Goal: Task Accomplishment & Management: Use online tool/utility

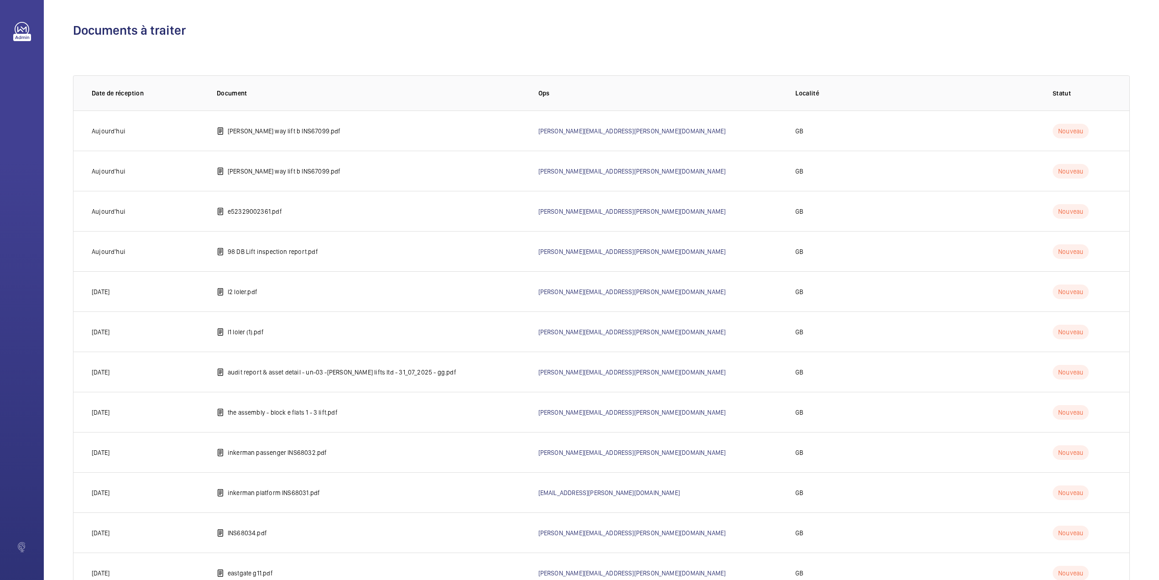
scroll to position [597, 0]
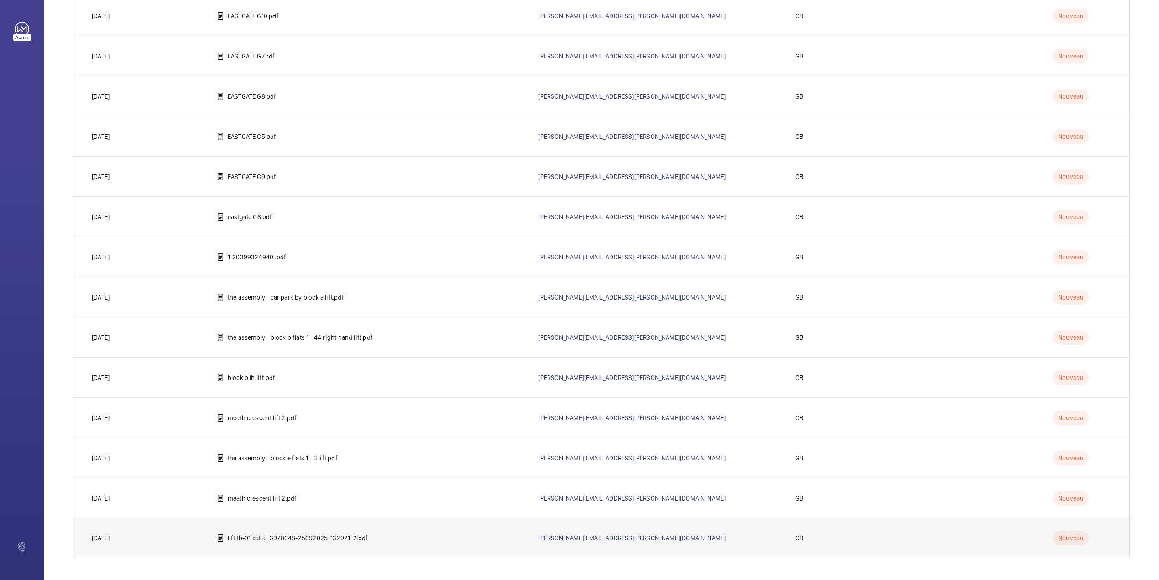
click at [283, 539] on p "lift tb-01 cat a_ 3978048-25092025_132921_2.pdf" at bounding box center [298, 537] width 141 height 9
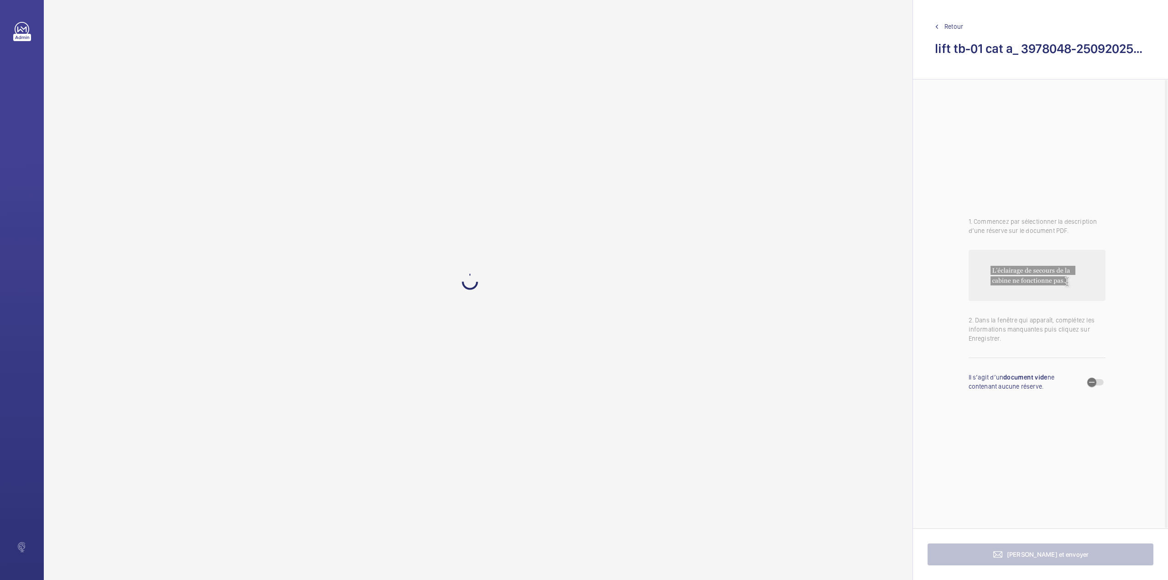
click at [949, 25] on span "Retour" at bounding box center [954, 26] width 19 height 9
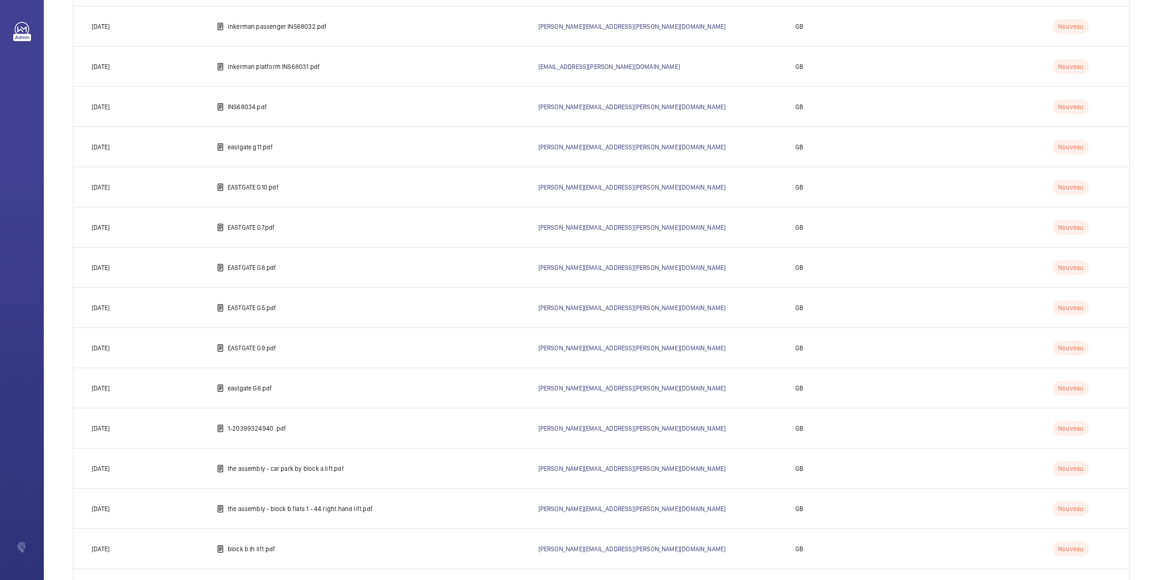
scroll to position [597, 0]
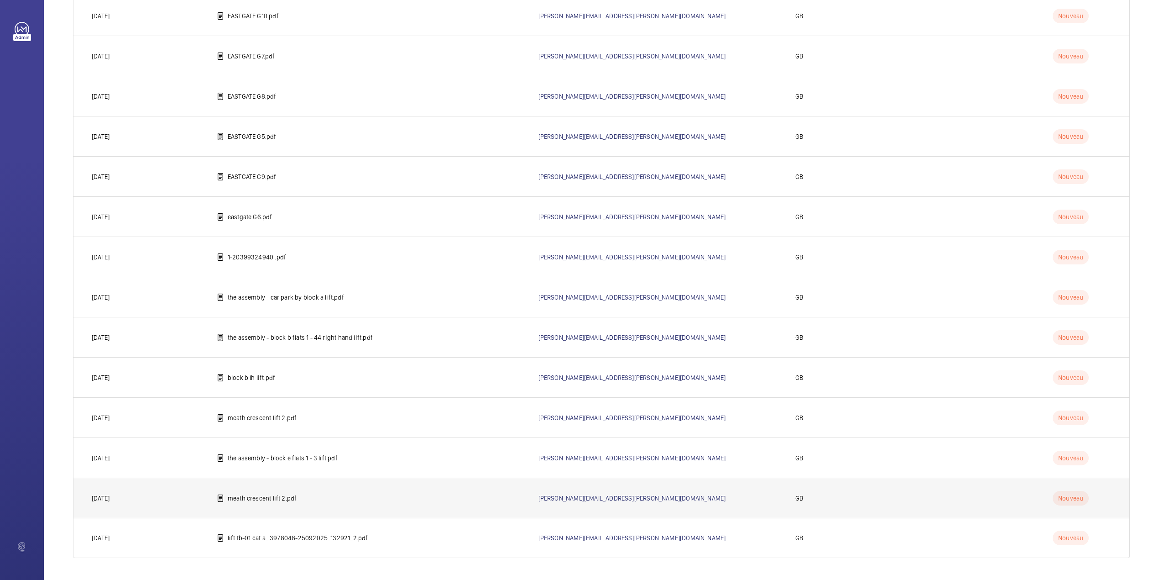
click at [238, 495] on p "meath crescent lift 2.pdf" at bounding box center [262, 497] width 69 height 9
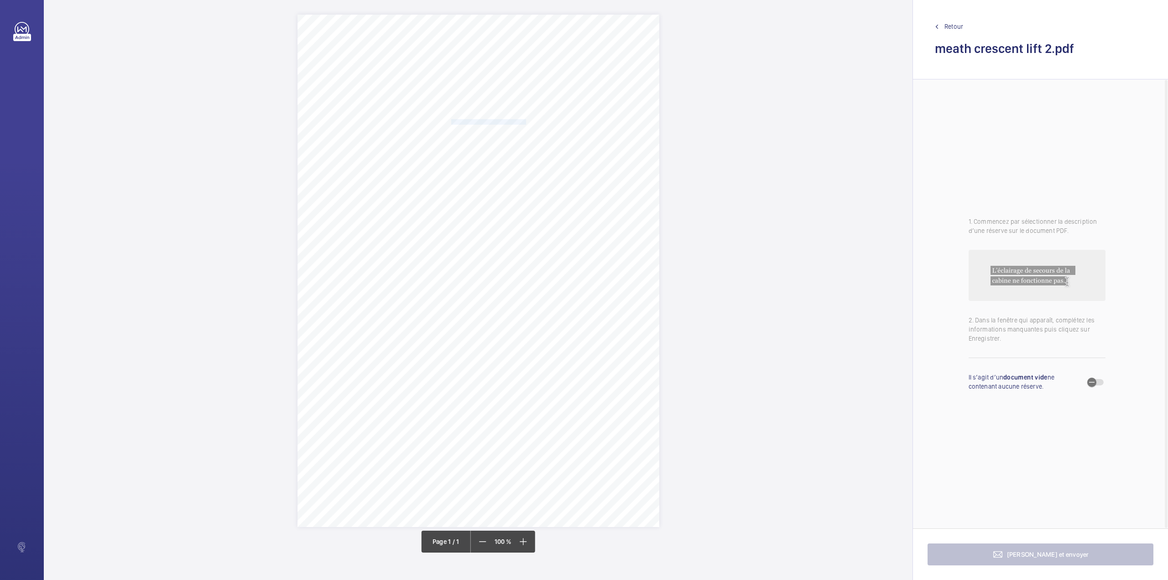
drag, startPoint x: 451, startPoint y: 123, endPoint x: 525, endPoint y: 120, distance: 74.0
click at [525, 120] on span "Space 2 Management RTM Co Ltd" at bounding box center [488, 122] width 75 height 5
copy span "Space 2 Management RTM Co Ltd"
drag, startPoint x: 563, startPoint y: 280, endPoint x: 495, endPoint y: 280, distance: 68.0
click at [563, 280] on button "Annuler" at bounding box center [565, 280] width 51 height 22
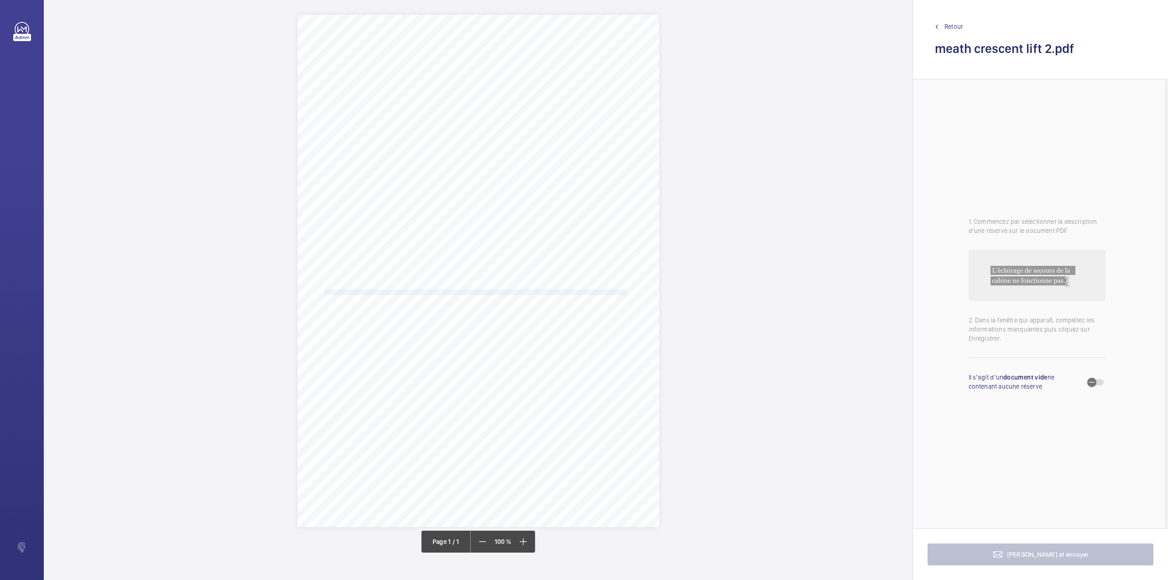
drag, startPoint x: 324, startPoint y: 292, endPoint x: 626, endPoint y: 290, distance: 302.2
click at [626, 290] on span "1. The electrical wiring in the control panel and at the car top requires reorg…" at bounding box center [476, 292] width 314 height 5
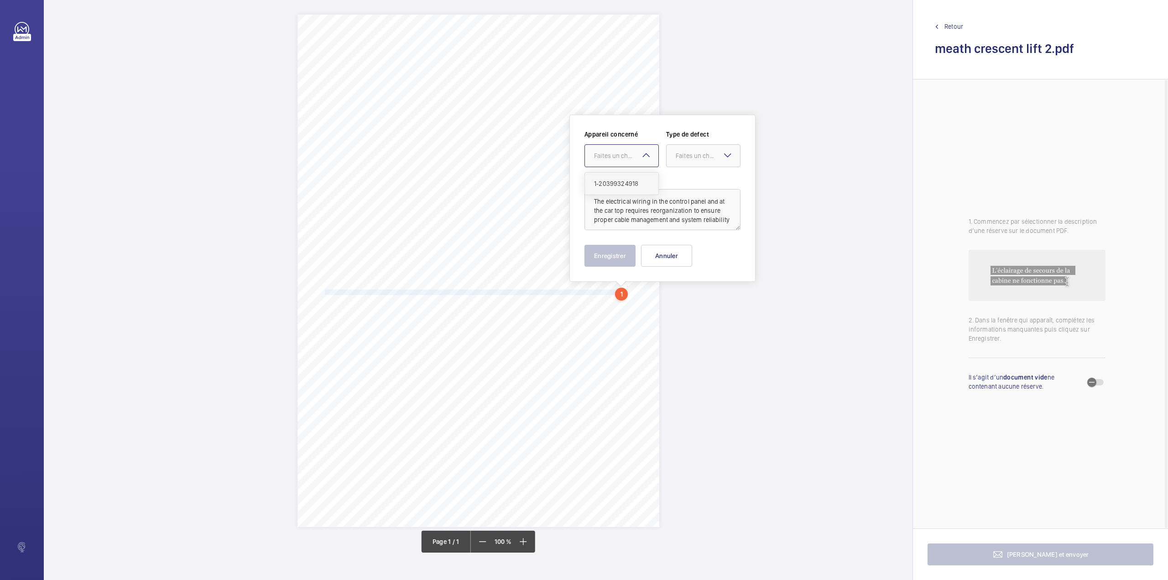
drag, startPoint x: 617, startPoint y: 152, endPoint x: 618, endPoint y: 175, distance: 23.8
click at [616, 152] on div "Faites un choix" at bounding box center [626, 155] width 64 height 9
drag, startPoint x: 618, startPoint y: 175, endPoint x: 670, endPoint y: 161, distance: 53.9
click at [621, 176] on div "1-20399324918" at bounding box center [621, 184] width 73 height 22
click at [684, 156] on div "Faites un choix" at bounding box center [708, 155] width 64 height 9
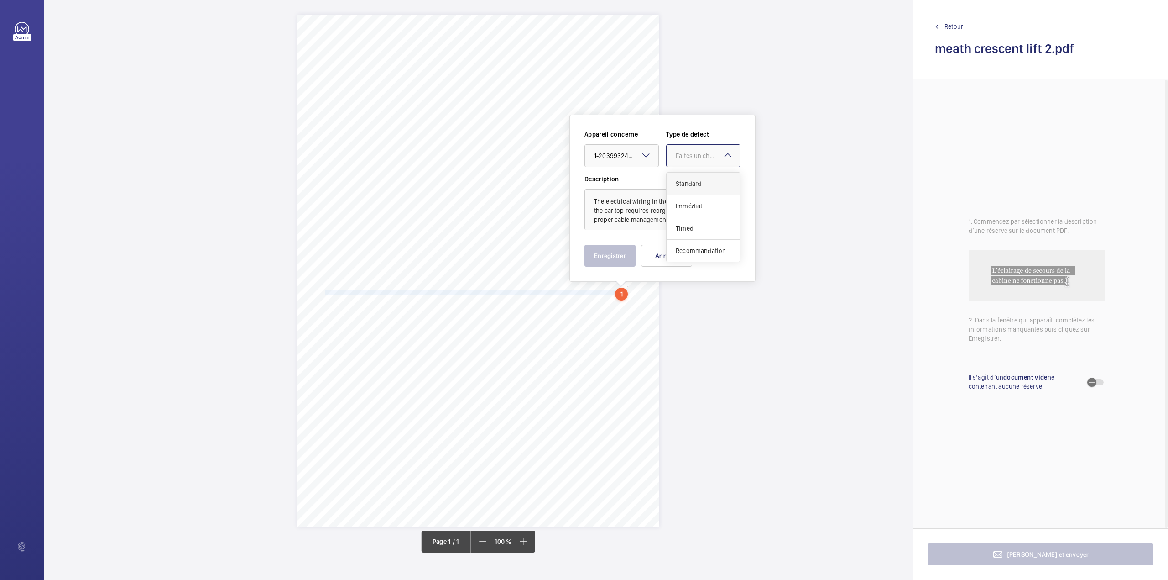
click at [684, 178] on div "Standard" at bounding box center [703, 184] width 73 height 22
click at [605, 251] on button "Enregistrer" at bounding box center [610, 256] width 51 height 22
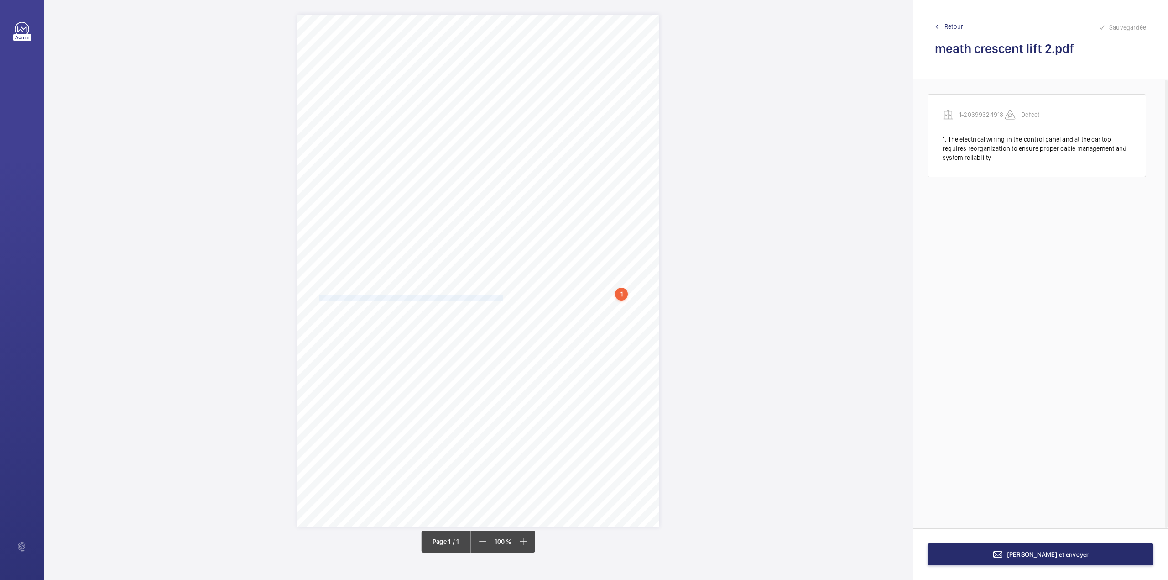
drag, startPoint x: 320, startPoint y: 295, endPoint x: 503, endPoint y: 296, distance: 183.0
click at [503, 296] on span "The one damaged lift car guide rail lubrication oil pot mechanism should be rei…" at bounding box center [477, 297] width 316 height 5
drag, startPoint x: 491, startPoint y: 162, endPoint x: 491, endPoint y: 174, distance: 12.3
click at [491, 162] on div "Faites un choix" at bounding box center [503, 161] width 64 height 9
drag, startPoint x: 492, startPoint y: 187, endPoint x: 548, endPoint y: 169, distance: 58.5
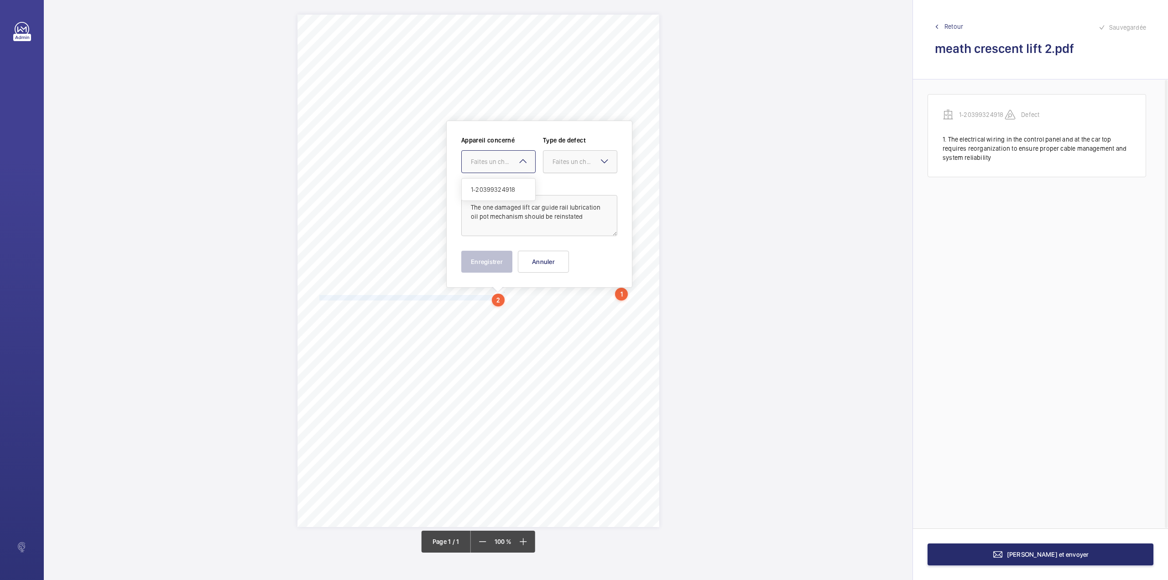
click at [498, 187] on span "1-20399324918" at bounding box center [498, 189] width 55 height 9
click at [551, 167] on div at bounding box center [580, 162] width 73 height 22
click at [554, 188] on span "Standard" at bounding box center [580, 189] width 55 height 9
click at [581, 225] on textarea "The one damaged lift car guide rail lubrication oil pot mechanism should be rei…" at bounding box center [539, 215] width 156 height 41
type textarea "The one damaged lift car guide rail lubrication oil pot mechanism should be rei…"
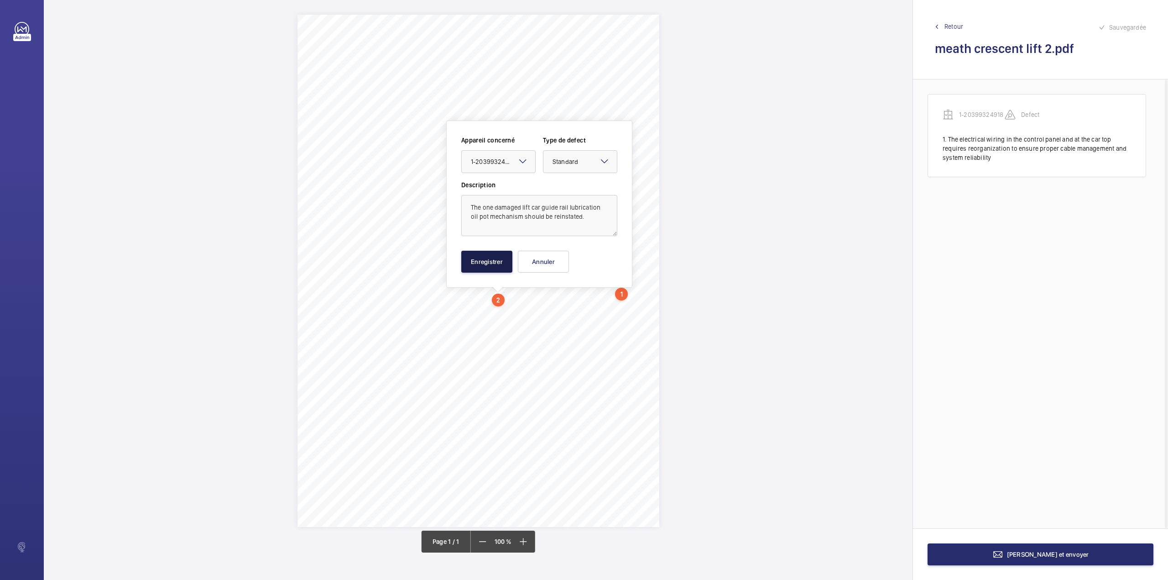
click at [492, 262] on button "Enregistrer" at bounding box center [486, 262] width 51 height 22
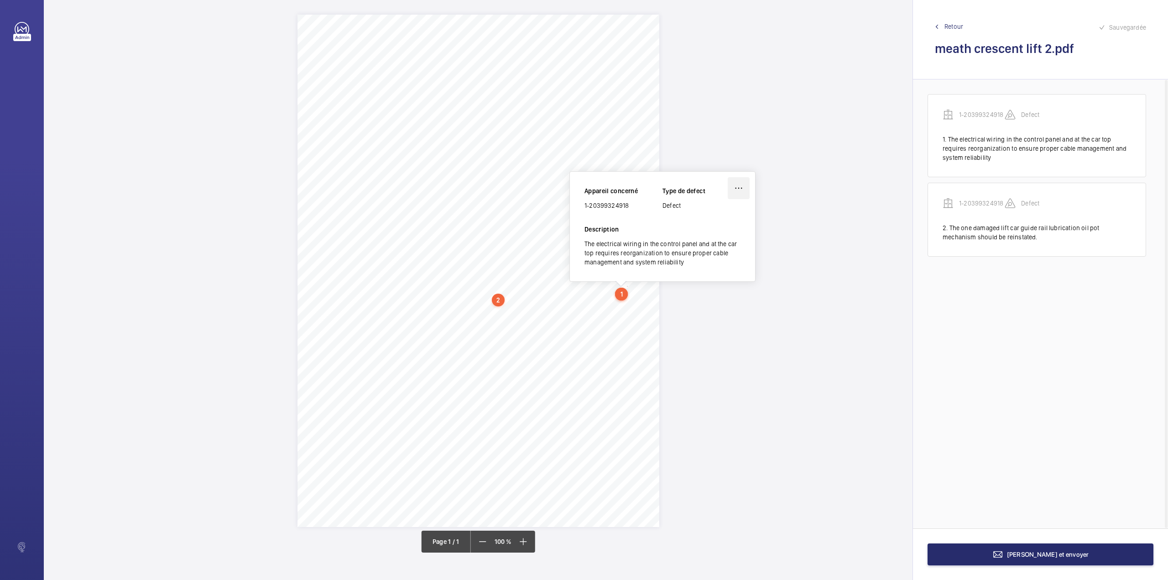
click at [736, 185] on wm-front-icon-button at bounding box center [739, 188] width 22 height 22
click at [703, 211] on div "Modifier" at bounding box center [713, 215] width 72 height 16
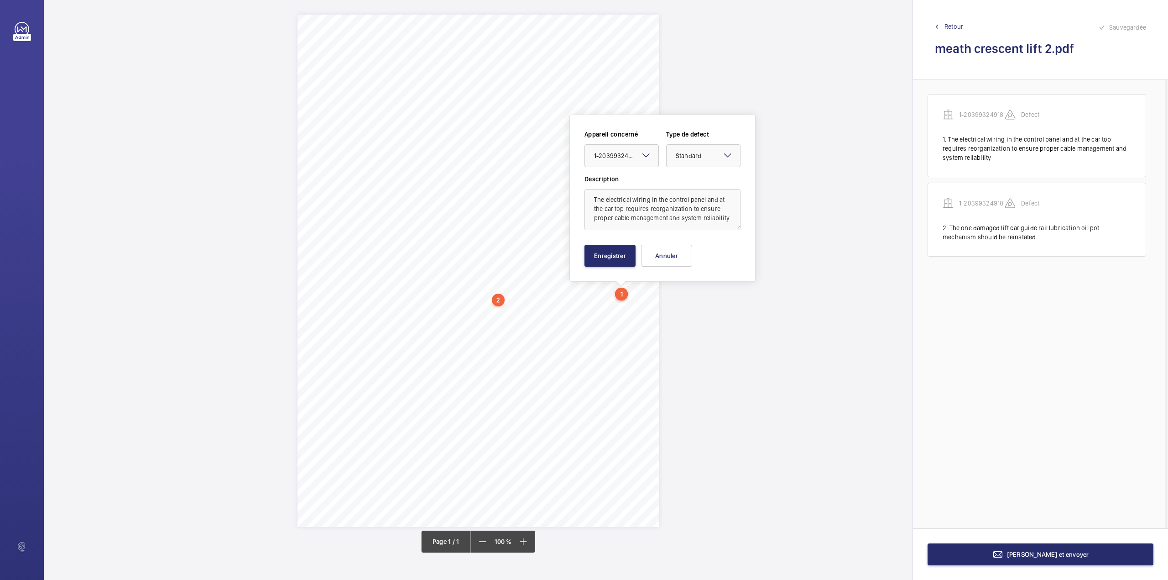
scroll to position [11, 0]
click at [647, 225] on textarea "The electrical wiring in the control panel and at the car top requires reorgani…" at bounding box center [663, 209] width 156 height 41
type textarea "The electrical wiring in the control panel and at the car top requires reorgani…"
click at [612, 254] on button "Enregistrer" at bounding box center [610, 256] width 51 height 22
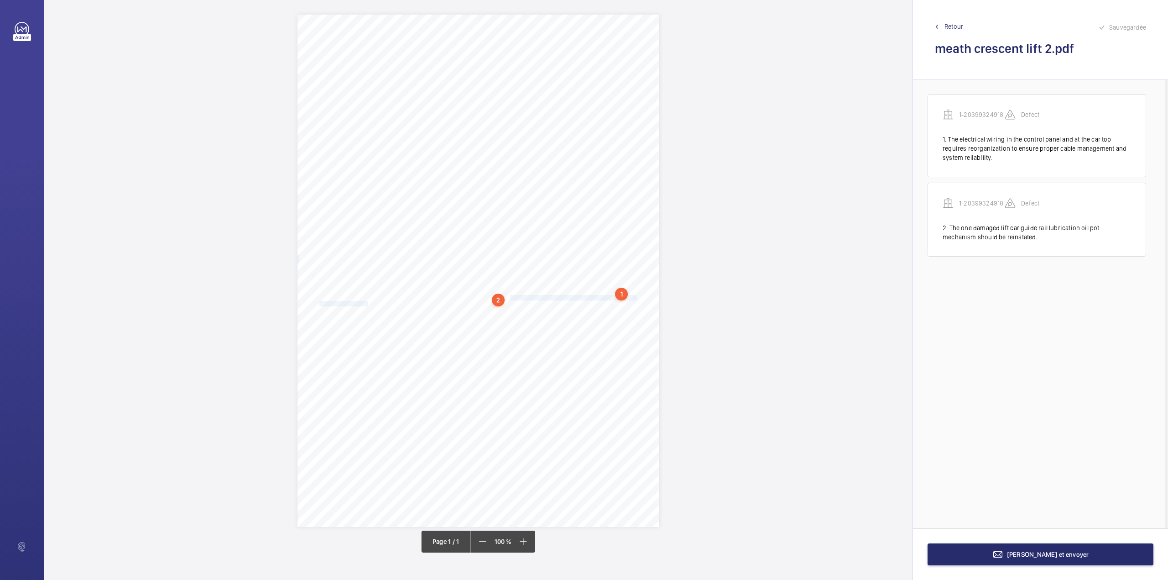
drag, startPoint x: 510, startPoint y: 298, endPoint x: 368, endPoint y: 302, distance: 142.0
click at [368, 302] on div "Report Id 4251813_Leamore Court_Lift 2_1-9QGNQMF 100801067ENG REPORT OF THOROUG…" at bounding box center [479, 271] width 362 height 512
click at [353, 163] on div "Faites un choix" at bounding box center [368, 166] width 64 height 9
click at [355, 189] on div "1-20399324918" at bounding box center [363, 195] width 73 height 22
drag, startPoint x: 432, startPoint y: 167, endPoint x: 431, endPoint y: 181, distance: 14.2
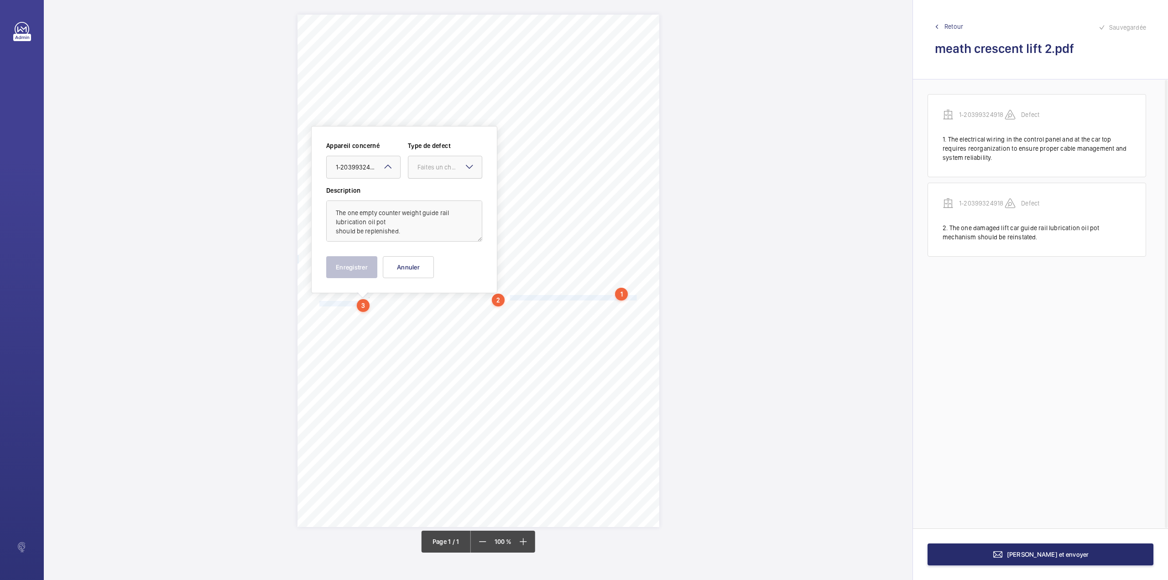
click at [433, 167] on div "Faites un choix" at bounding box center [450, 166] width 64 height 9
click at [431, 190] on div "Standard" at bounding box center [445, 195] width 73 height 22
click at [351, 268] on button "Enregistrer" at bounding box center [351, 267] width 51 height 22
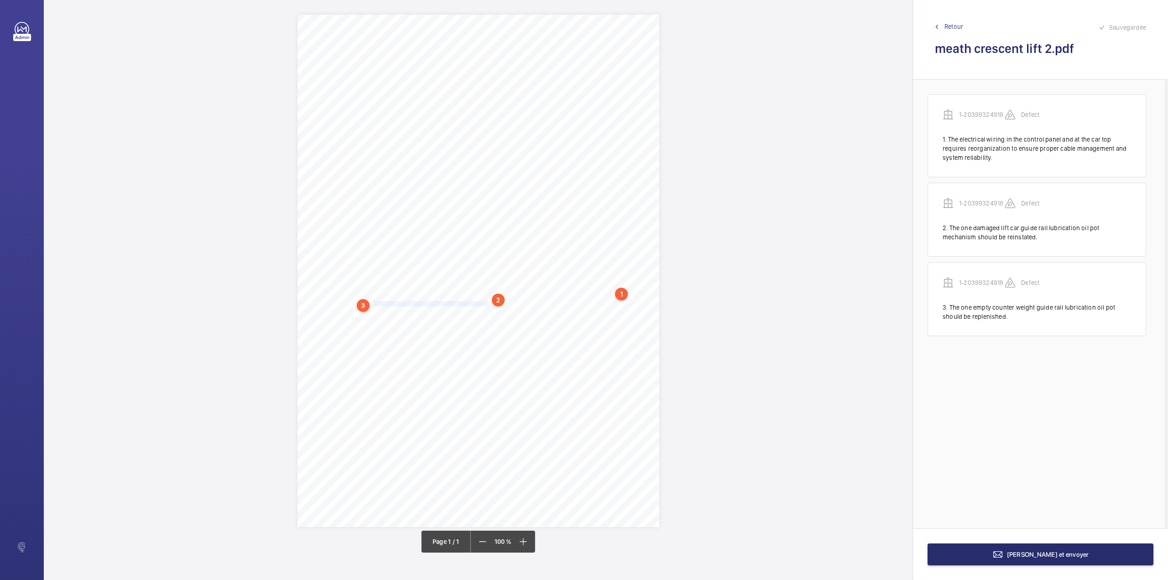
drag, startPoint x: 374, startPoint y: 301, endPoint x: 488, endPoint y: 302, distance: 114.1
click at [488, 302] on span "should be replenished. 4. The one inoperative lift car light should be reinstat…" at bounding box center [477, 303] width 317 height 5
click at [479, 163] on div "Faites un choix" at bounding box center [488, 167] width 64 height 9
drag, startPoint x: 479, startPoint y: 196, endPoint x: 531, endPoint y: 179, distance: 55.1
click at [479, 196] on span "1-20399324918" at bounding box center [483, 195] width 55 height 9
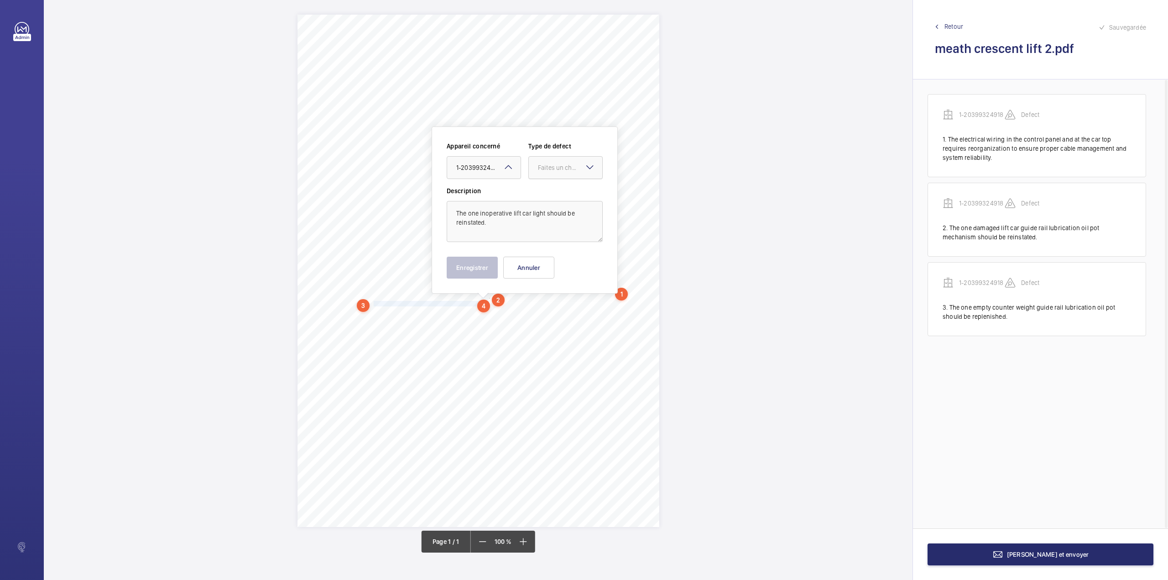
click at [537, 176] on div at bounding box center [565, 168] width 73 height 22
click at [539, 194] on span "Standard" at bounding box center [565, 195] width 55 height 9
click at [476, 267] on button "Enregistrer" at bounding box center [472, 268] width 51 height 22
drag, startPoint x: 492, startPoint y: 303, endPoint x: 630, endPoint y: 301, distance: 137.9
click at [630, 301] on span "should be replenished. 4. The one inoperative lift car light should be reinstat…" at bounding box center [477, 303] width 317 height 5
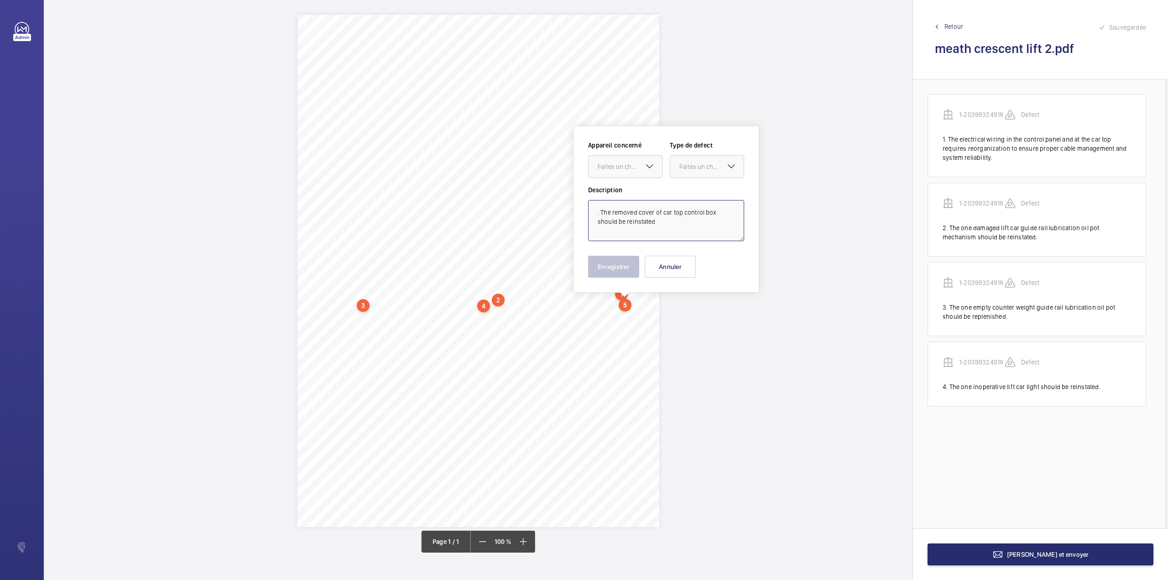
click at [602, 214] on textarea ". The removed cover of car top control box should be reinstated" at bounding box center [666, 220] width 156 height 41
click at [638, 224] on textarea "The removed cover of car top control box should be reinstated" at bounding box center [666, 220] width 156 height 41
click at [632, 171] on div "Faites un choix" at bounding box center [630, 166] width 64 height 9
drag, startPoint x: 630, startPoint y: 181, endPoint x: 692, endPoint y: 173, distance: 62.5
click at [630, 192] on span "1-20399324918" at bounding box center [625, 194] width 55 height 9
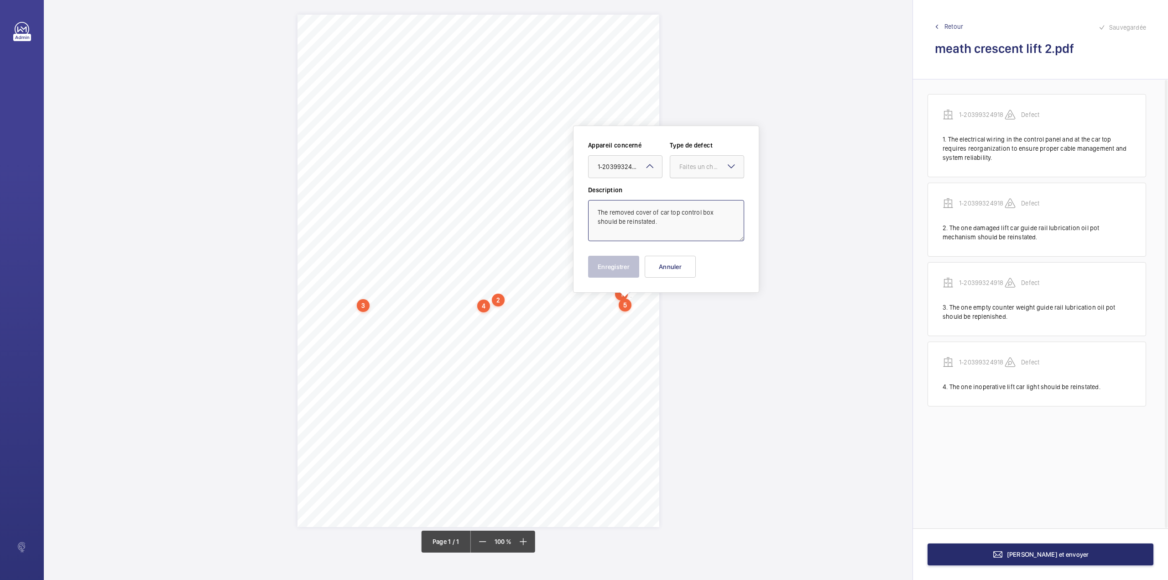
click at [697, 172] on div at bounding box center [706, 167] width 73 height 22
click at [693, 192] on span "Standard" at bounding box center [707, 194] width 55 height 9
type textarea "The removed cover of car top control box should be reinstated."
click at [607, 260] on button "Enregistrer" at bounding box center [613, 267] width 51 height 22
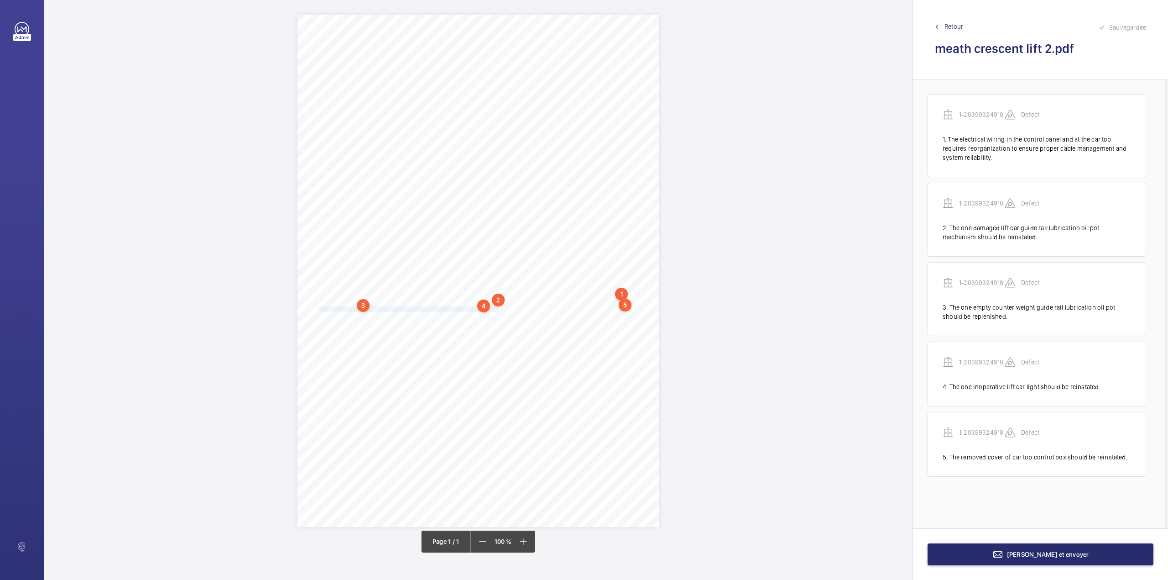
drag, startPoint x: 319, startPoint y: 309, endPoint x: 499, endPoint y: 308, distance: 179.4
click at [499, 308] on span "The gap between landing door and its archive at lower floor (-1) should be redu…" at bounding box center [458, 309] width 279 height 5
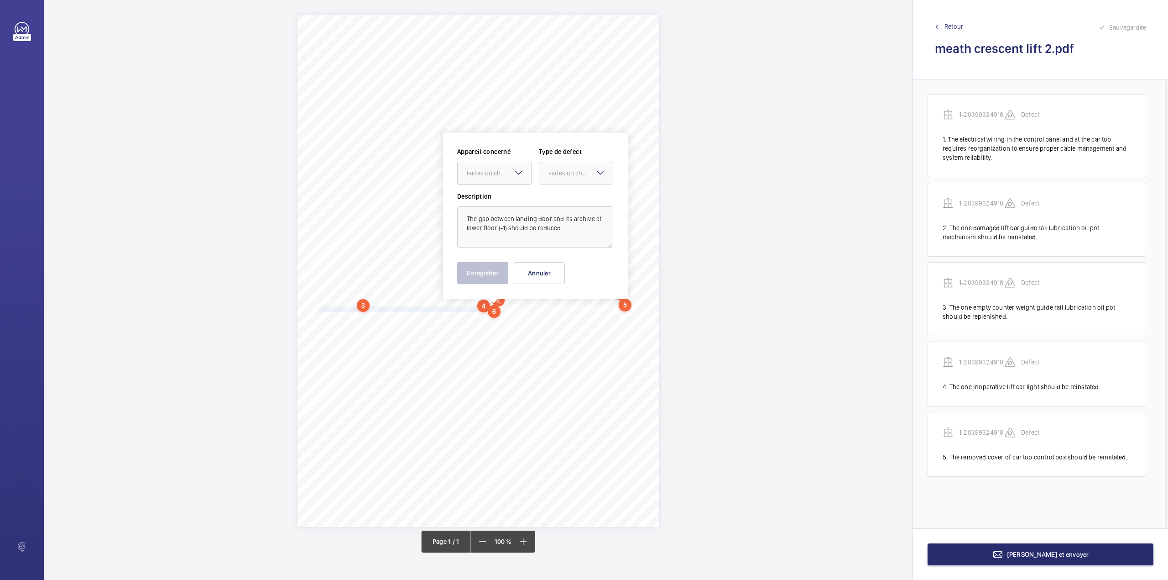
drag, startPoint x: 501, startPoint y: 174, endPoint x: 501, endPoint y: 188, distance: 14.1
click at [501, 177] on div "Faites un choix" at bounding box center [499, 172] width 64 height 9
click at [502, 198] on span "1-20399324918" at bounding box center [494, 200] width 55 height 9
click at [544, 183] on div at bounding box center [575, 173] width 73 height 22
click at [545, 202] on div "Standard" at bounding box center [575, 201] width 73 height 22
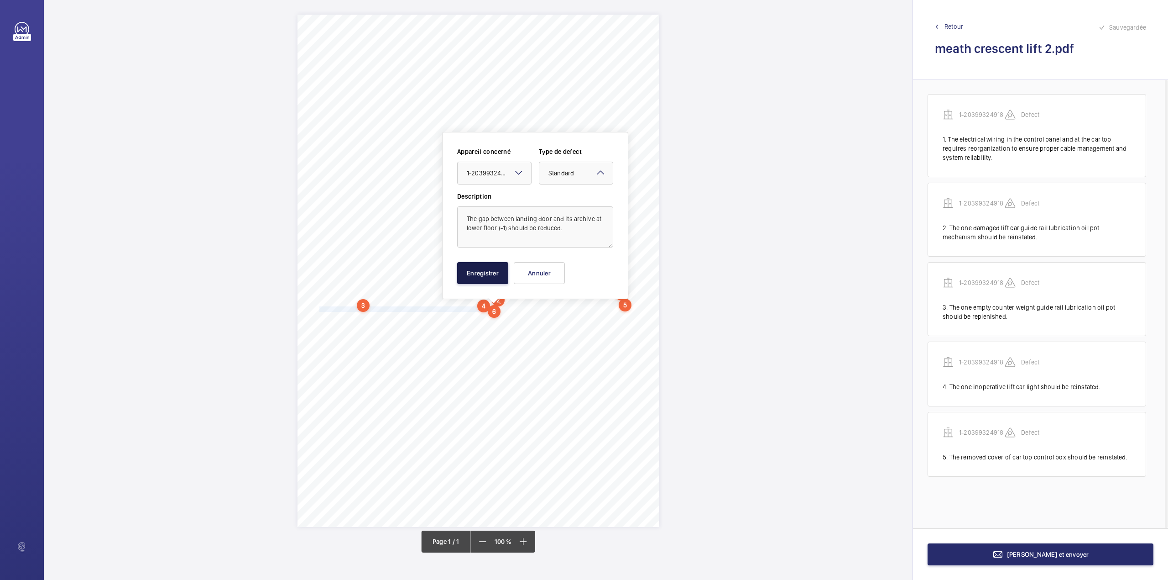
click at [499, 271] on button "Enregistrer" at bounding box center [482, 273] width 51 height 22
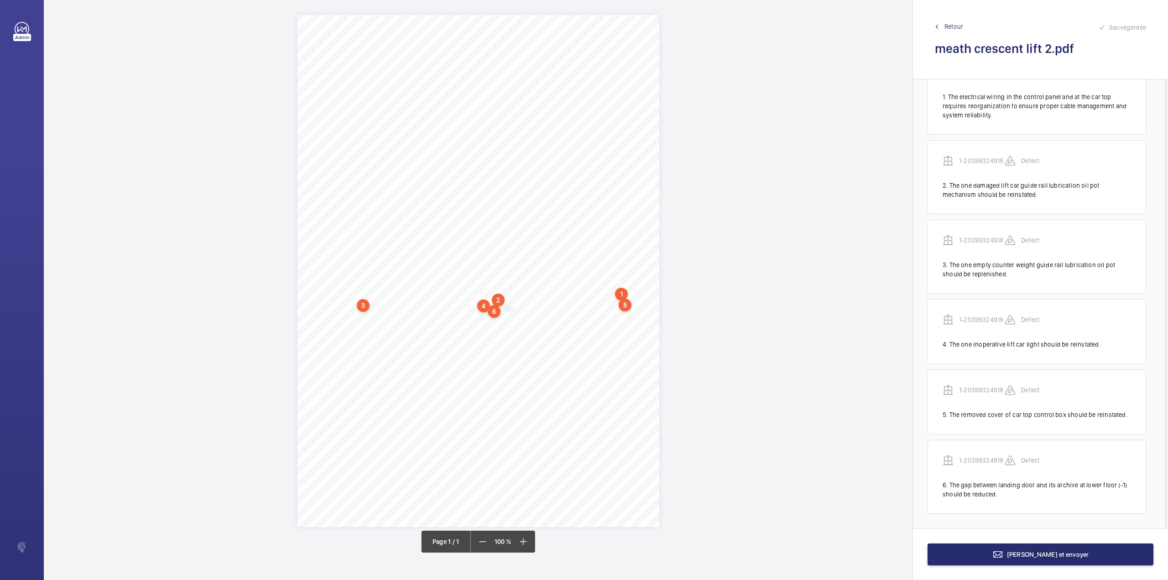
scroll to position [44, 0]
drag, startPoint x: 505, startPoint y: 308, endPoint x: 599, endPoint y: 307, distance: 94.0
click at [599, 307] on span "The gap between landing door and its archive at lower floor (-1) should be redu…" at bounding box center [458, 309] width 279 height 5
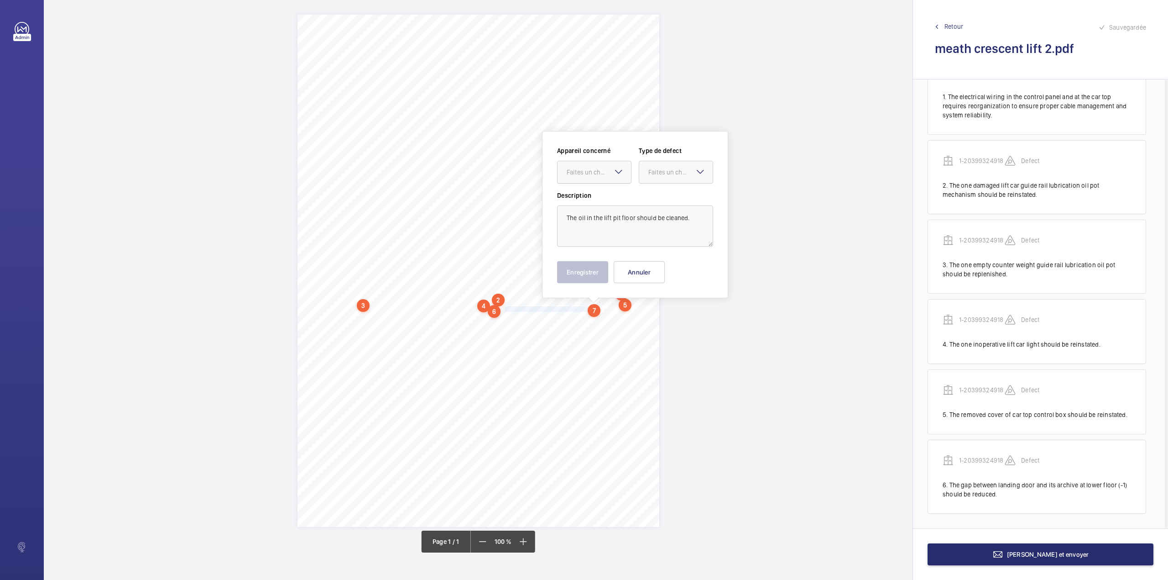
drag, startPoint x: 588, startPoint y: 177, endPoint x: 587, endPoint y: 183, distance: 5.6
click at [588, 178] on div at bounding box center [594, 172] width 73 height 22
click at [589, 205] on div "1-20399324918" at bounding box center [594, 200] width 73 height 22
drag, startPoint x: 665, startPoint y: 178, endPoint x: 661, endPoint y: 188, distance: 11.3
click at [665, 177] on div at bounding box center [675, 172] width 73 height 22
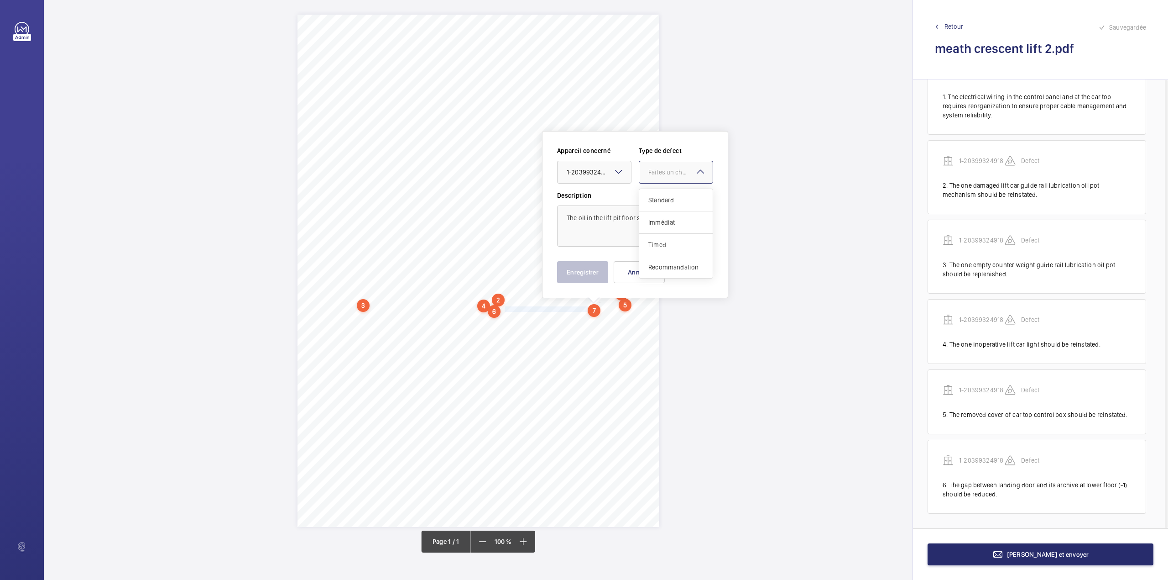
click at [661, 191] on div "Standard" at bounding box center [675, 200] width 73 height 22
click at [564, 274] on button "Enregistrer" at bounding box center [582, 272] width 51 height 22
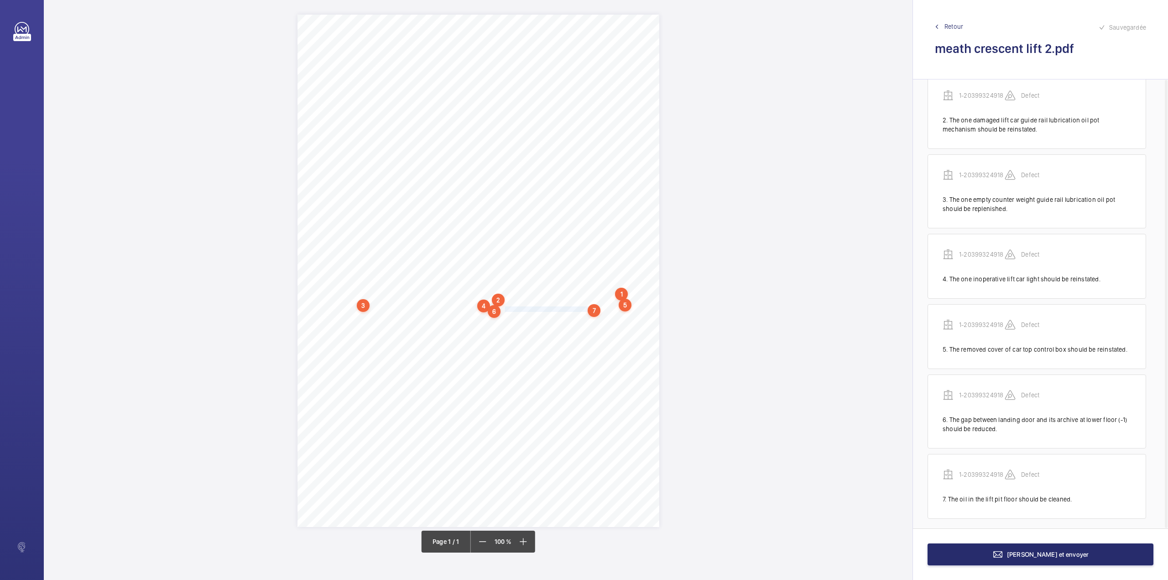
scroll to position [115, 0]
drag, startPoint x: 319, startPoint y: 325, endPoint x: 338, endPoint y: 332, distance: 20.1
click at [338, 332] on div "Report Id 4251813_Leamore Court_Lift 2_1-9QGNQMF 100801067ENG REPORT OF THOROUG…" at bounding box center [479, 271] width 362 height 512
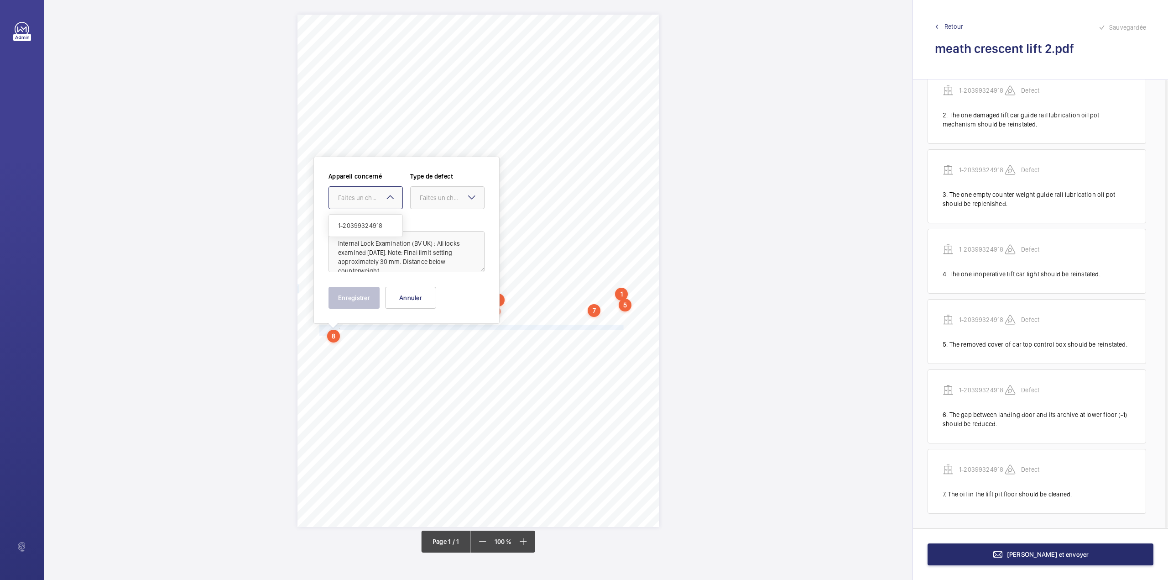
drag, startPoint x: 347, startPoint y: 199, endPoint x: 351, endPoint y: 223, distance: 24.0
click at [347, 201] on div "Faites un choix" at bounding box center [370, 197] width 64 height 9
drag, startPoint x: 351, startPoint y: 223, endPoint x: 365, endPoint y: 223, distance: 14.6
click at [351, 223] on span "1-20399324918" at bounding box center [365, 225] width 55 height 9
click at [429, 204] on div at bounding box center [447, 198] width 73 height 22
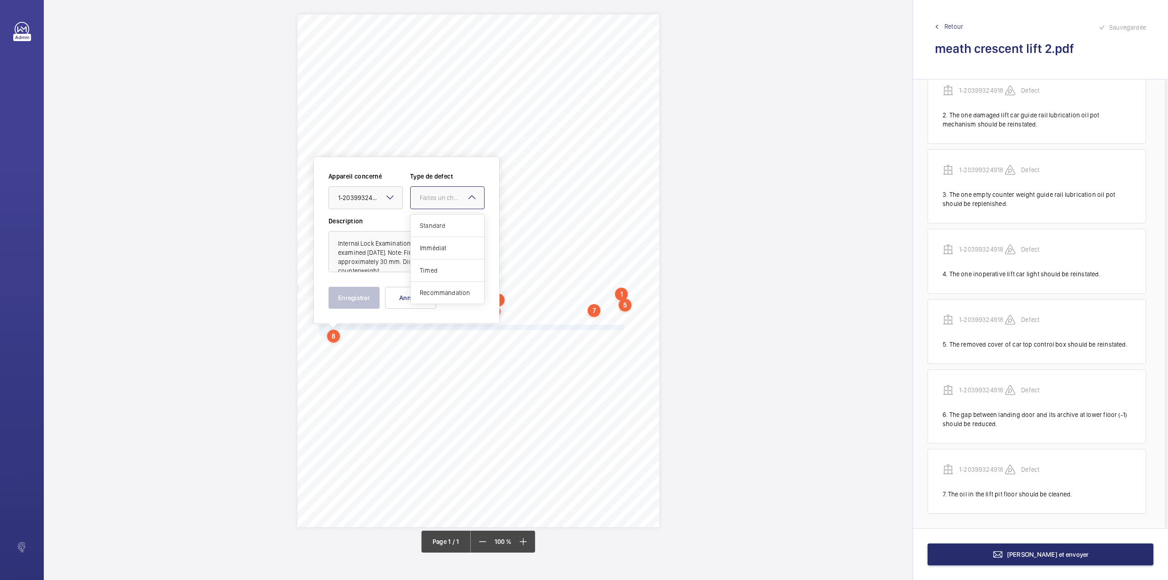
click at [429, 221] on span "Standard" at bounding box center [447, 225] width 55 height 9
click at [351, 299] on button "Enregistrer" at bounding box center [354, 298] width 51 height 22
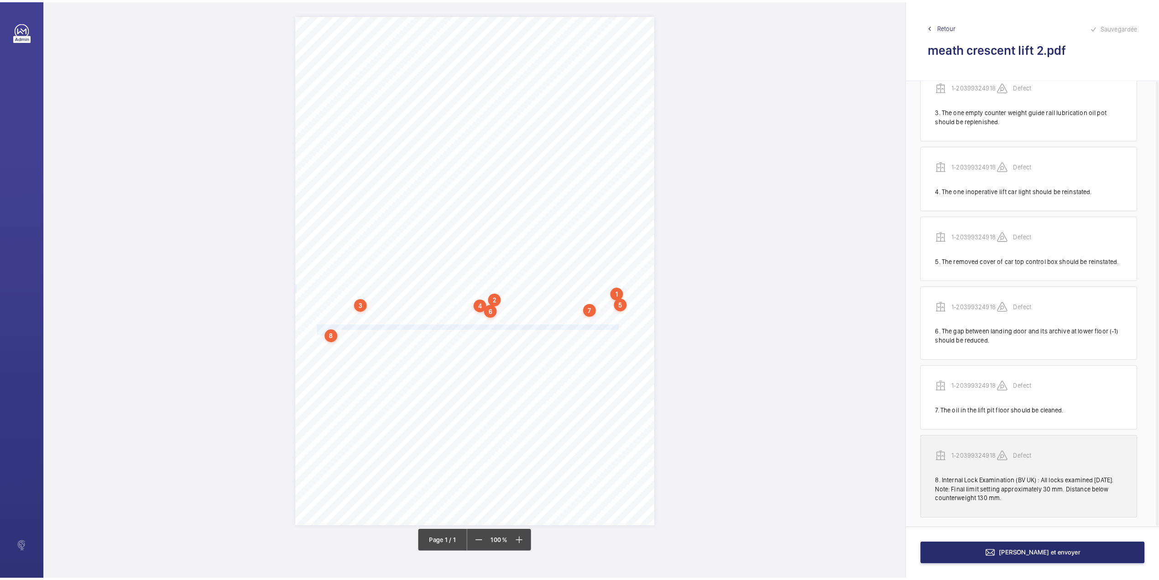
scroll to position [204, 0]
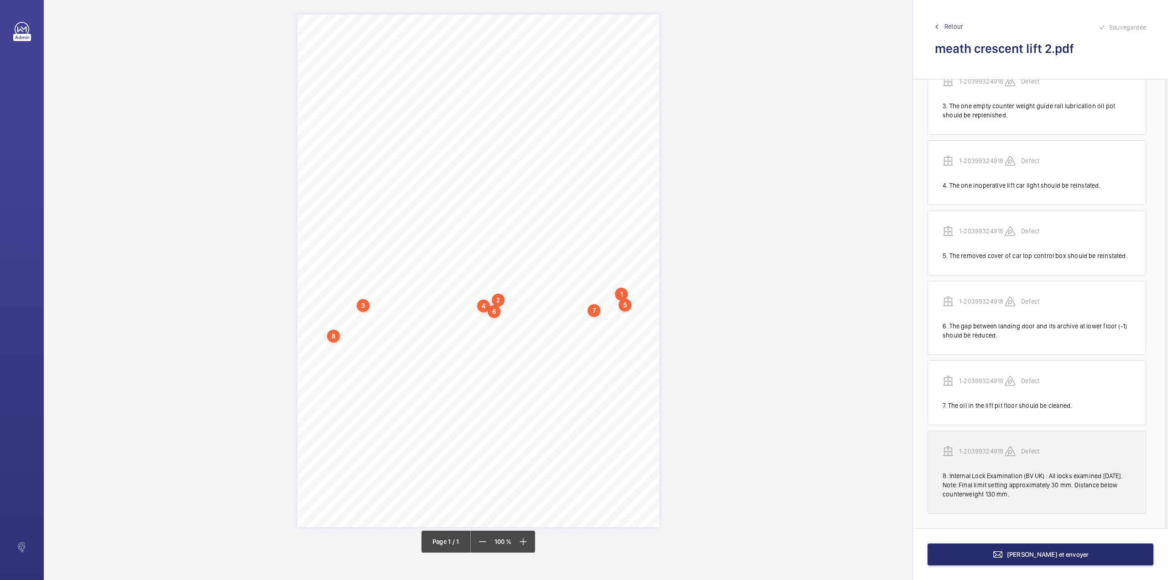
click at [989, 449] on p "1-20399324918" at bounding box center [982, 450] width 46 height 9
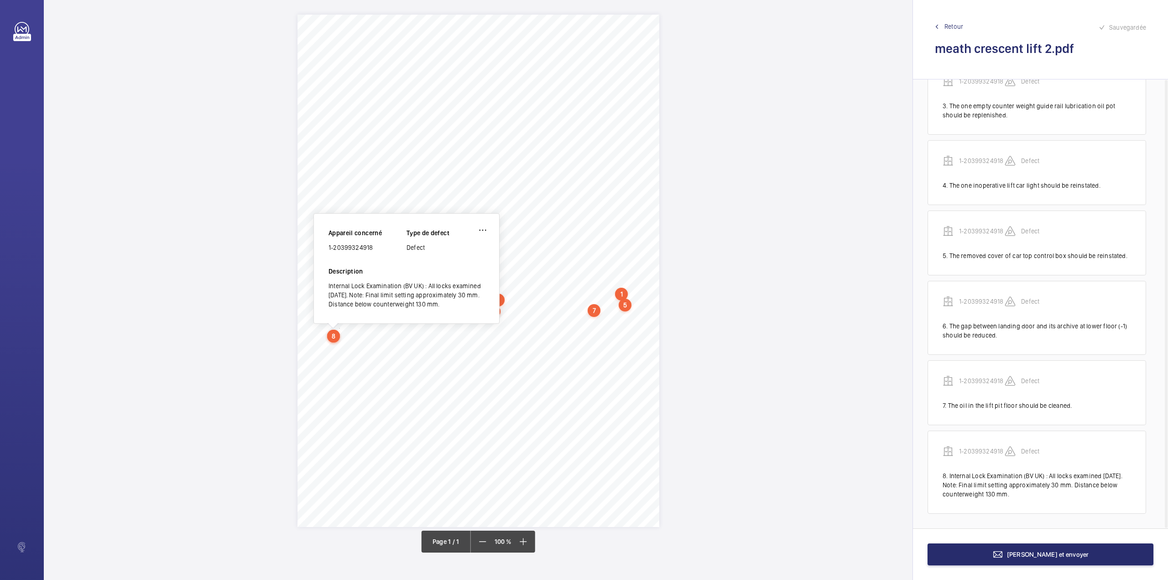
drag, startPoint x: 329, startPoint y: 247, endPoint x: 375, endPoint y: 245, distance: 46.1
click at [375, 245] on div "1-20399324918" at bounding box center [368, 247] width 78 height 9
copy div "1-20399324918"
click at [996, 555] on button "[PERSON_NAME] et envoyer" at bounding box center [1041, 554] width 226 height 22
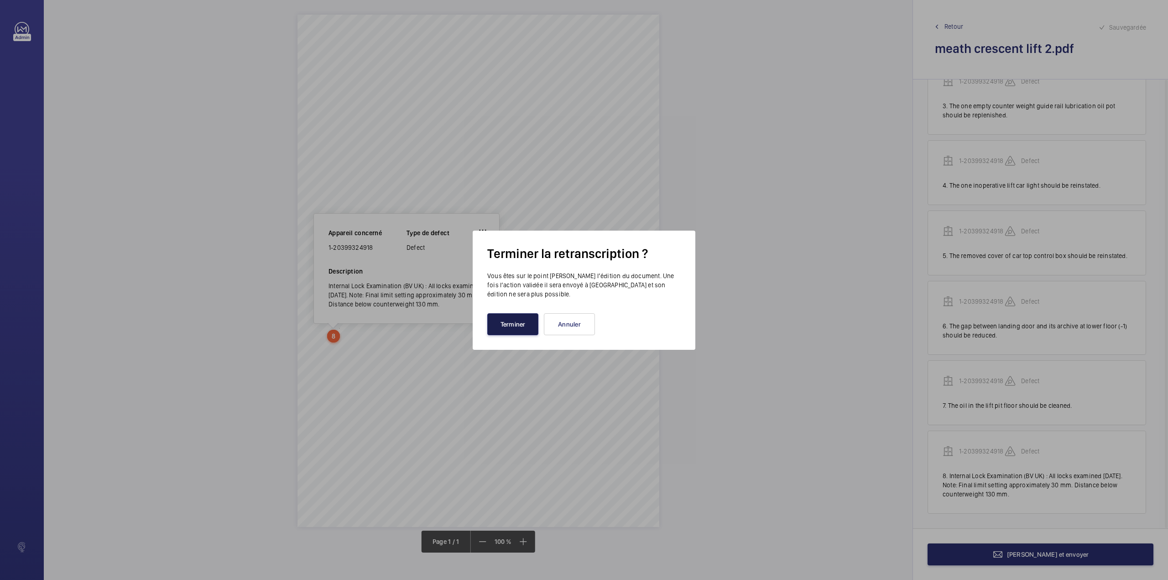
click at [513, 326] on button "Terminer" at bounding box center [512, 324] width 51 height 22
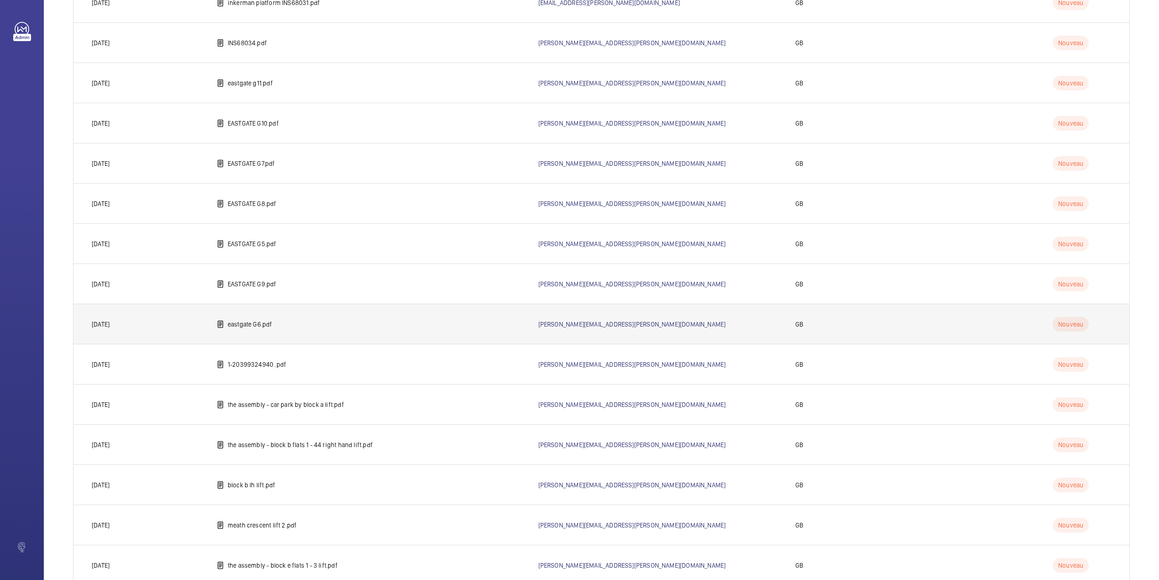
scroll to position [557, 0]
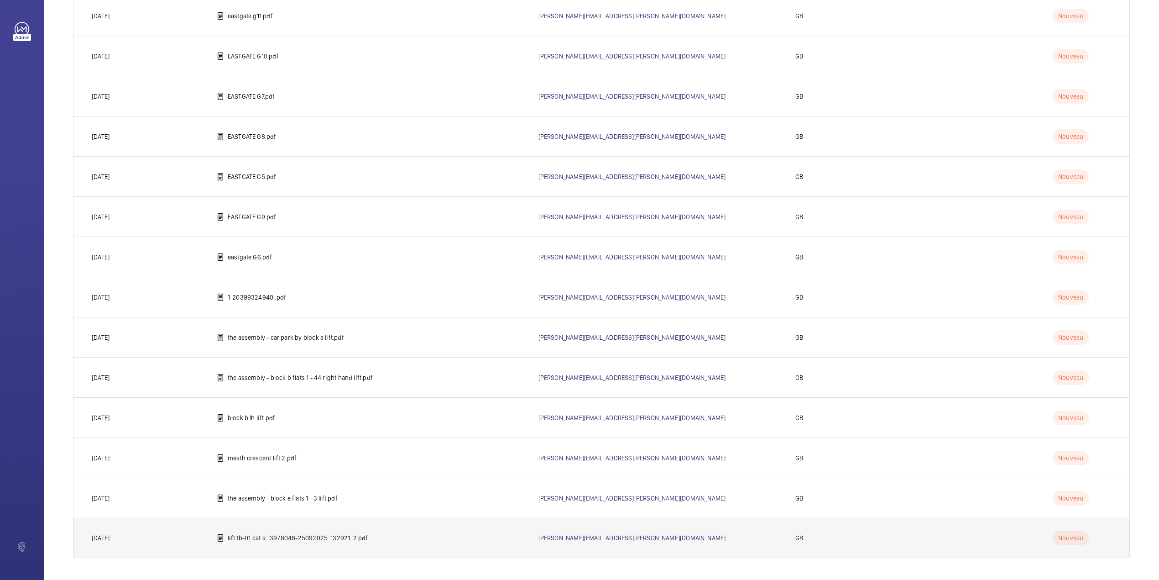
click at [279, 537] on p "lift tb-01 cat a_ 3978048-25092025_132921_2.pdf" at bounding box center [298, 537] width 141 height 9
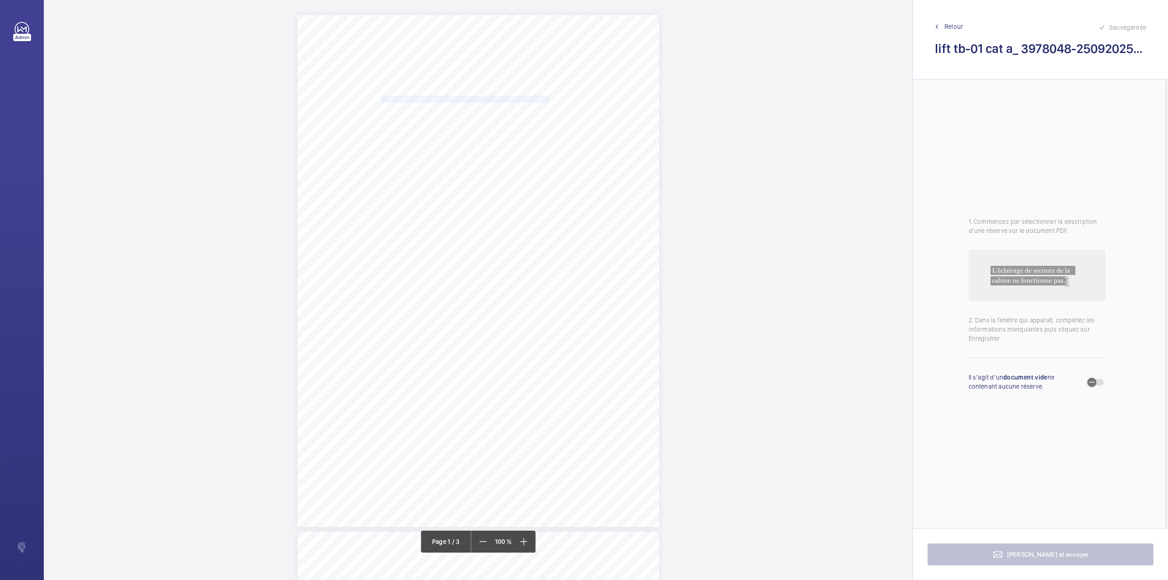
drag, startPoint x: 382, startPoint y: 99, endPoint x: 547, endPoint y: 99, distance: 164.8
click at [547, 99] on span "WORKSPACE GROUP PLC AND SUBSIDIARY COMPANIES" at bounding box center [466, 99] width 168 height 6
copy span "WORKSPACE GROUP PLC AND SUBSIDIARY COMPANIES"
drag, startPoint x: 382, startPoint y: 110, endPoint x: 448, endPoint y: 111, distance: 66.2
click at [448, 111] on span "THE BISCUIT FACTORY" at bounding box center [416, 113] width 68 height 6
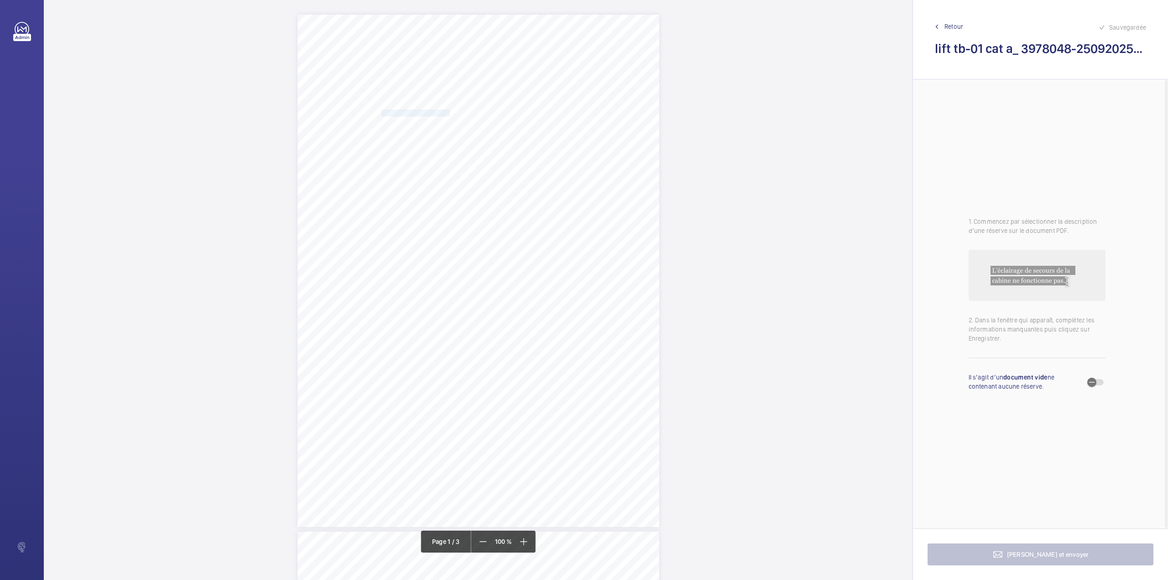
copy span "THE BISCUIT FACTORY"
drag, startPoint x: 425, startPoint y: 225, endPoint x: 456, endPoint y: 230, distance: 30.5
click at [456, 230] on div "Client Plant No: Sub Location: Description: Make / Model: Defects And Action Re…" at bounding box center [479, 336] width 362 height 512
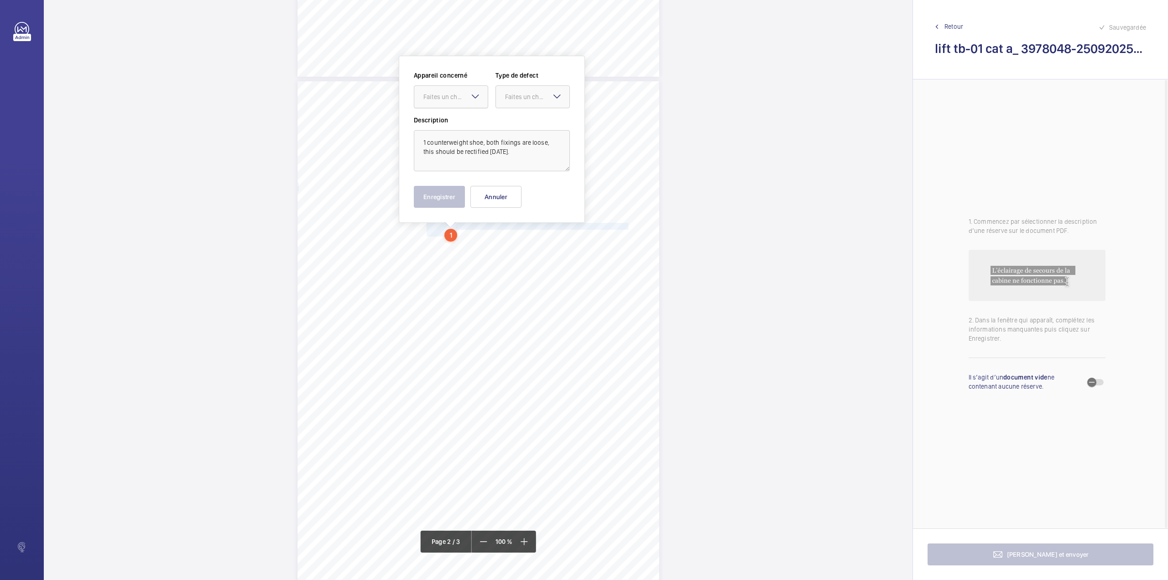
click at [446, 95] on div "Faites un choix" at bounding box center [456, 96] width 64 height 9
drag, startPoint x: 447, startPoint y: 114, endPoint x: 508, endPoint y: 102, distance: 62.2
click at [447, 114] on div "Emergency Report - 3978048-25092025_132921_2" at bounding box center [450, 125] width 73 height 22
click at [529, 91] on div at bounding box center [532, 97] width 73 height 22
drag, startPoint x: 512, startPoint y: 169, endPoint x: 538, endPoint y: 133, distance: 43.8
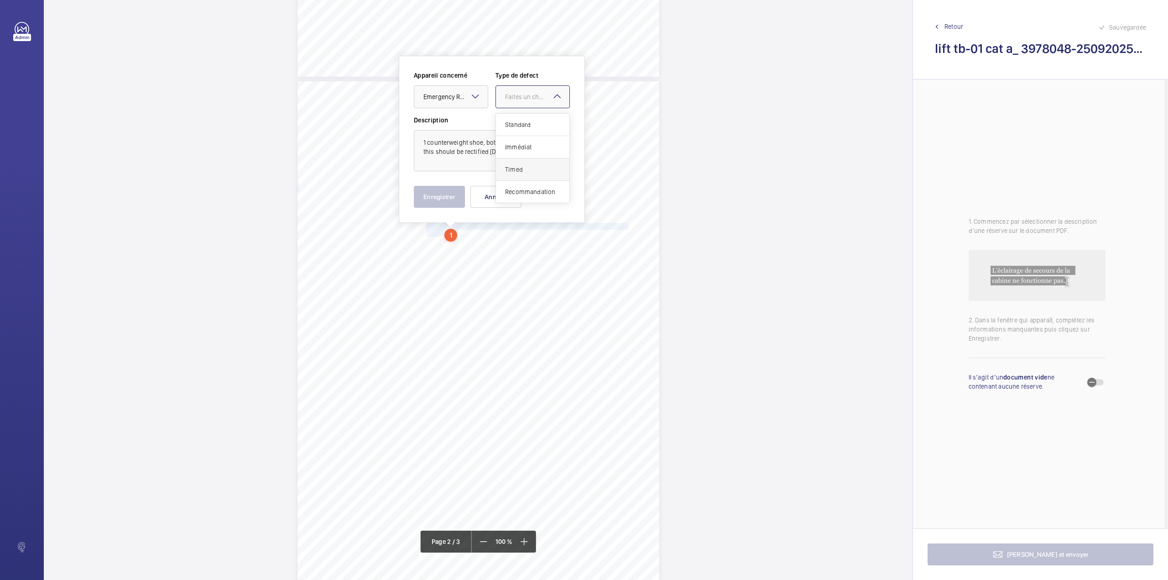
click at [513, 169] on span "Timed" at bounding box center [532, 169] width 55 height 9
click at [555, 94] on mat-icon "Open calendar" at bounding box center [555, 97] width 11 height 11
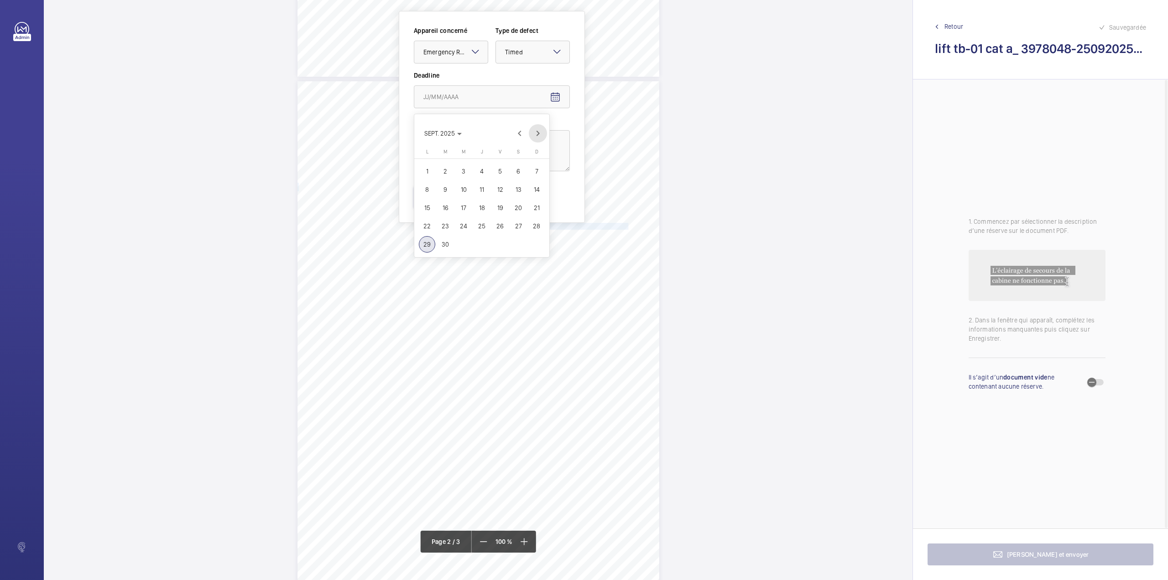
click at [537, 132] on span "Next month" at bounding box center [538, 133] width 18 height 18
click at [519, 225] on span "25" at bounding box center [518, 226] width 16 height 16
type input "[DATE]"
click at [450, 198] on button "Enregistrer" at bounding box center [439, 197] width 51 height 22
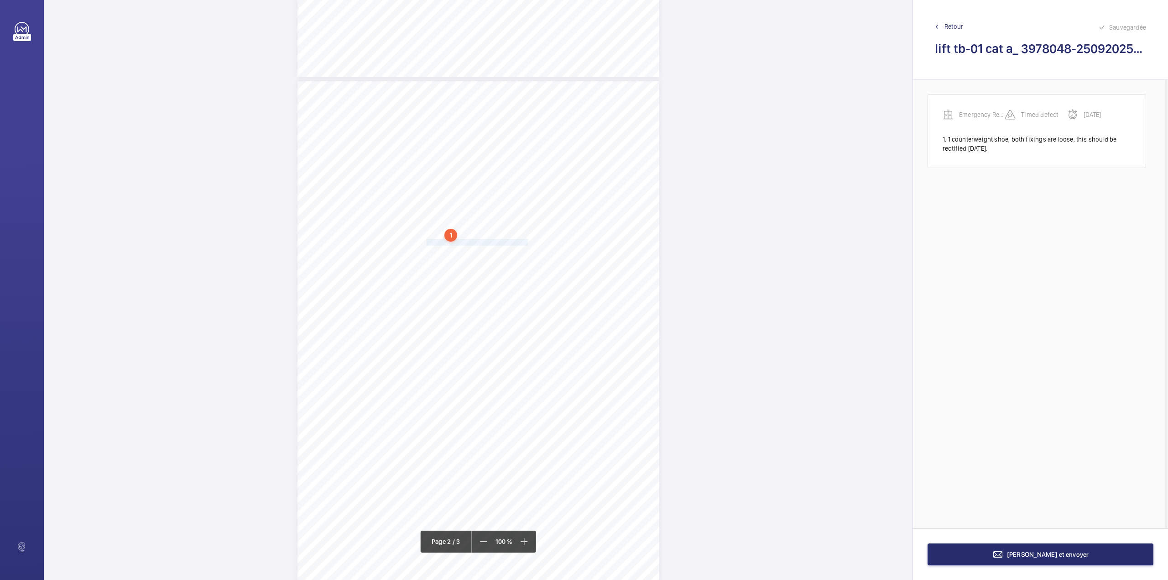
drag, startPoint x: 426, startPoint y: 242, endPoint x: 527, endPoint y: 242, distance: 100.9
click at [527, 242] on span "In-car emergency lighting inoperative." at bounding box center [477, 242] width 101 height 6
click at [521, 103] on div at bounding box center [522, 97] width 73 height 22
drag, startPoint x: 522, startPoint y: 120, endPoint x: 571, endPoint y: 108, distance: 50.9
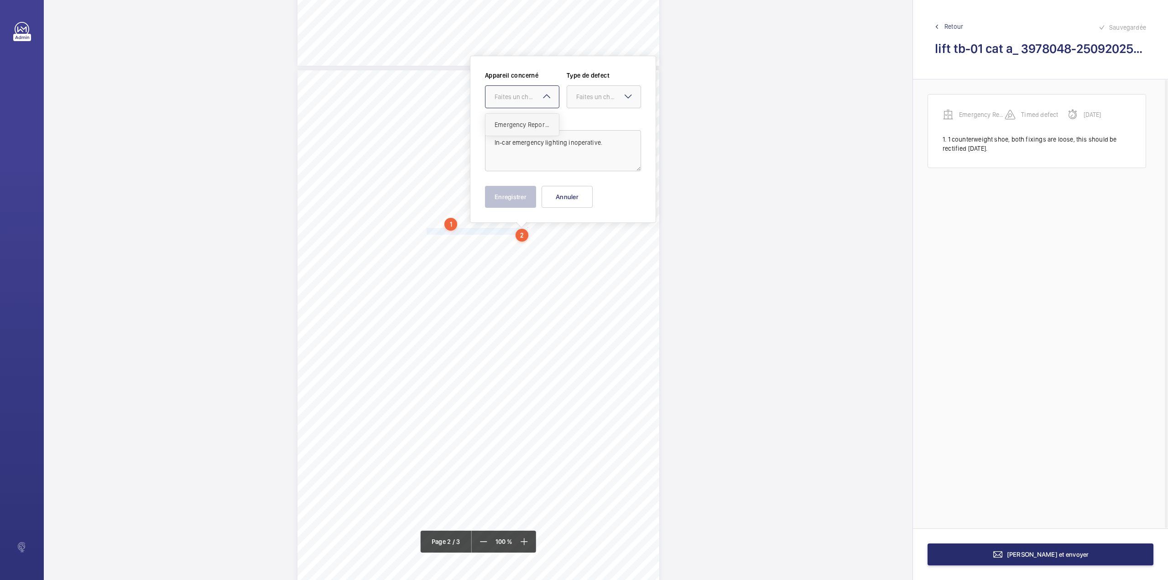
click at [523, 121] on span "Emergency Report - 3978048-25092025_132921_2" at bounding box center [522, 124] width 55 height 9
click at [585, 100] on div "Faites un choix" at bounding box center [608, 96] width 64 height 9
click at [585, 118] on div "Standard" at bounding box center [603, 125] width 73 height 22
click at [522, 202] on button "Enregistrer" at bounding box center [510, 197] width 51 height 22
drag, startPoint x: 425, startPoint y: 241, endPoint x: 490, endPoint y: 239, distance: 64.8
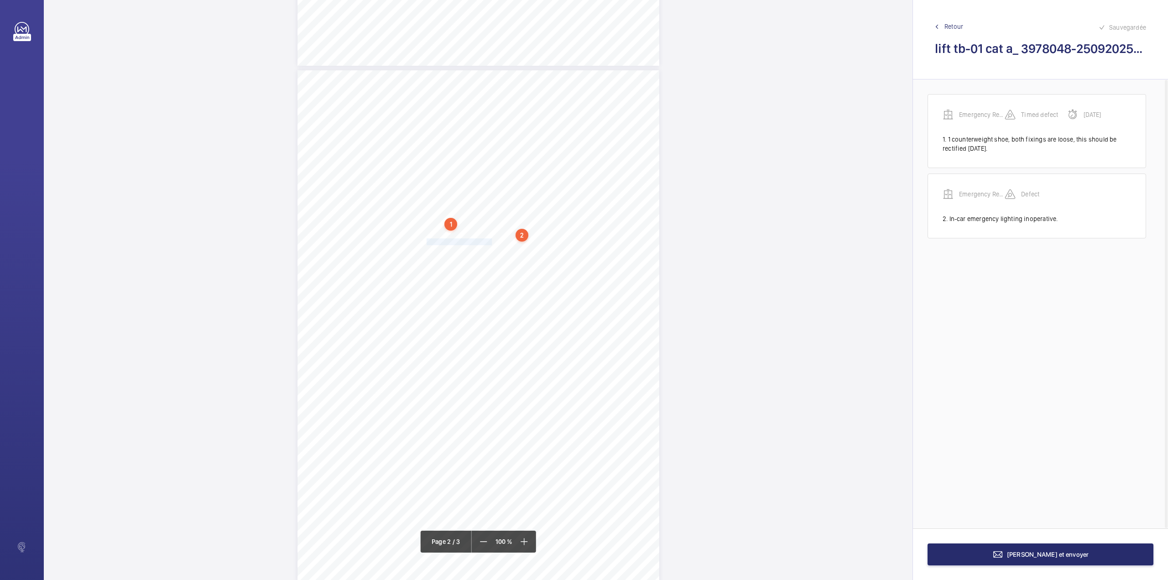
click at [490, 239] on span "In-car handrail insecure." at bounding box center [459, 242] width 65 height 6
click at [488, 100] on div "Faites un choix" at bounding box center [490, 96] width 64 height 9
drag, startPoint x: 485, startPoint y: 120, endPoint x: 513, endPoint y: 116, distance: 28.5
click at [486, 120] on span "Emergency Report - 3978048-25092025_132921_2" at bounding box center [485, 124] width 55 height 9
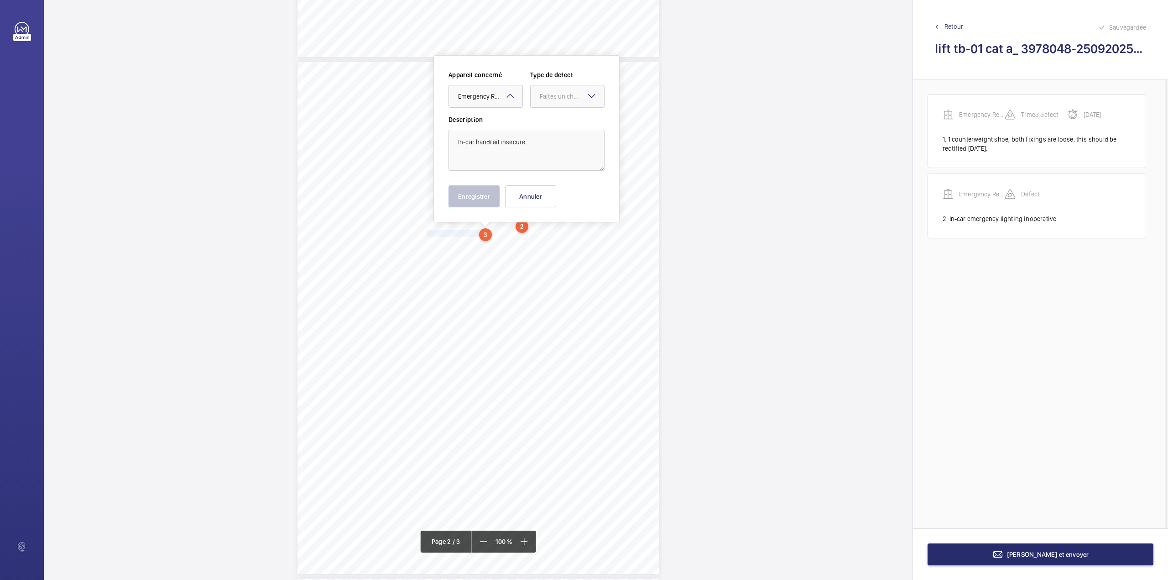
click at [551, 97] on div "Faites un choix" at bounding box center [572, 96] width 64 height 9
click at [550, 121] on span "Standard" at bounding box center [567, 124] width 55 height 9
click at [472, 194] on button "Enregistrer" at bounding box center [474, 196] width 51 height 22
drag, startPoint x: 426, startPoint y: 242, endPoint x: 543, endPoint y: 242, distance: 117.3
click at [543, 242] on span "Car operating panel insecure at [GEOGRAPHIC_DATA]." at bounding box center [503, 243] width 152 height 6
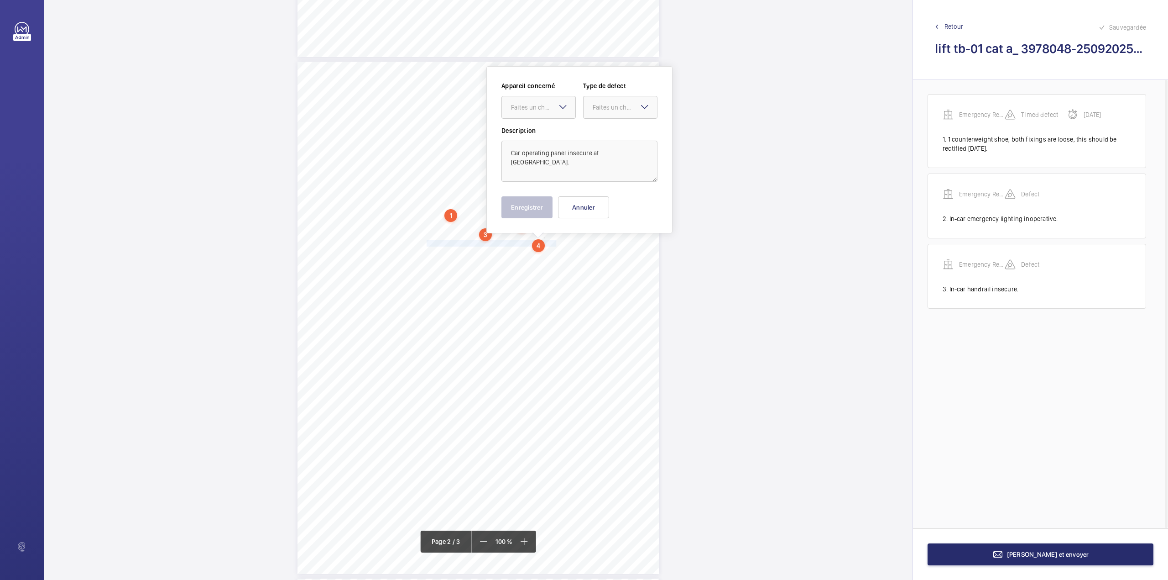
scroll to position [481, 0]
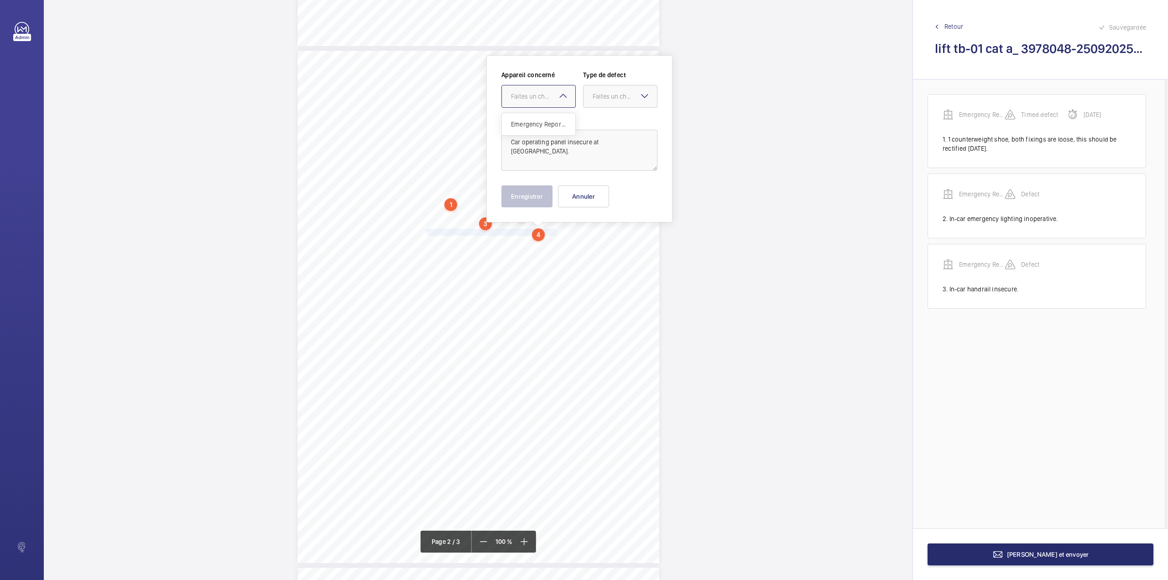
click at [529, 94] on div "Faites un choix" at bounding box center [543, 96] width 64 height 9
drag, startPoint x: 529, startPoint y: 125, endPoint x: 623, endPoint y: 96, distance: 98.0
click at [536, 125] on span "Emergency Report - 3978048-25092025_132921_2" at bounding box center [538, 124] width 55 height 9
drag, startPoint x: 625, startPoint y: 95, endPoint x: 618, endPoint y: 110, distance: 16.7
click at [624, 97] on div "Faites un choix" at bounding box center [625, 96] width 64 height 9
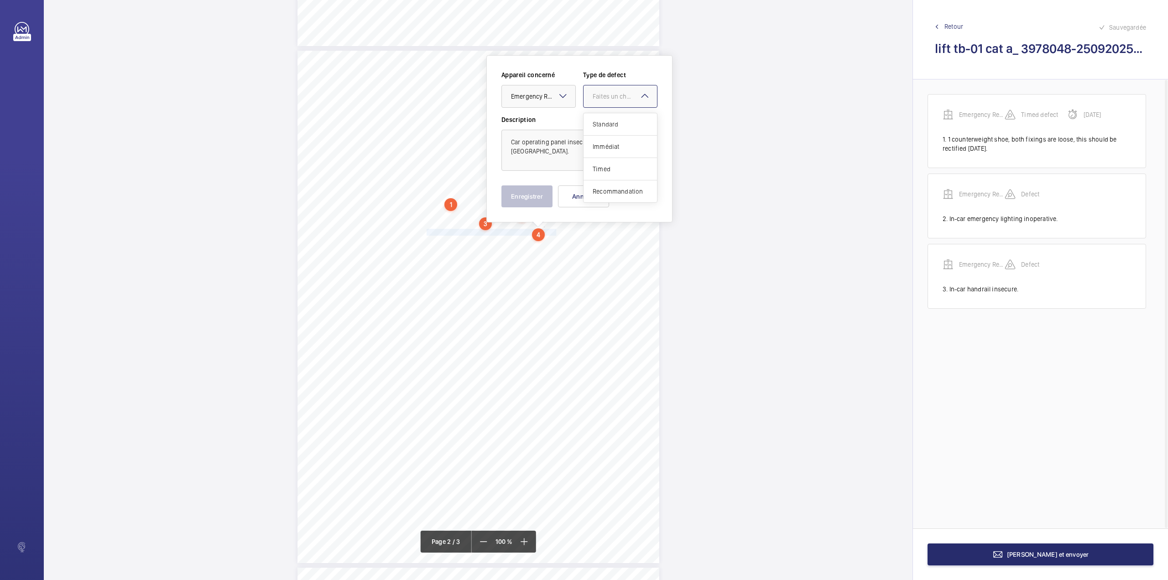
click at [616, 120] on span "Standard" at bounding box center [620, 124] width 55 height 9
click at [537, 199] on button "Enregistrer" at bounding box center [527, 196] width 51 height 22
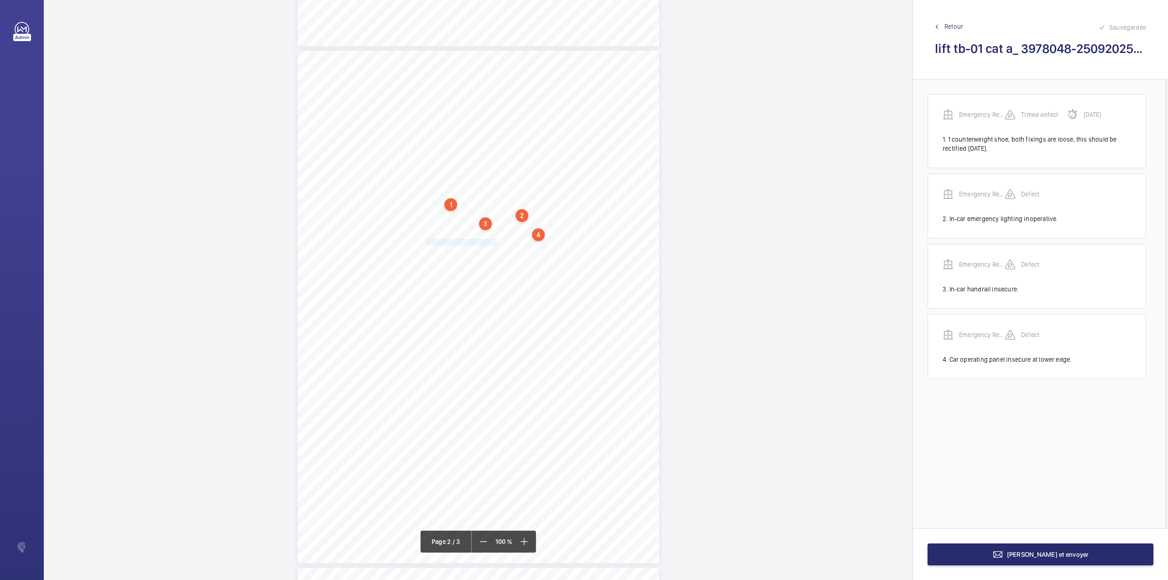
drag, startPoint x: 426, startPoint y: 242, endPoint x: 495, endPoint y: 244, distance: 69.4
click at [495, 244] on span "Pit ladder chain detached." at bounding box center [462, 242] width 70 height 6
click at [484, 94] on div "Faites un choix" at bounding box center [495, 96] width 64 height 9
drag, startPoint x: 484, startPoint y: 125, endPoint x: 539, endPoint y: 112, distance: 56.3
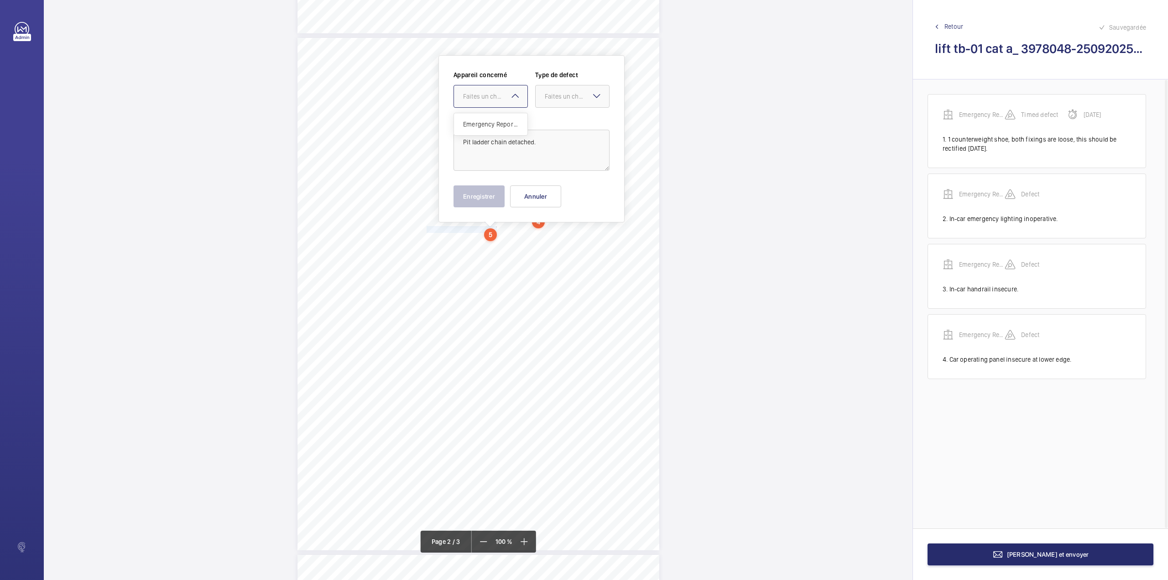
click at [490, 125] on span "Emergency Report - 3978048-25092025_132921_2" at bounding box center [490, 124] width 55 height 9
click at [563, 102] on div at bounding box center [572, 96] width 73 height 22
click at [560, 122] on span "Standard" at bounding box center [572, 124] width 55 height 9
click at [481, 198] on button "Enregistrer" at bounding box center [479, 196] width 51 height 22
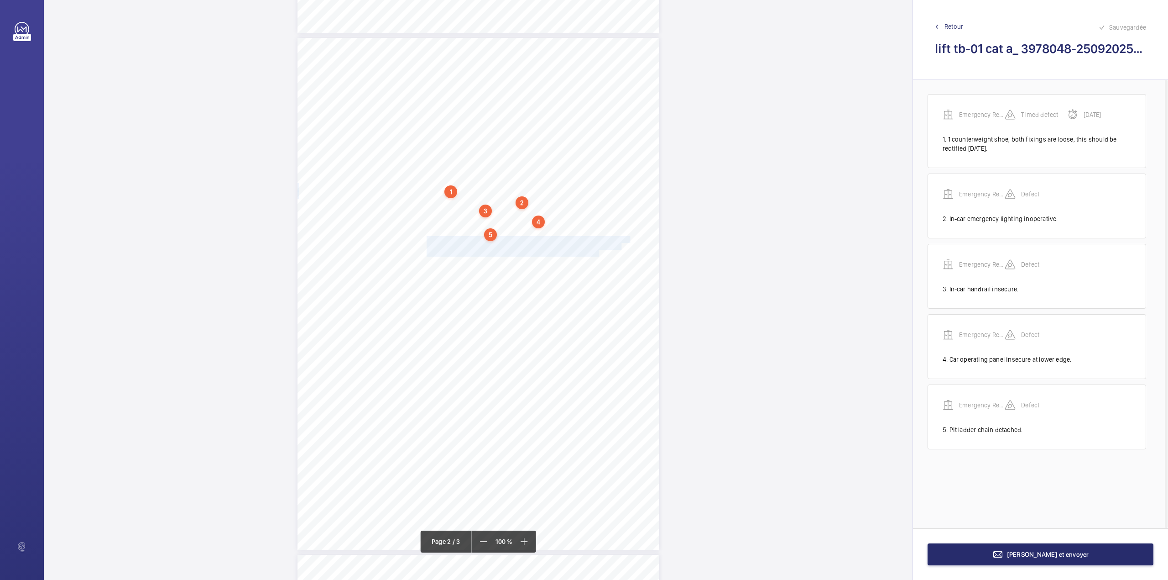
drag, startPoint x: 425, startPoint y: 238, endPoint x: 597, endPoint y: 251, distance: 172.5
click at [597, 251] on div "Client Plant No: Sub Location: Description: Make / Model: Defects And Action Re…" at bounding box center [479, 294] width 362 height 512
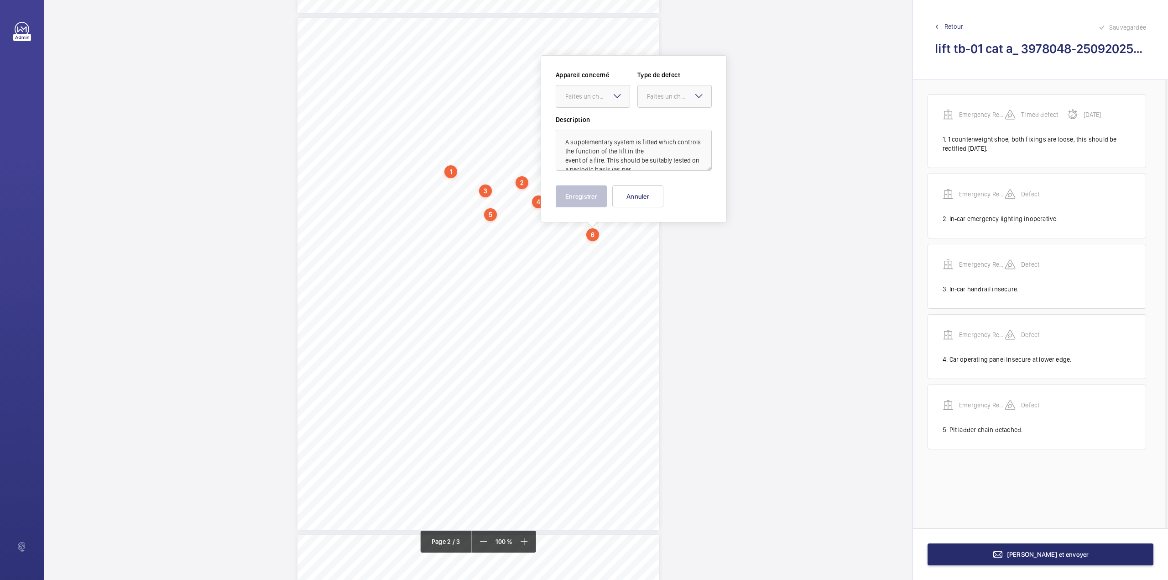
click at [588, 110] on div "Appareil concerné Faites un choix Type de defect Faites un choix" at bounding box center [634, 92] width 156 height 45
drag, startPoint x: 592, startPoint y: 100, endPoint x: 590, endPoint y: 110, distance: 9.7
click at [592, 101] on div "Faites un choix" at bounding box center [592, 96] width 73 height 9
click at [590, 117] on div "Emergency Report - 3978048-25092025_132921_2" at bounding box center [592, 124] width 73 height 22
click at [664, 99] on div "Faites un choix" at bounding box center [679, 96] width 64 height 9
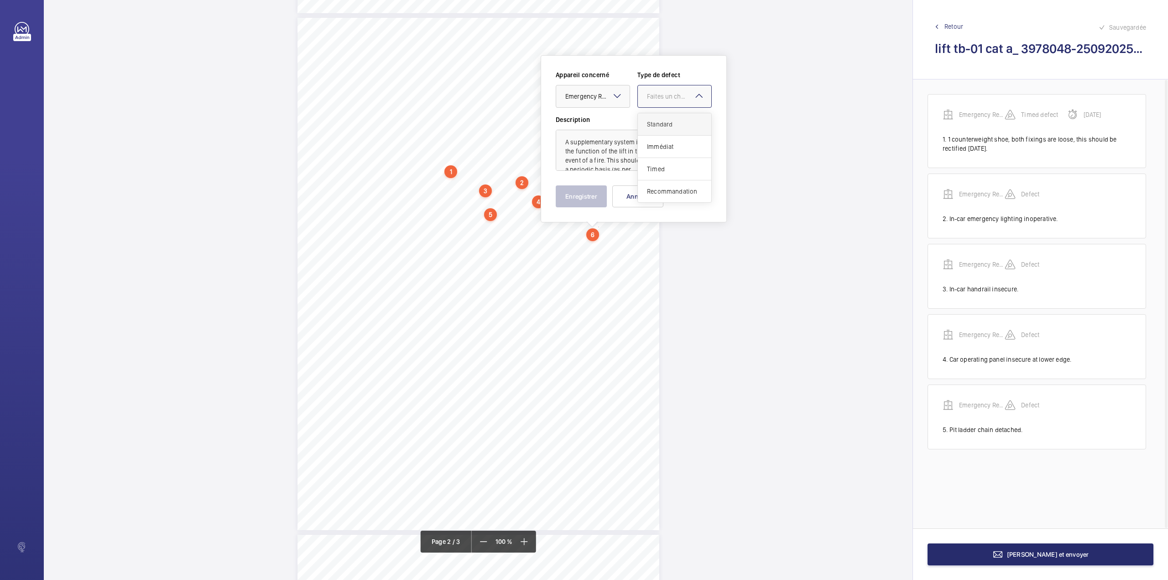
click at [658, 117] on div "Standard" at bounding box center [674, 124] width 73 height 22
click at [579, 199] on button "Enregistrer" at bounding box center [581, 196] width 51 height 22
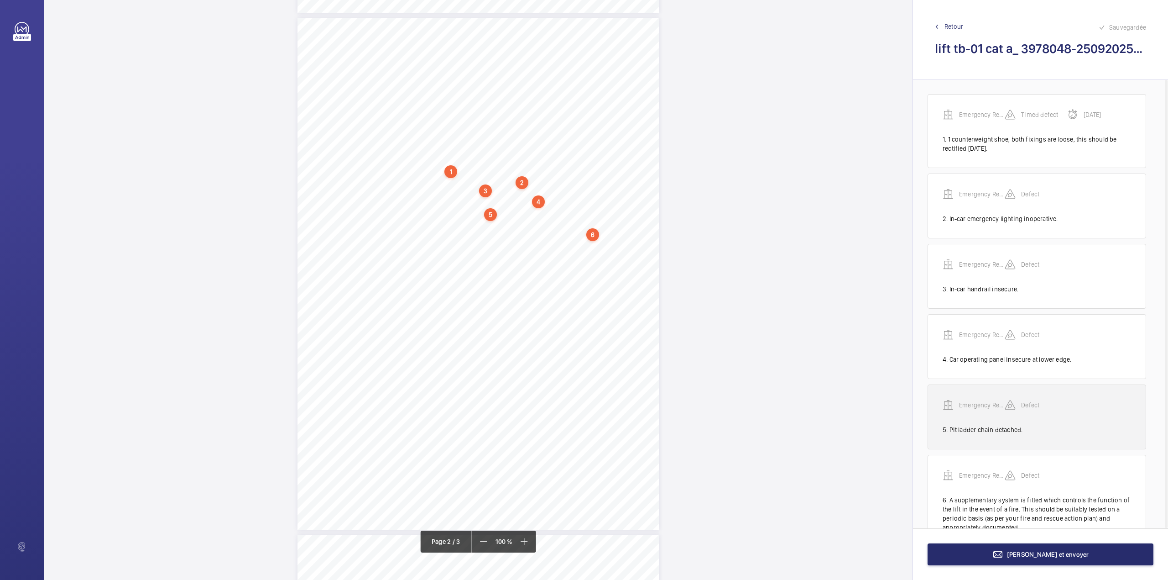
scroll to position [35, 0]
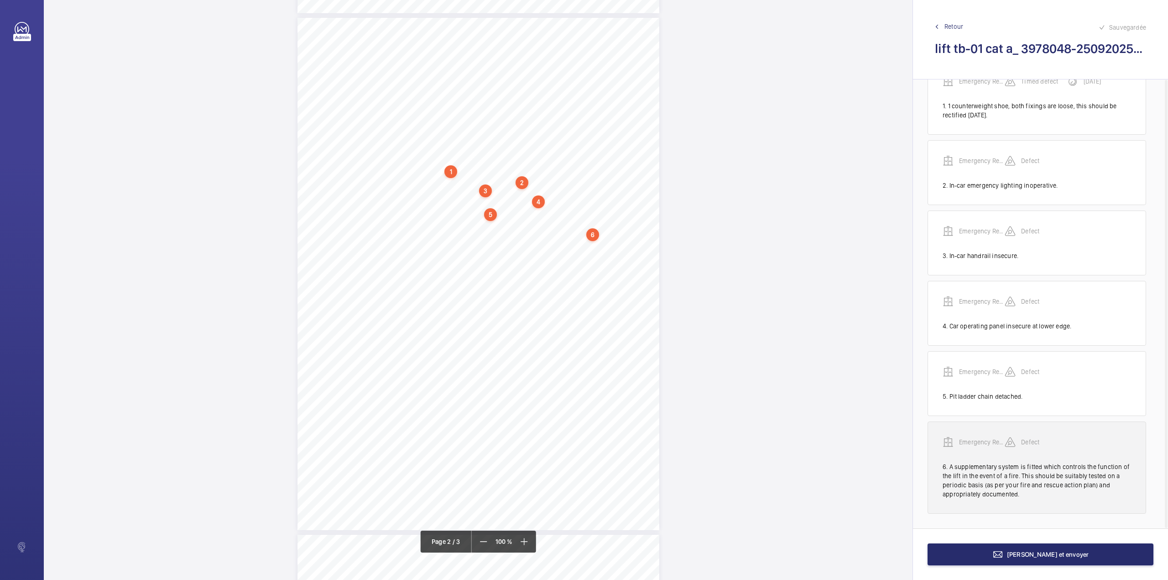
click at [977, 439] on p "Emergency Report - 3978048-25092025_132921_2" at bounding box center [982, 441] width 46 height 9
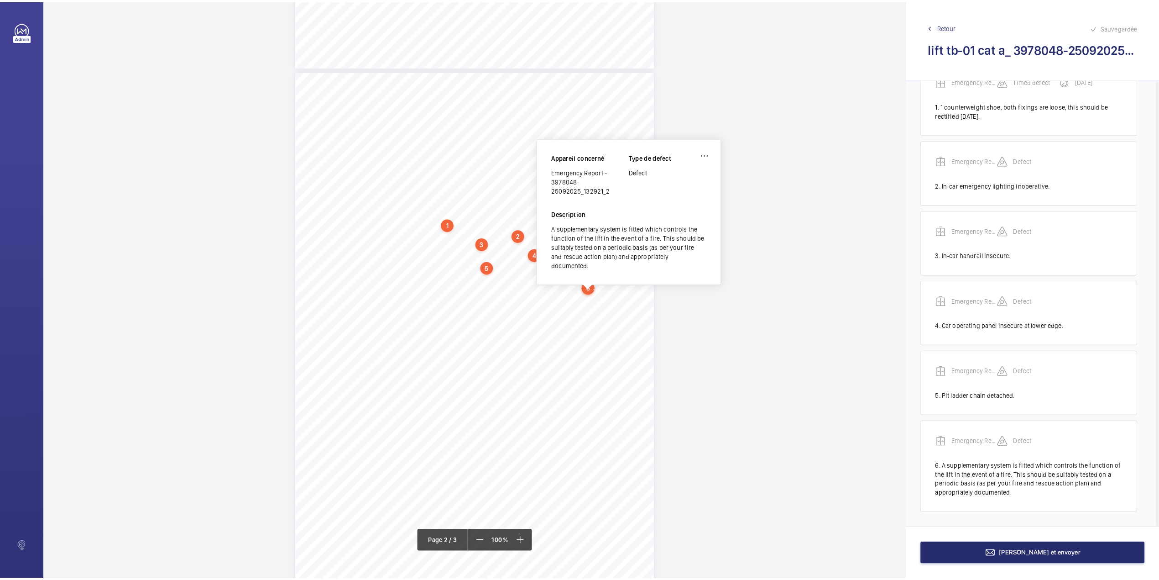
scroll to position [458, 0]
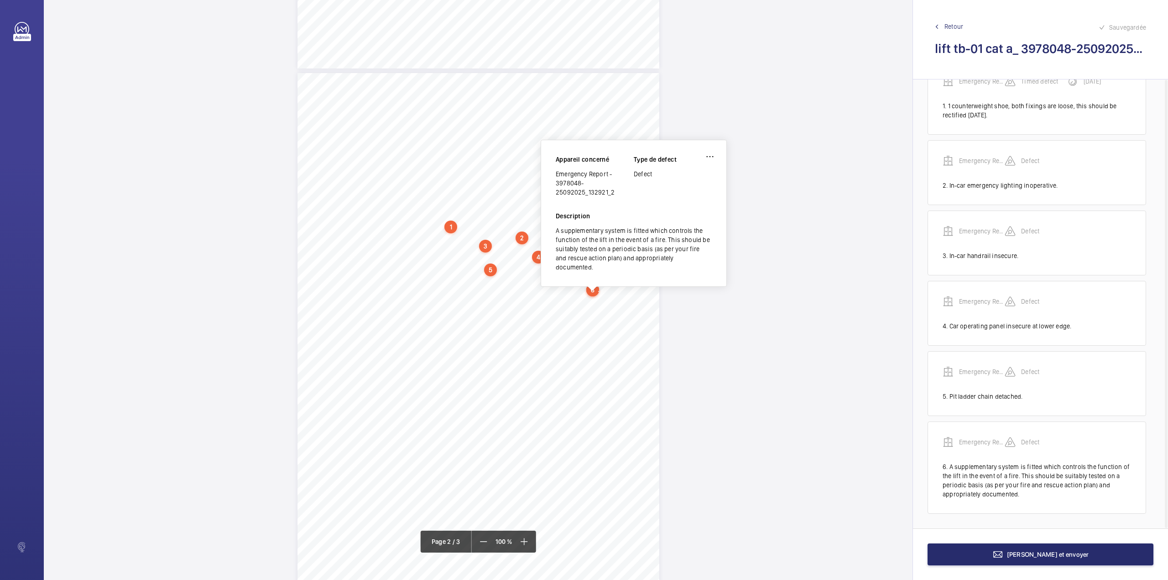
drag, startPoint x: 556, startPoint y: 173, endPoint x: 613, endPoint y: 192, distance: 59.9
click at [613, 192] on div "Emergency Report - 3978048-25092025_132921_2" at bounding box center [595, 182] width 78 height 27
copy div "Emergency Report - 3978048-25092025_132921_2"
click at [1022, 555] on span "[PERSON_NAME] et envoyer" at bounding box center [1048, 553] width 82 height 7
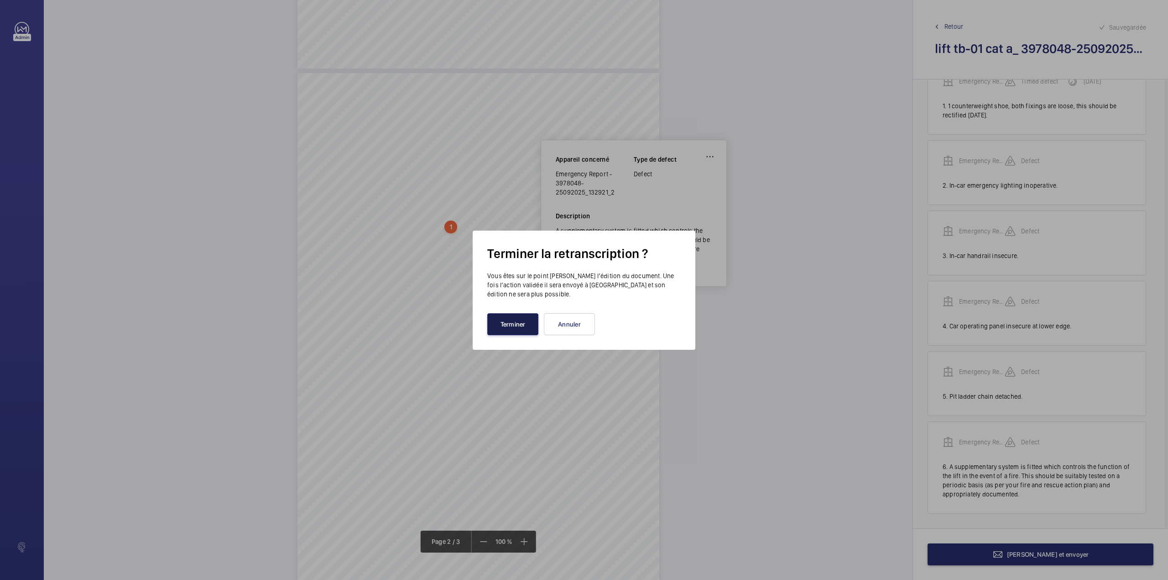
drag, startPoint x: 497, startPoint y: 322, endPoint x: 479, endPoint y: 300, distance: 28.2
click at [497, 322] on button "Terminer" at bounding box center [512, 324] width 51 height 22
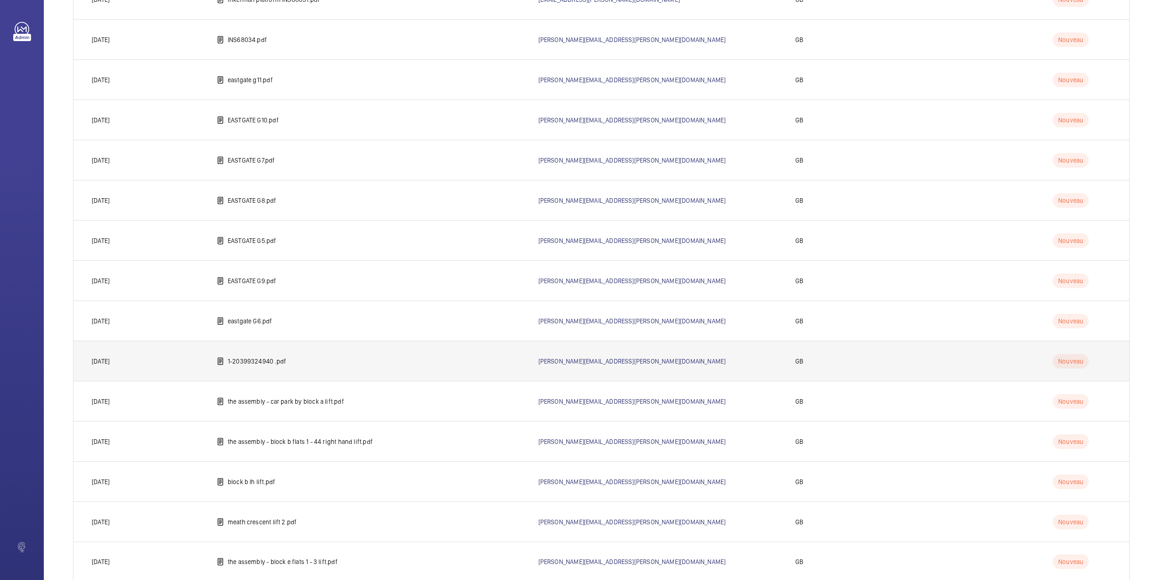
scroll to position [517, 0]
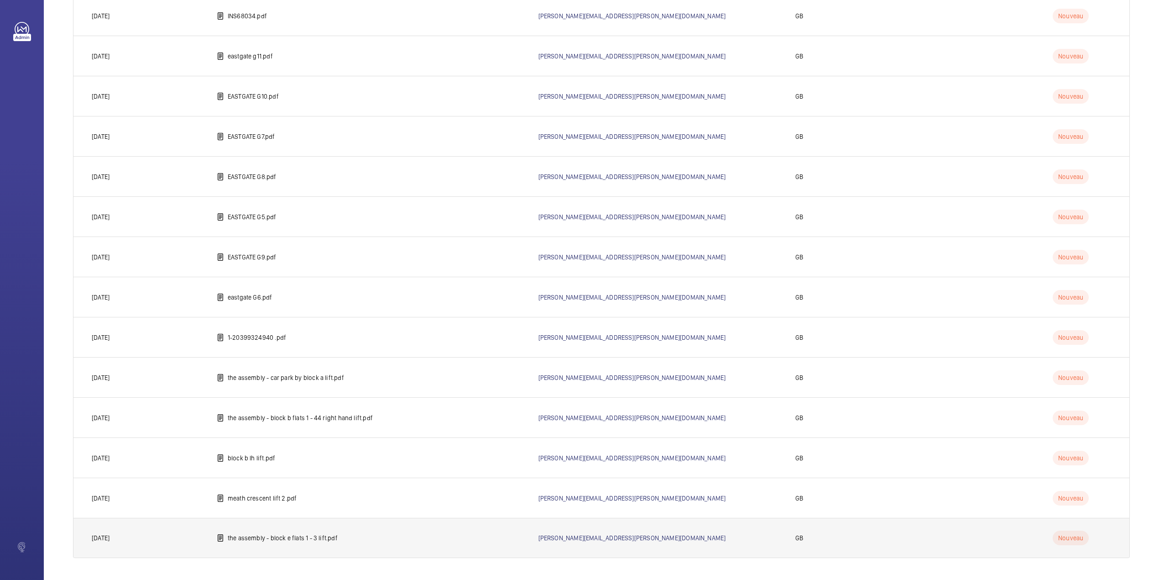
click at [298, 539] on p "the assembly - block e flats 1 - 3 lift.pdf" at bounding box center [283, 537] width 110 height 9
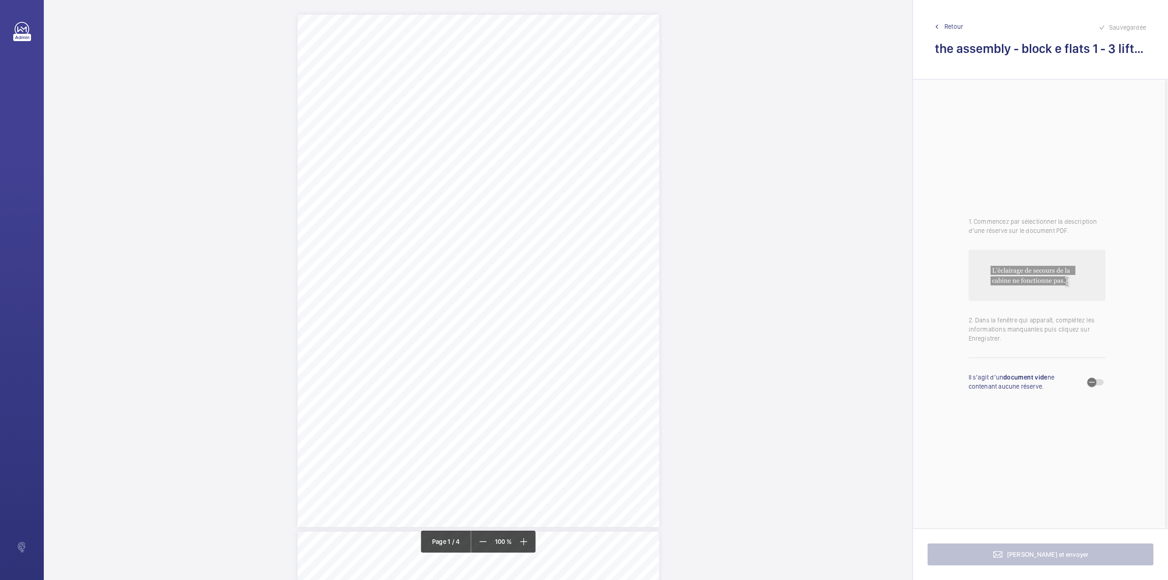
click at [536, 402] on div "Lift Report Lifting Operations & Lifting Equipment Regulation 1998 Provision & …" at bounding box center [479, 271] width 362 height 512
click at [548, 163] on textarea at bounding box center [572, 150] width 156 height 41
type textarea "The"
click at [570, 197] on button "Annuler" at bounding box center [576, 197] width 51 height 22
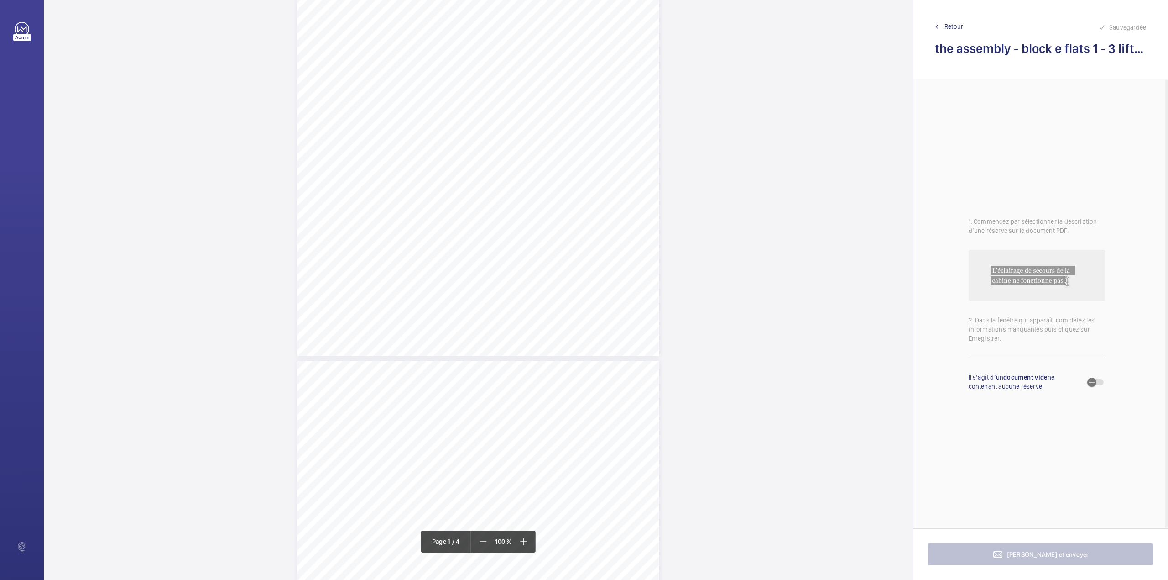
click at [528, 235] on div "Lift Report Lifting Operations & Lifting Equipment Regulation 1998 Provision & …" at bounding box center [479, 100] width 362 height 512
click at [545, 150] on textarea at bounding box center [564, 150] width 156 height 41
type textarea "t"
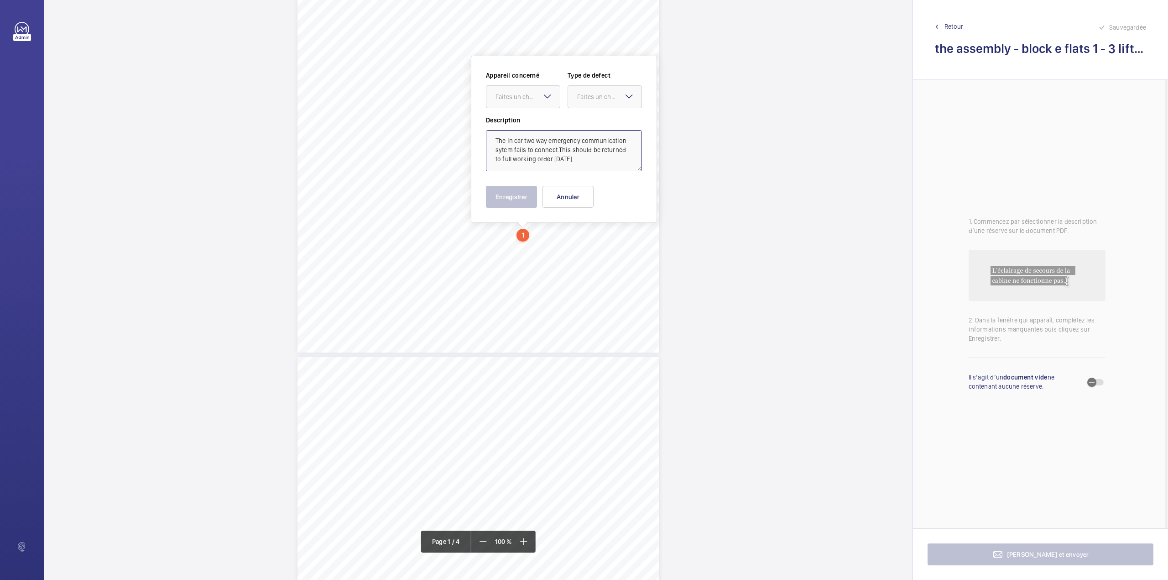
click at [604, 149] on textarea "The in car two way emergency communication sytem fails to connect.This should b…" at bounding box center [564, 150] width 156 height 41
click at [512, 97] on div "Faites un choix" at bounding box center [528, 96] width 64 height 9
drag, startPoint x: 516, startPoint y: 121, endPoint x: 567, endPoint y: 110, distance: 52.2
click at [517, 121] on span "E53725000859" at bounding box center [523, 124] width 55 height 9
click at [596, 100] on div "Faites un choix" at bounding box center [609, 96] width 64 height 9
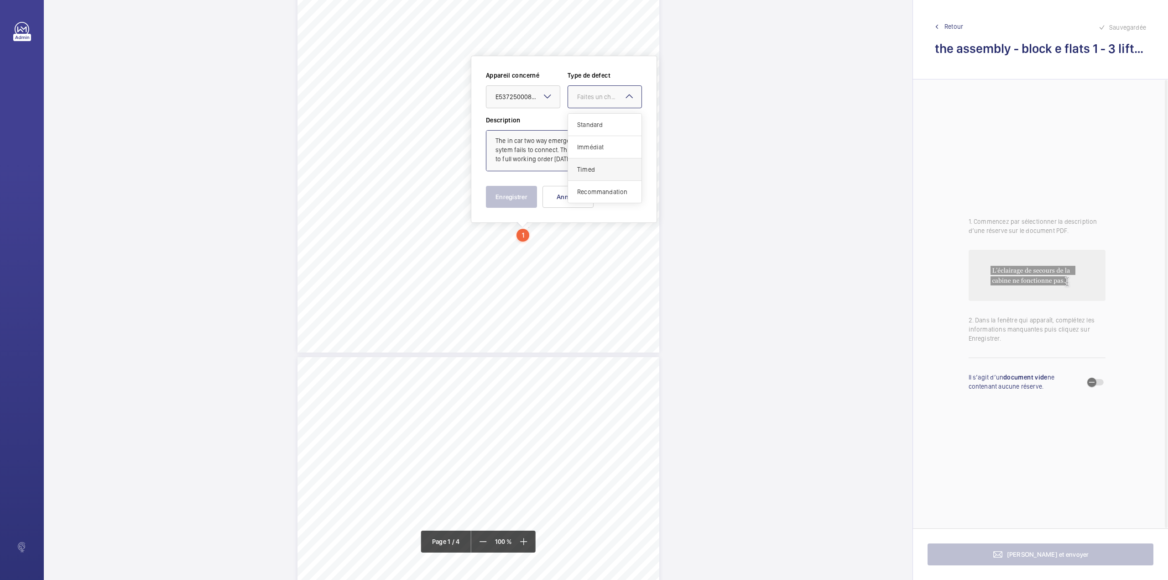
click at [590, 172] on span "Timed" at bounding box center [604, 169] width 55 height 9
type textarea "The in car two way emergency communication sytem fails to connect. This should …"
click at [630, 100] on mat-icon "Open calendar" at bounding box center [627, 97] width 11 height 11
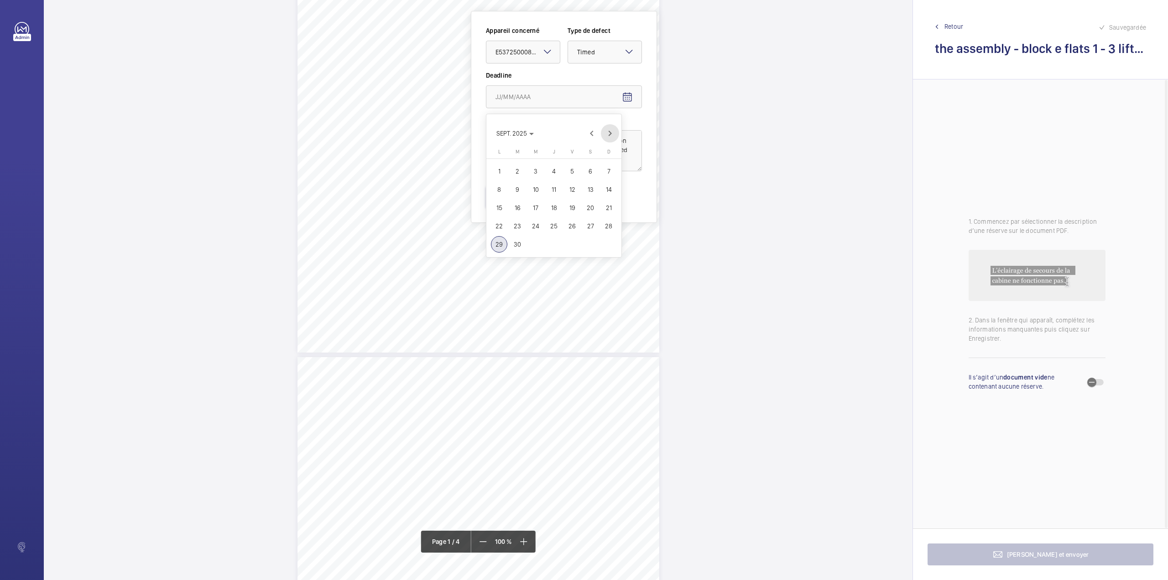
click at [612, 134] on span "Next month" at bounding box center [610, 133] width 18 height 18
click at [572, 221] on span "24" at bounding box center [572, 226] width 16 height 16
type input "[DATE]"
click at [508, 194] on button "Enregistrer" at bounding box center [511, 197] width 51 height 22
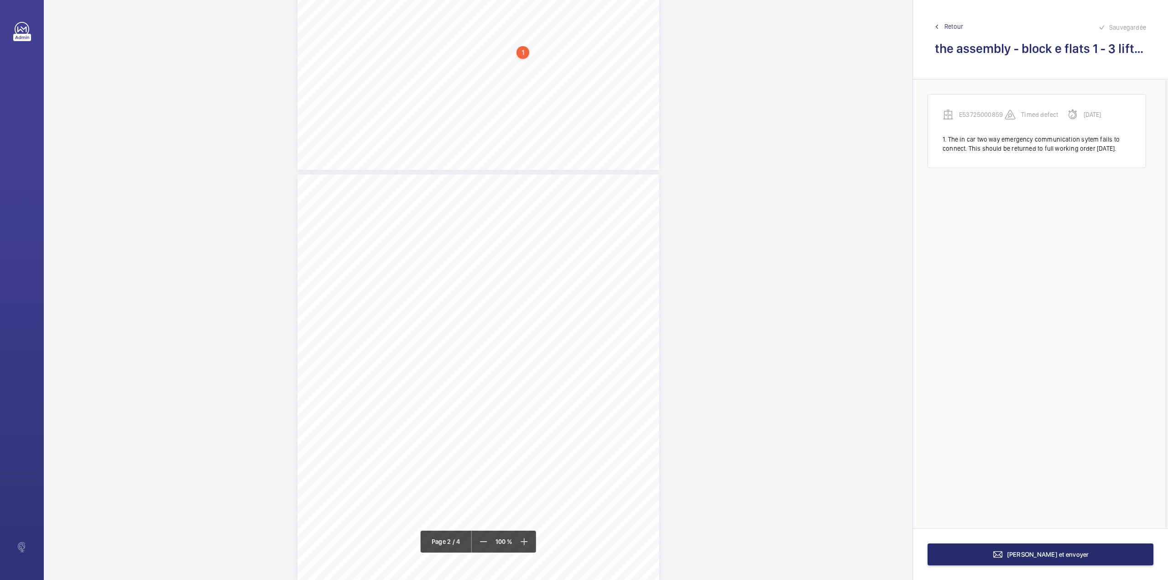
click at [351, 183] on span "[URL][DOMAIN_NAME].." at bounding box center [325, 181] width 54 height 15
click at [550, 157] on textarea at bounding box center [585, 150] width 156 height 41
click at [547, 99] on div "Faites un choix" at bounding box center [548, 96] width 64 height 9
click at [547, 116] on div "E53725000859" at bounding box center [543, 124] width 73 height 22
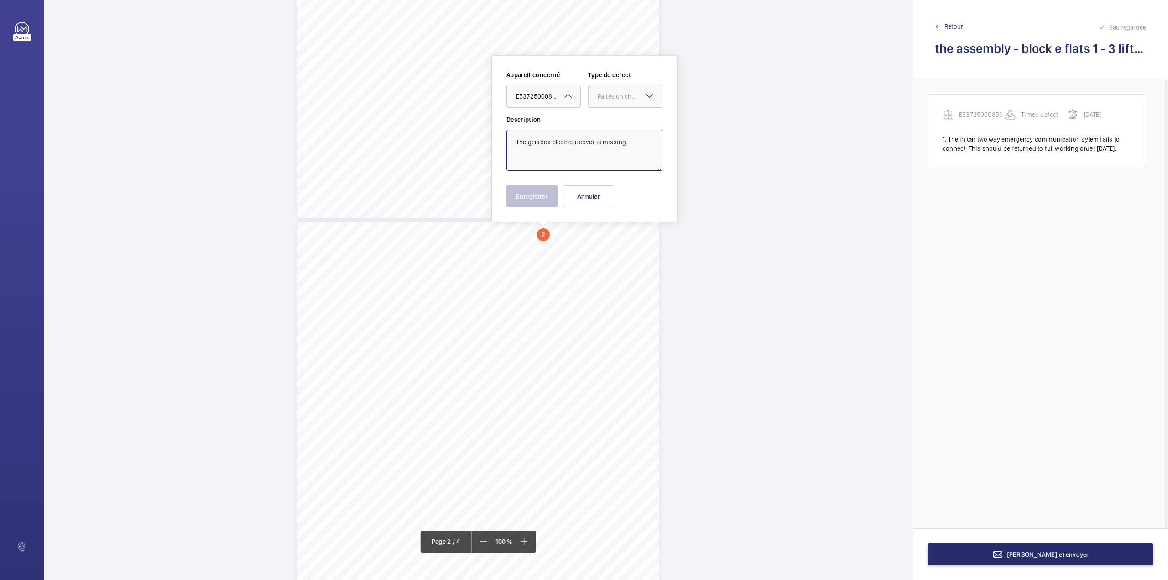
click at [609, 101] on div at bounding box center [625, 96] width 73 height 22
click at [608, 122] on span "Standard" at bounding box center [625, 124] width 55 height 9
type textarea "The gearbox electrical cover is missing."
click at [523, 198] on button "Enregistrer" at bounding box center [532, 196] width 51 height 22
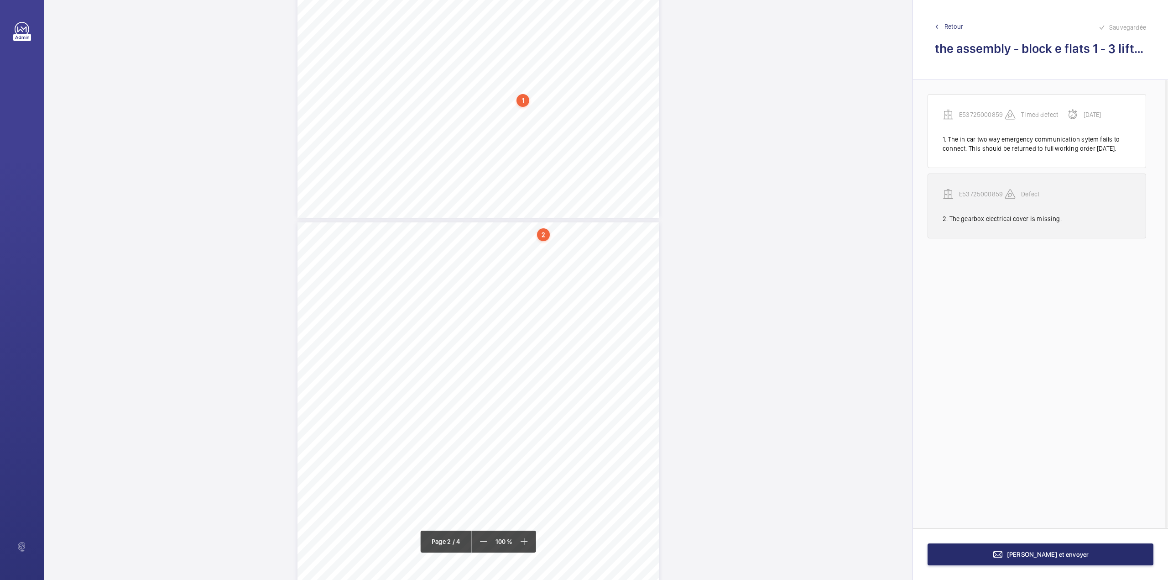
click at [982, 199] on p "E53725000859" at bounding box center [982, 193] width 46 height 9
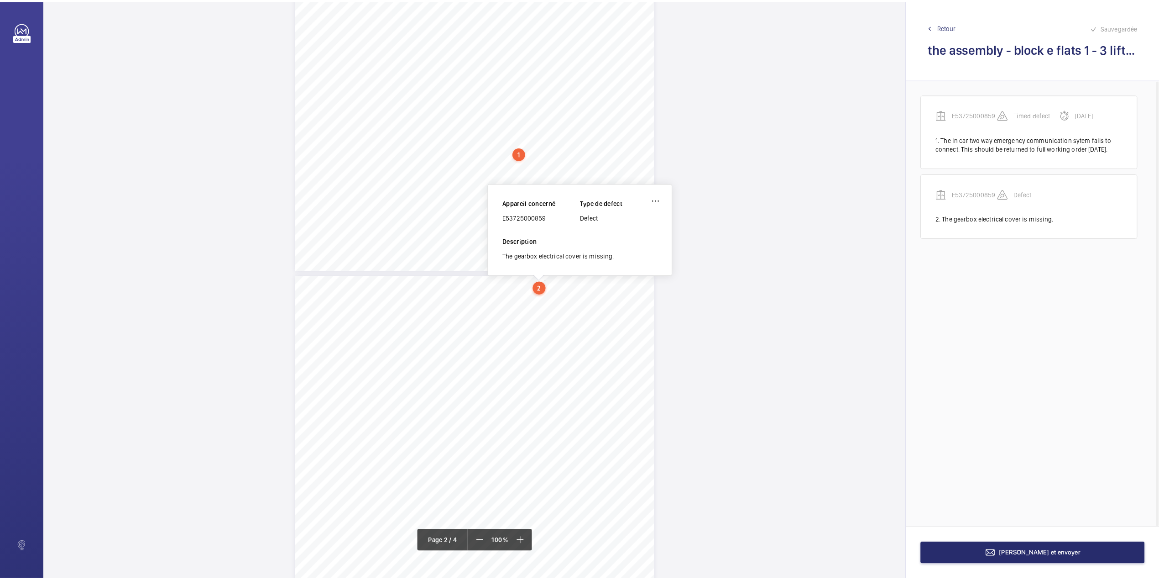
scroll to position [254, 0]
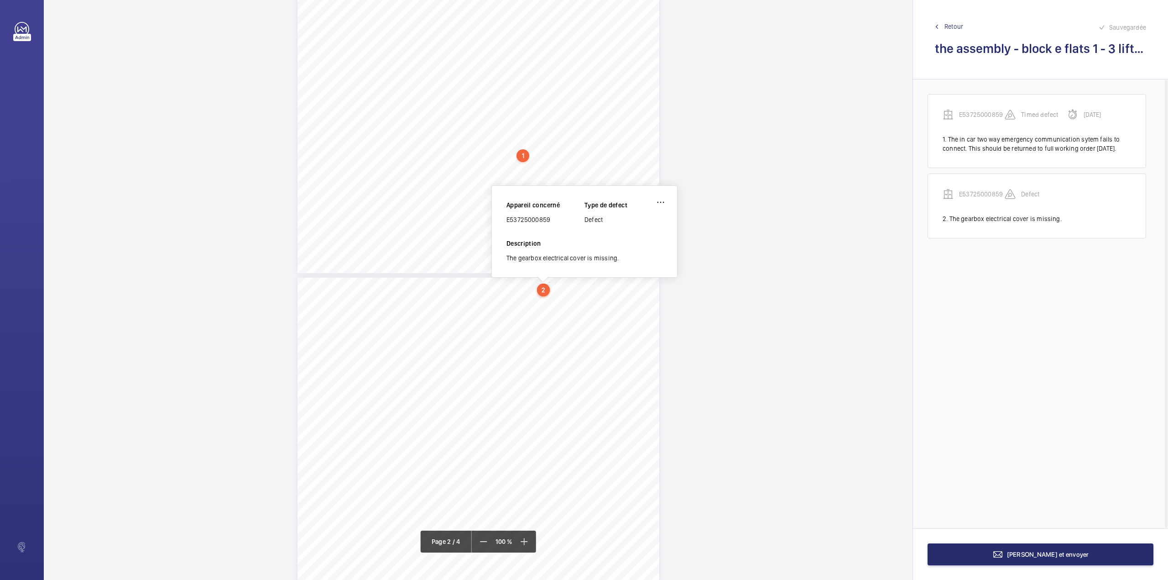
drag, startPoint x: 508, startPoint y: 220, endPoint x: 555, endPoint y: 220, distance: 47.9
click at [555, 220] on div "E53725000859" at bounding box center [546, 219] width 78 height 9
copy div "E53725000859"
click at [1026, 555] on span "[PERSON_NAME] et envoyer" at bounding box center [1048, 553] width 82 height 7
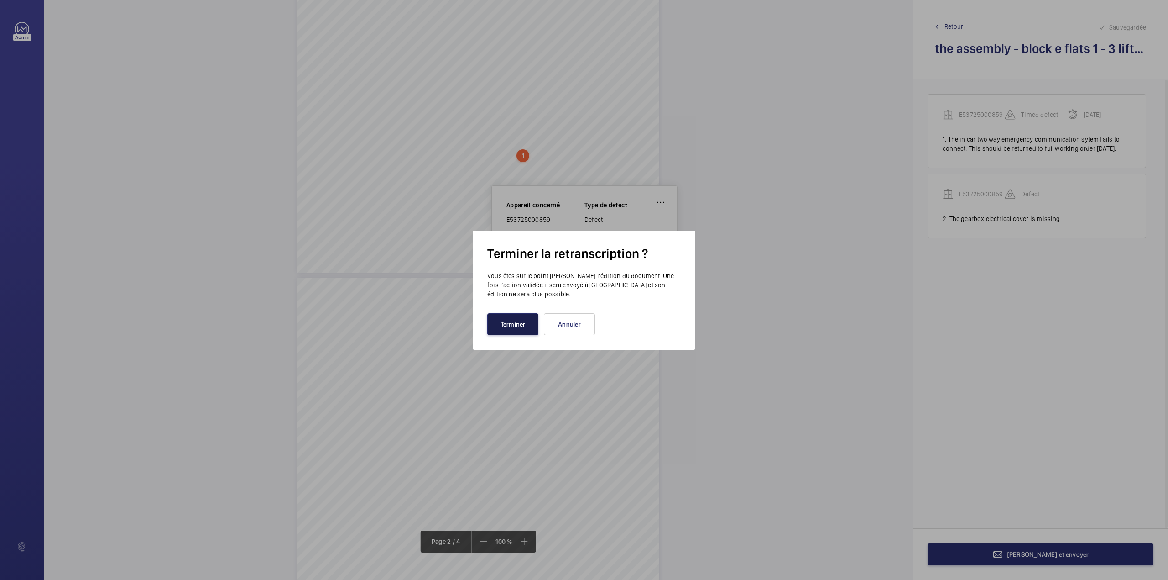
click at [497, 327] on button "Terminer" at bounding box center [512, 324] width 51 height 22
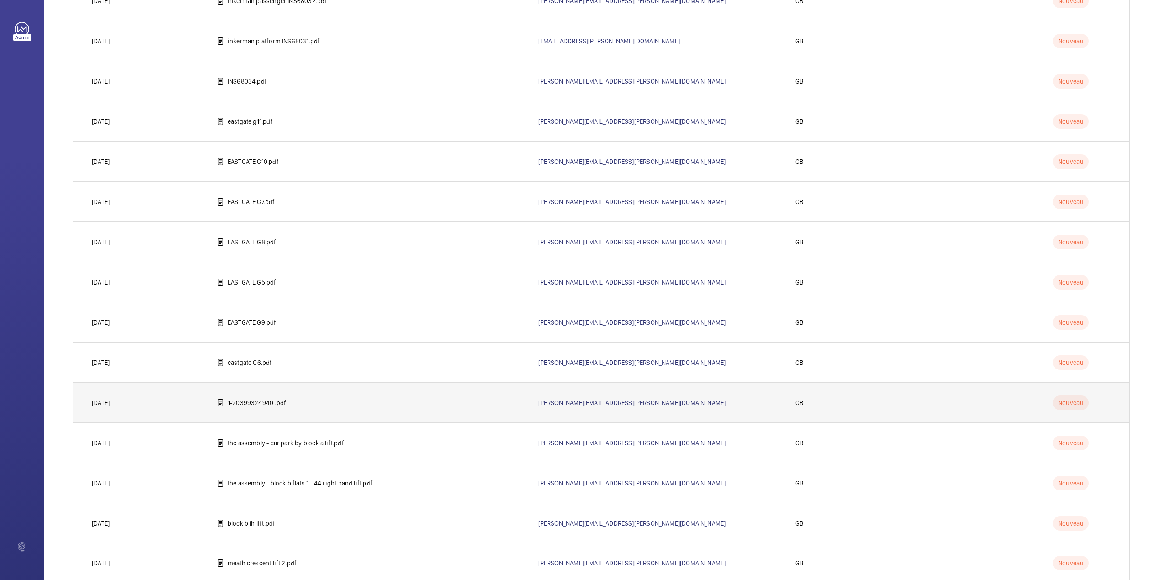
scroll to position [477, 0]
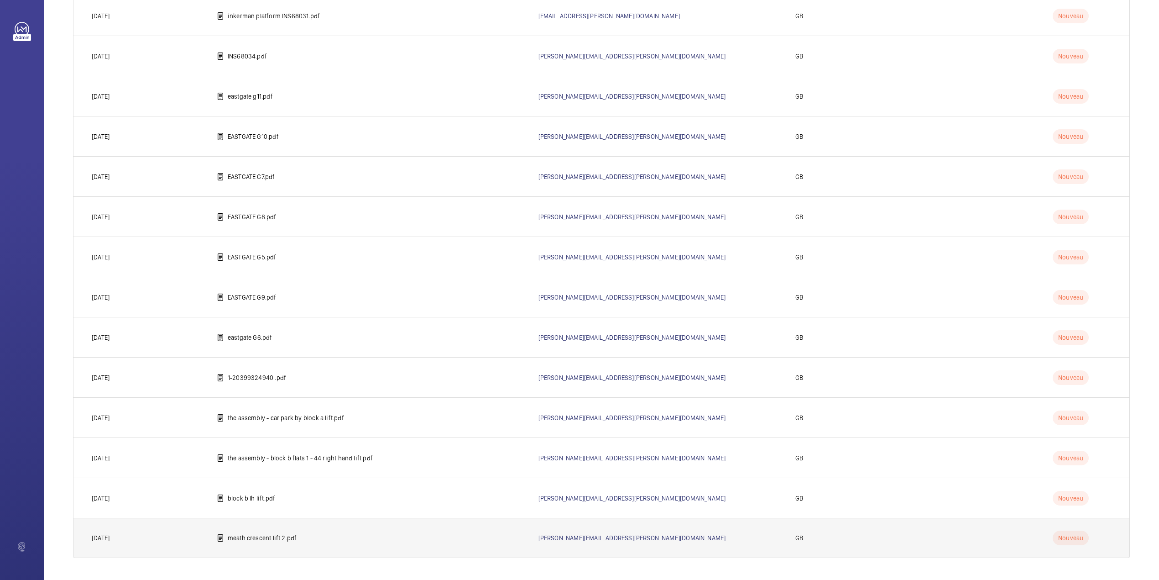
click at [300, 530] on td "meath crescent lift 2.pdf" at bounding box center [363, 538] width 322 height 40
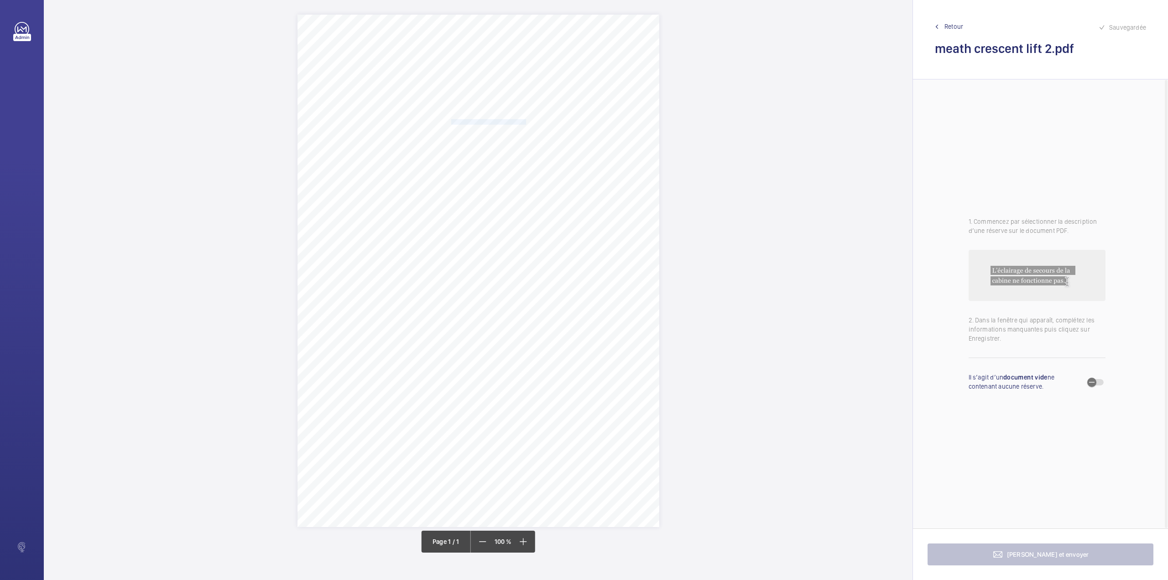
drag, startPoint x: 451, startPoint y: 121, endPoint x: 525, endPoint y: 122, distance: 73.9
click at [525, 122] on span "Space 2 Management RTM Co Ltd" at bounding box center [488, 122] width 75 height 5
copy span "Space 2 Management RTM Co Ltd"
drag, startPoint x: 563, startPoint y: 285, endPoint x: 548, endPoint y: 288, distance: 15.8
click at [563, 285] on button "Annuler" at bounding box center [565, 283] width 51 height 22
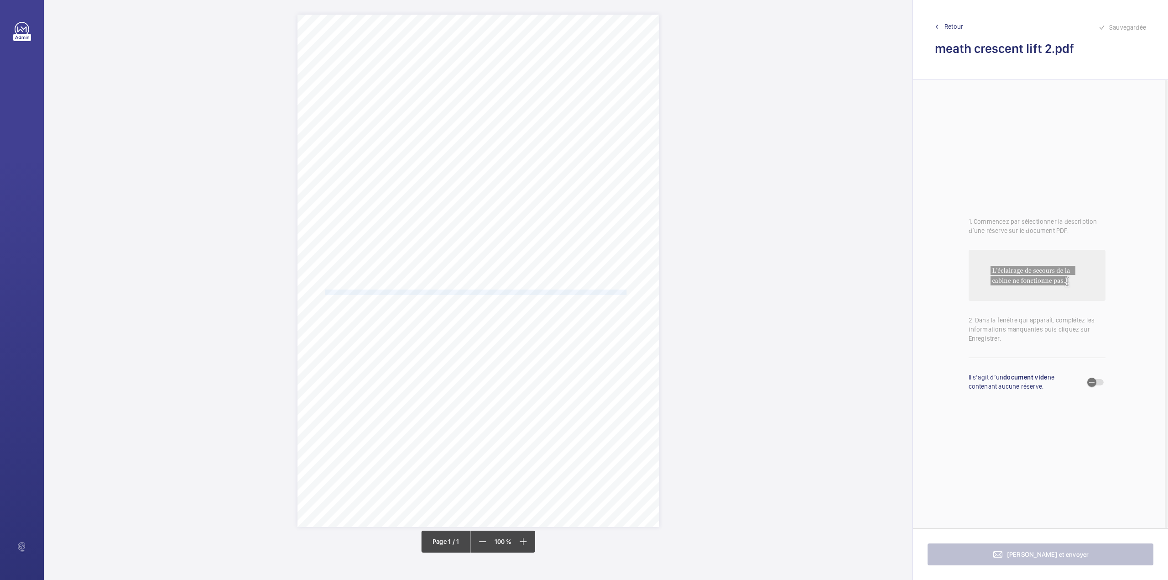
drag, startPoint x: 324, startPoint y: 291, endPoint x: 627, endPoint y: 290, distance: 302.6
click at [627, 290] on span "1. The electrical wiring in the control panel and at the car top requires reorg…" at bounding box center [476, 292] width 314 height 5
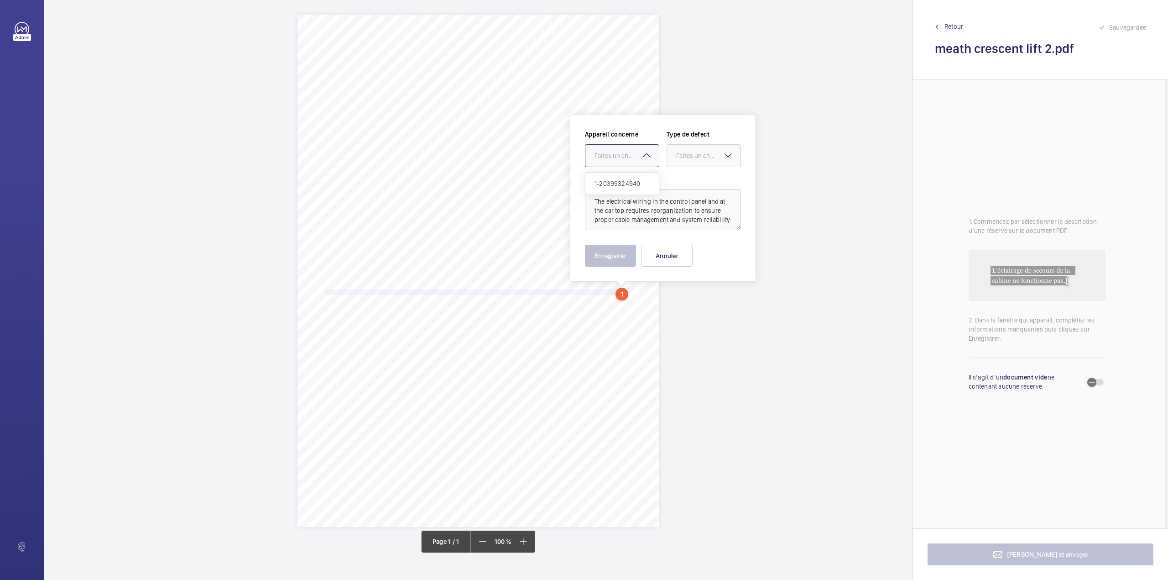
drag, startPoint x: 614, startPoint y: 157, endPoint x: 613, endPoint y: 177, distance: 20.1
click at [614, 157] on div "Faites un choix" at bounding box center [627, 155] width 64 height 9
click at [616, 178] on div "1-20399324940" at bounding box center [622, 184] width 73 height 22
drag, startPoint x: 677, startPoint y: 158, endPoint x: 678, endPoint y: 176, distance: 18.3
click at [678, 158] on div "Faites un choix" at bounding box center [708, 155] width 64 height 9
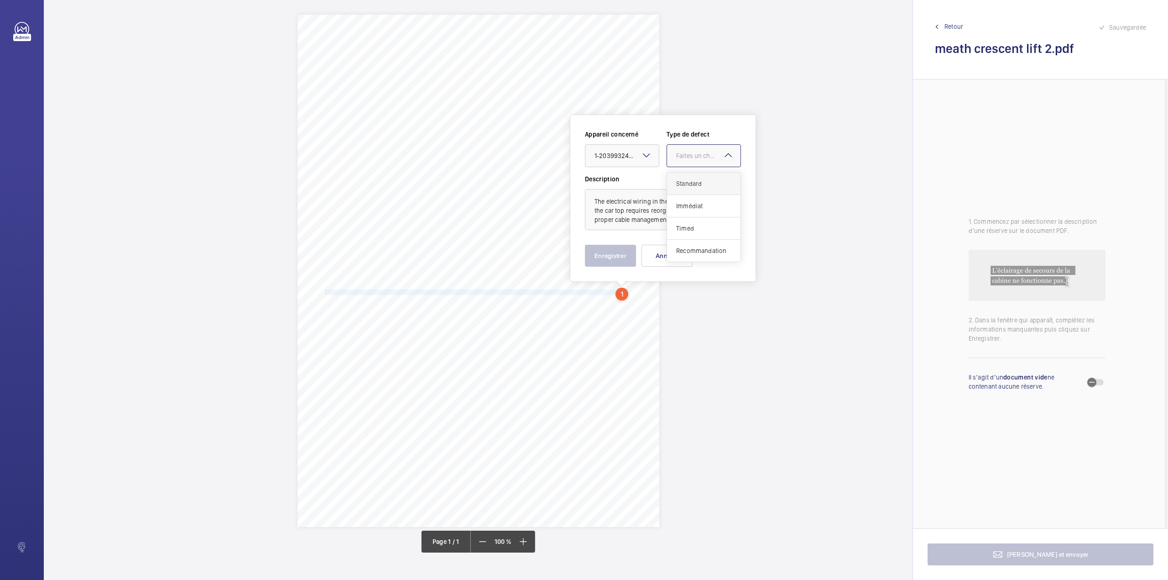
click at [678, 176] on div "Standard" at bounding box center [703, 184] width 73 height 22
click at [642, 221] on textarea "The electrical wiring in the control panel and at the car top requires reorgani…" at bounding box center [663, 209] width 156 height 41
type textarea "The electrical wiring in the control panel and at the car top requires reorgani…"
click at [610, 249] on button "Enregistrer" at bounding box center [610, 256] width 51 height 22
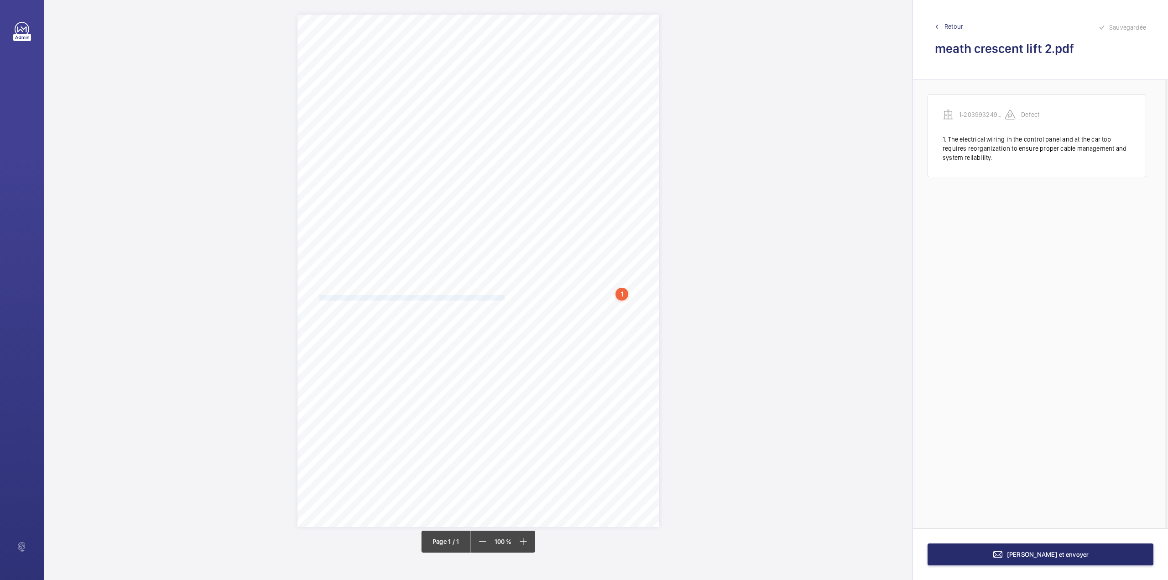
drag, startPoint x: 320, startPoint y: 299, endPoint x: 505, endPoint y: 296, distance: 184.9
click at [505, 296] on span "The one damaged lift car guide rail lubrication oil pot mechanism should be rei…" at bounding box center [477, 297] width 316 height 5
click at [492, 157] on div "Faites un choix" at bounding box center [505, 161] width 64 height 9
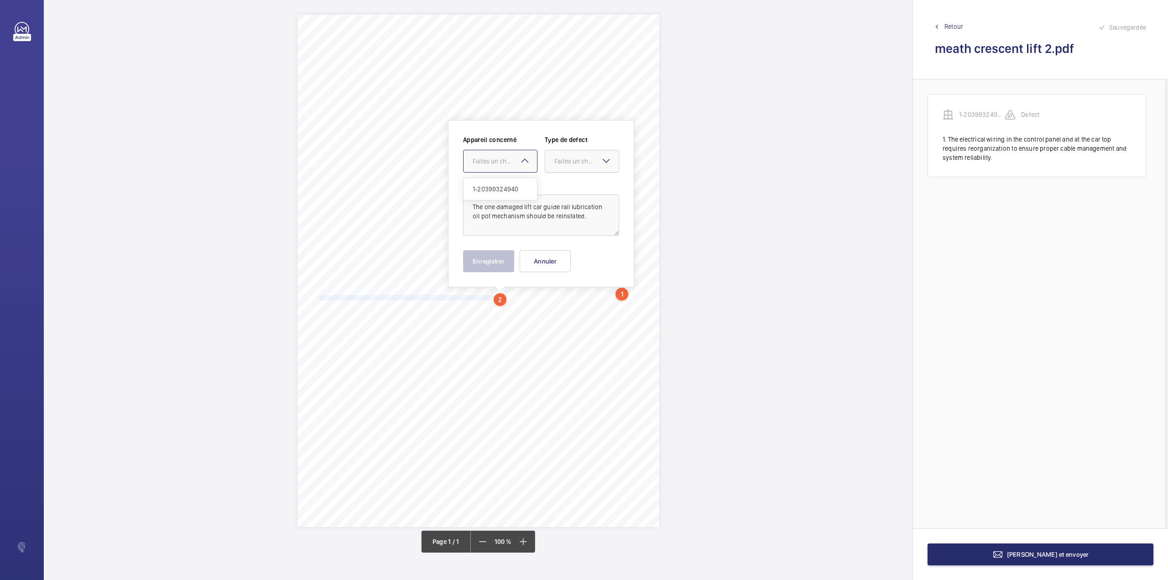
drag, startPoint x: 492, startPoint y: 176, endPoint x: 560, endPoint y: 167, distance: 68.6
click at [503, 182] on div "1-20399324940" at bounding box center [500, 189] width 73 height 22
click at [561, 165] on div "Faites un choix" at bounding box center [587, 161] width 64 height 9
click at [559, 188] on span "Standard" at bounding box center [582, 188] width 55 height 9
click at [487, 260] on button "Enregistrer" at bounding box center [488, 261] width 51 height 22
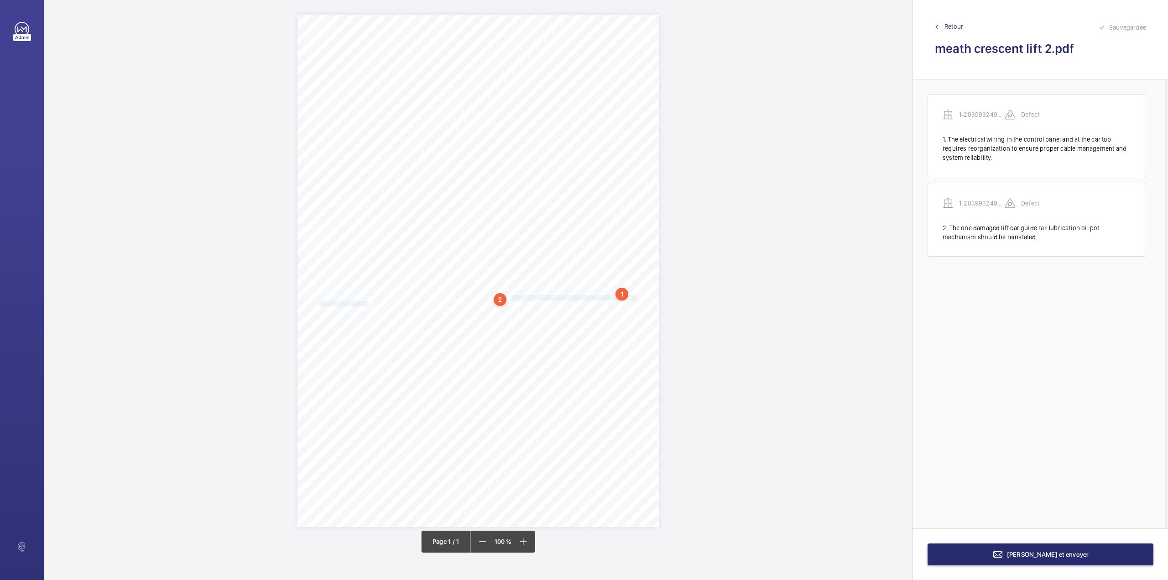
drag, startPoint x: 511, startPoint y: 298, endPoint x: 368, endPoint y: 303, distance: 143.4
click at [368, 303] on div "Report Id 4251813_Leamore Court_Lift 2_1-9QGNQMF 100801067ENG REPORT OF THOROUG…" at bounding box center [479, 271] width 362 height 512
click at [359, 168] on div "Faites un choix" at bounding box center [368, 168] width 64 height 9
drag, startPoint x: 362, startPoint y: 192, endPoint x: 426, endPoint y: 179, distance: 65.6
click at [366, 192] on span "1-20399324940" at bounding box center [363, 196] width 55 height 9
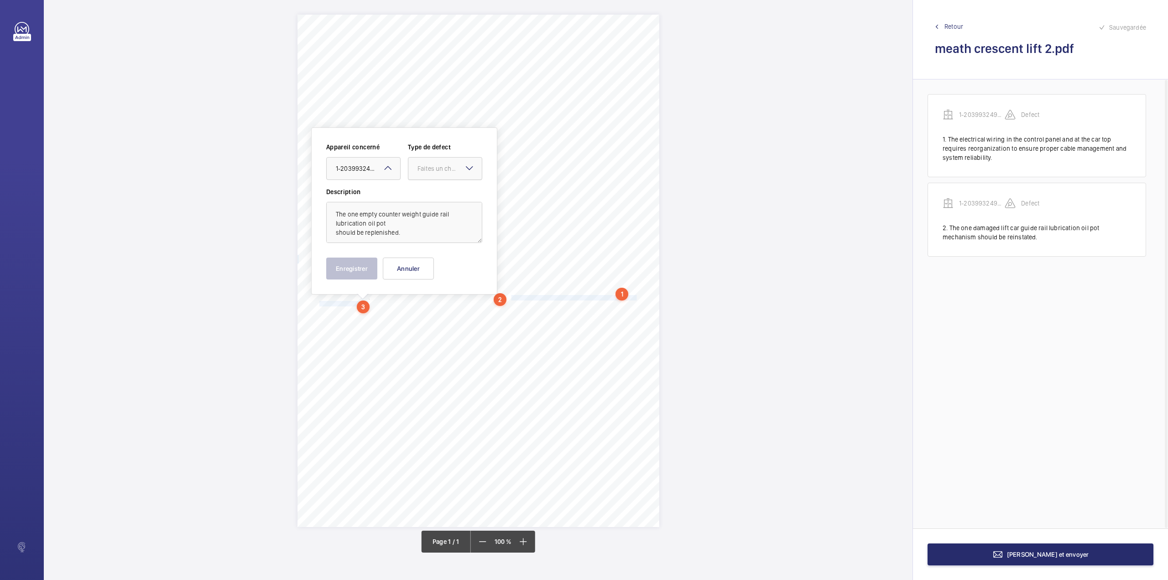
click at [438, 172] on div "Faites un choix" at bounding box center [450, 168] width 64 height 9
click at [435, 195] on span "Standard" at bounding box center [445, 196] width 55 height 9
click at [358, 272] on button "Enregistrer" at bounding box center [351, 268] width 51 height 22
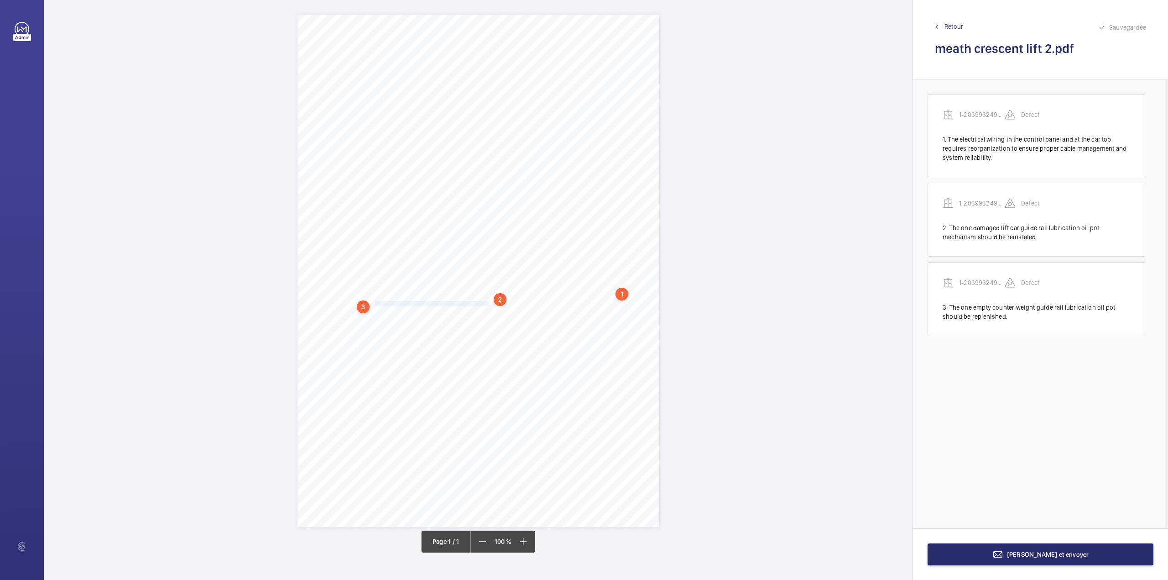
drag, startPoint x: 375, startPoint y: 303, endPoint x: 489, endPoint y: 305, distance: 114.6
click at [489, 305] on span "should be replenished. 4. The one inoperative lift car light should be reinstat…" at bounding box center [477, 303] width 317 height 5
drag, startPoint x: 494, startPoint y: 163, endPoint x: 493, endPoint y: 168, distance: 4.7
click at [493, 165] on div at bounding box center [484, 171] width 73 height 22
click at [490, 194] on span "1-20399324940" at bounding box center [484, 198] width 55 height 9
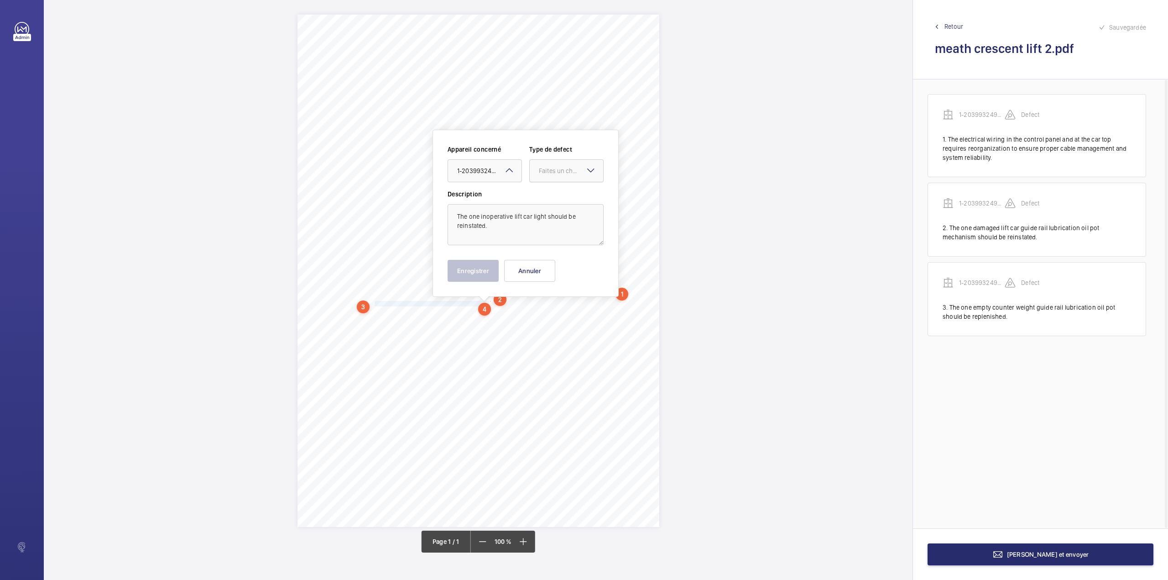
click at [540, 170] on div "Faites un choix" at bounding box center [571, 170] width 64 height 9
click at [543, 202] on span "Standard" at bounding box center [566, 198] width 55 height 9
click at [468, 265] on button "Enregistrer" at bounding box center [473, 271] width 51 height 22
drag, startPoint x: 493, startPoint y: 300, endPoint x: 631, endPoint y: 303, distance: 137.4
click at [631, 303] on span "should be replenished. 4. The one inoperative lift car light should be reinstat…" at bounding box center [477, 303] width 317 height 5
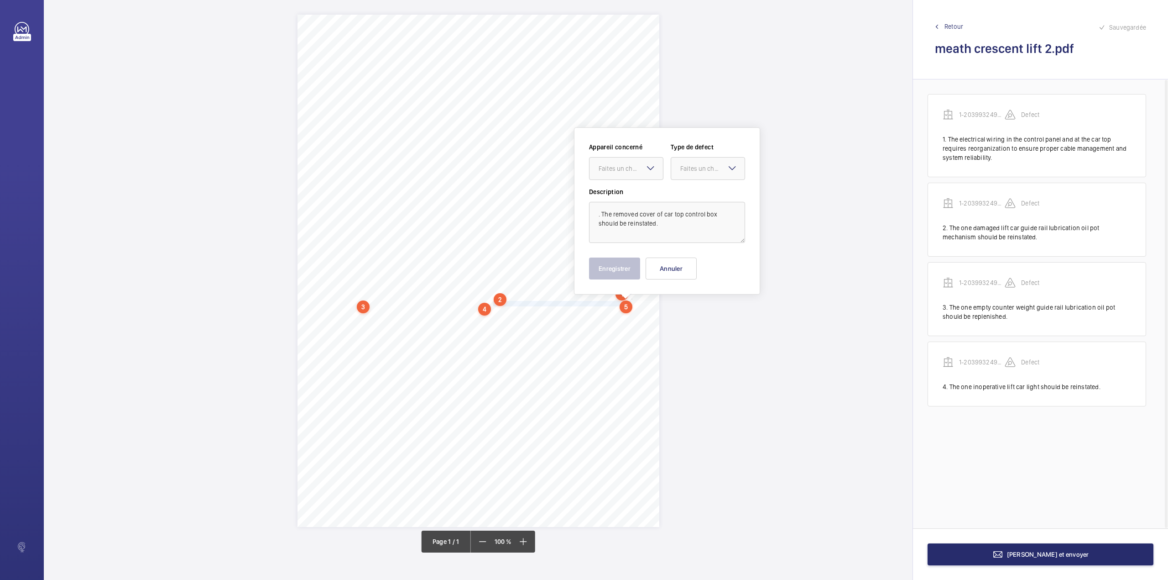
click at [616, 173] on div "Faites un choix" at bounding box center [631, 168] width 64 height 9
click at [613, 194] on span "1-20399324940" at bounding box center [626, 196] width 55 height 9
drag, startPoint x: 693, startPoint y: 172, endPoint x: 689, endPoint y: 183, distance: 11.5
click at [692, 173] on div "Faites un choix" at bounding box center [707, 168] width 73 height 9
click at [687, 190] on div "Standard" at bounding box center [707, 196] width 73 height 22
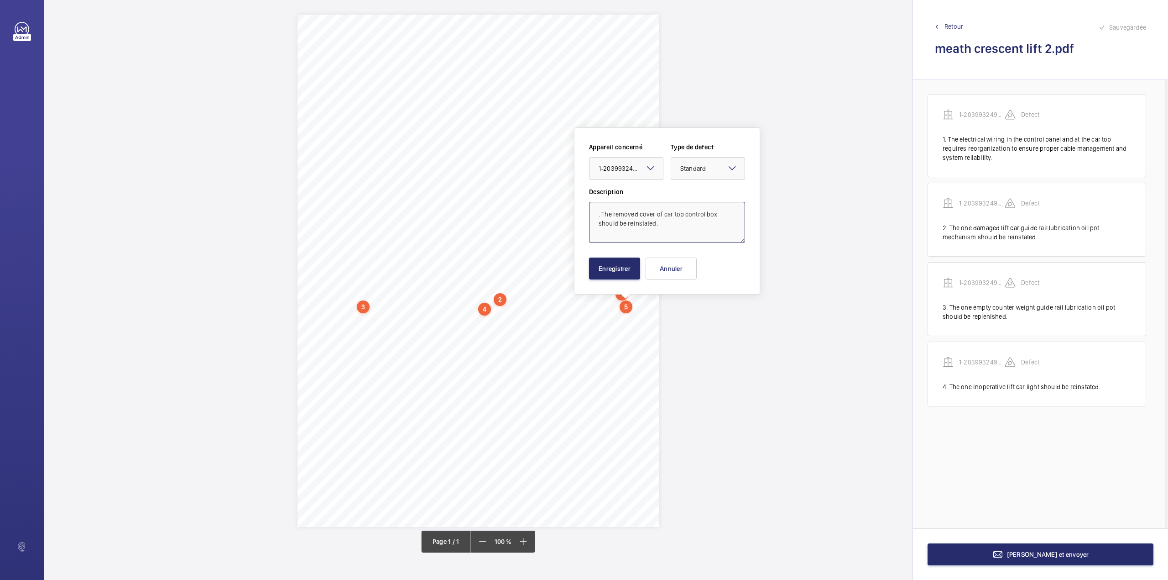
click at [602, 216] on textarea ". The removed cover of car top control box should be reinstated." at bounding box center [667, 222] width 156 height 41
type textarea "The removed cover of car top control box should be reinstated."
click at [622, 270] on button "Enregistrer" at bounding box center [614, 268] width 51 height 22
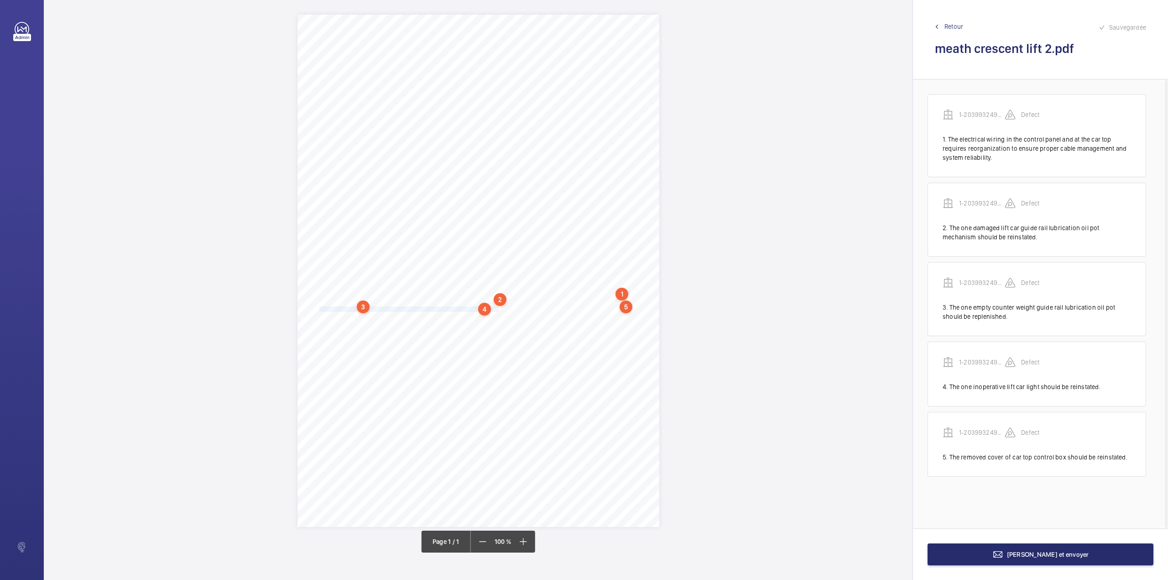
drag, startPoint x: 320, startPoint y: 308, endPoint x: 498, endPoint y: 309, distance: 178.5
click at [498, 309] on span "The gap between landing door and its archive at lower floor (-1) should be redu…" at bounding box center [458, 309] width 279 height 5
drag, startPoint x: 488, startPoint y: 173, endPoint x: 485, endPoint y: 189, distance: 16.3
click at [487, 174] on div "Faites un choix" at bounding box center [498, 174] width 64 height 9
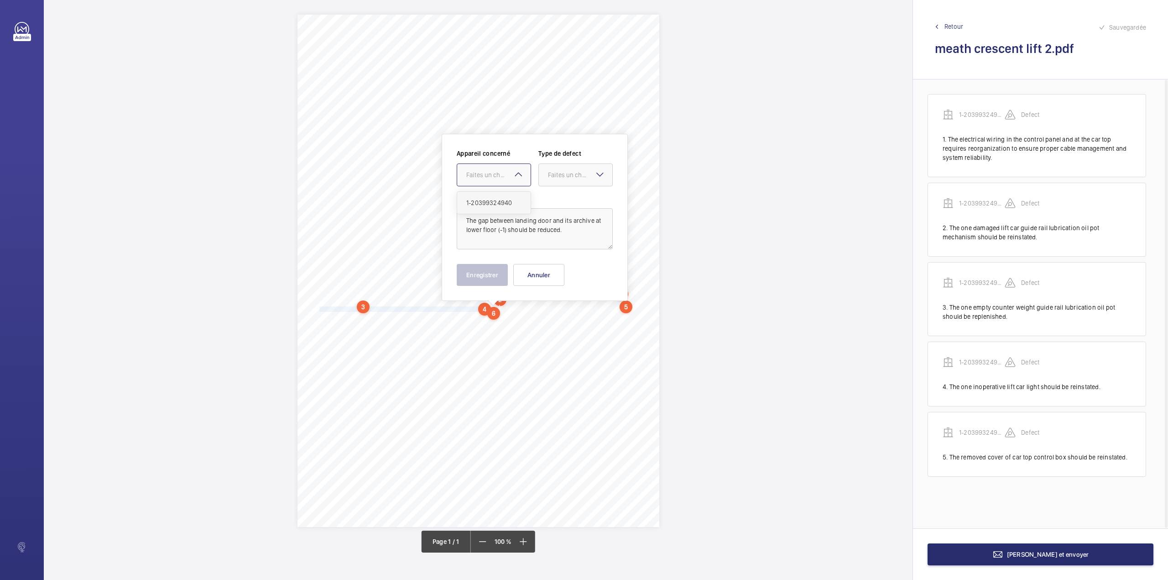
click at [484, 196] on div "1-20399324940" at bounding box center [493, 203] width 73 height 22
click at [571, 178] on div "Faites un choix" at bounding box center [580, 174] width 64 height 9
click at [566, 201] on span "Standard" at bounding box center [575, 202] width 55 height 9
click at [472, 278] on button "Enregistrer" at bounding box center [482, 275] width 51 height 22
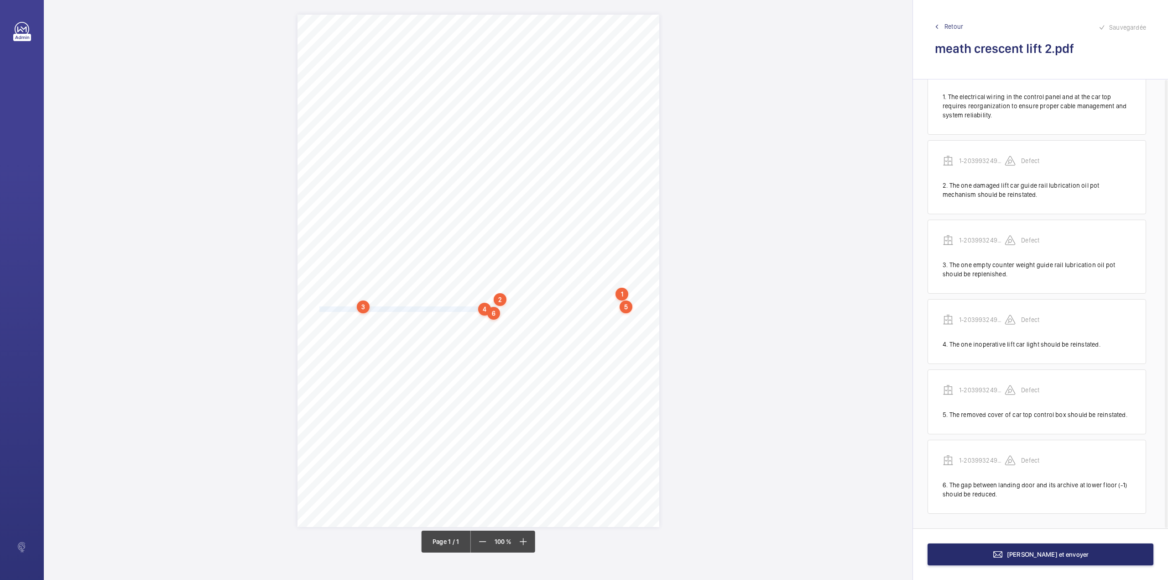
scroll to position [44, 0]
drag, startPoint x: 505, startPoint y: 309, endPoint x: 599, endPoint y: 311, distance: 94.0
click at [599, 311] on span "The gap between landing door and its archive at lower floor (-1) should be redu…" at bounding box center [458, 309] width 279 height 5
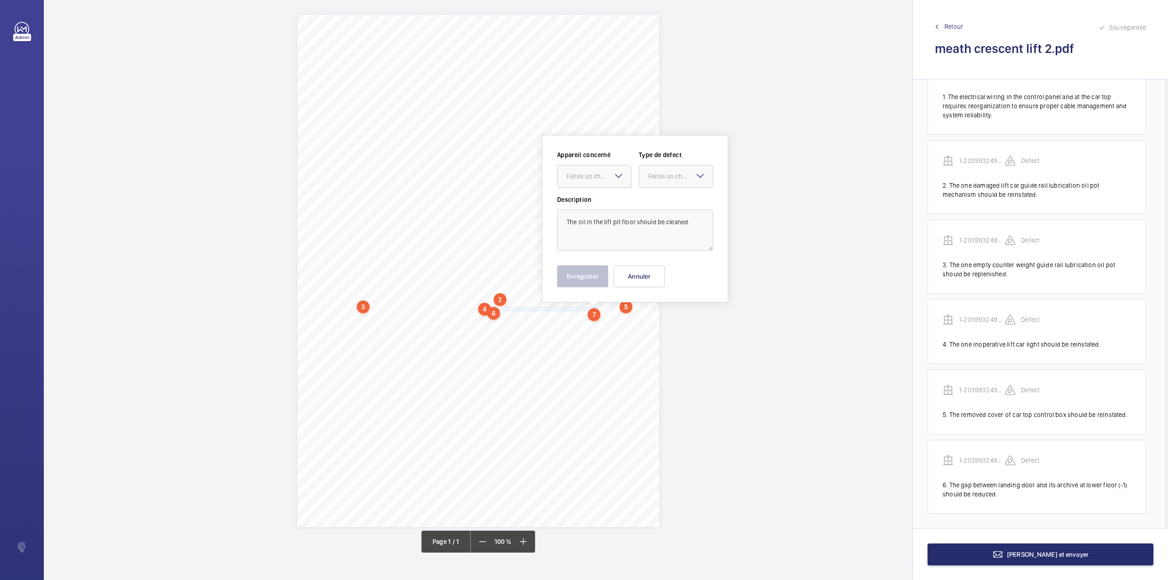
drag, startPoint x: 592, startPoint y: 172, endPoint x: 590, endPoint y: 181, distance: 9.4
click at [592, 176] on div "Faites un choix" at bounding box center [599, 176] width 64 height 9
drag, startPoint x: 588, startPoint y: 201, endPoint x: 625, endPoint y: 194, distance: 38.0
click at [589, 202] on span "1-20399324940" at bounding box center [594, 203] width 55 height 9
click at [659, 178] on div "Faites un choix" at bounding box center [681, 176] width 64 height 9
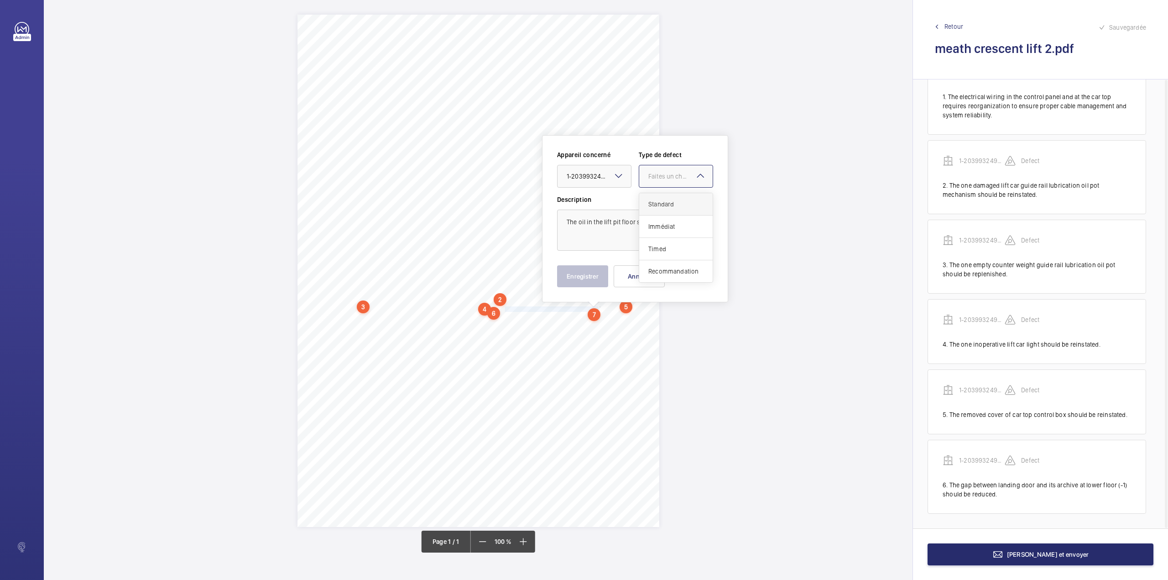
click at [658, 201] on span "Standard" at bounding box center [676, 203] width 55 height 9
click at [570, 280] on button "Enregistrer" at bounding box center [582, 276] width 51 height 22
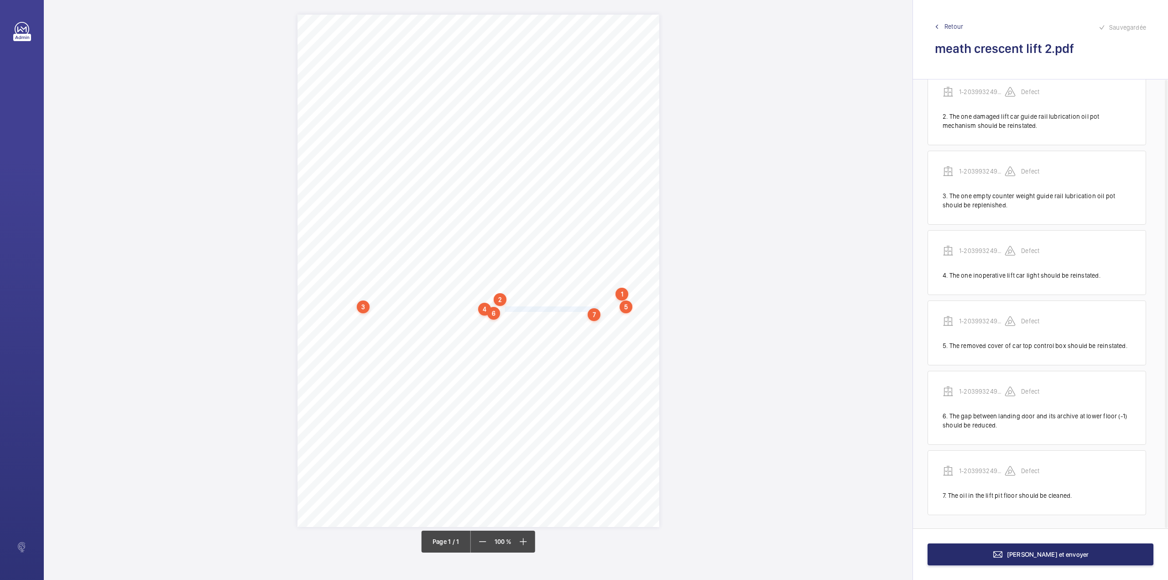
scroll to position [115, 0]
drag, startPoint x: 319, startPoint y: 326, endPoint x: 338, endPoint y: 331, distance: 19.5
click at [338, 331] on div "Report Id 4251813_Leamore Court_Lift 2_1-9QGNQMF 100801067ENG REPORT OF THOROUG…" at bounding box center [479, 271] width 362 height 512
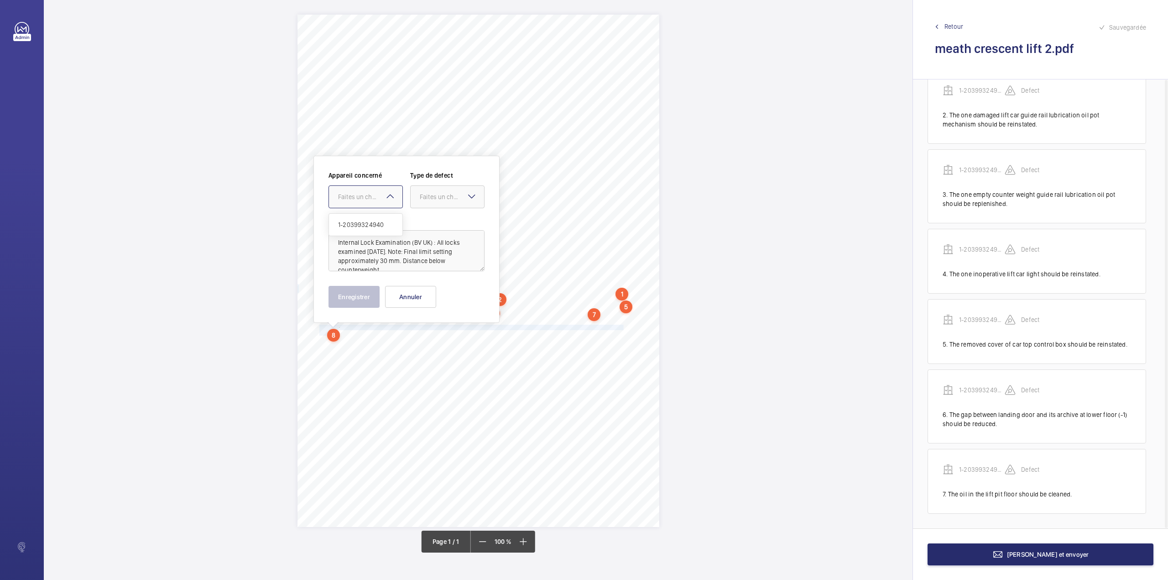
drag, startPoint x: 356, startPoint y: 194, endPoint x: 355, endPoint y: 221, distance: 26.5
click at [356, 196] on div "Faites un choix" at bounding box center [370, 196] width 64 height 9
drag, startPoint x: 355, startPoint y: 221, endPoint x: 362, endPoint y: 221, distance: 6.8
click at [356, 221] on div "1-20399324940" at bounding box center [365, 225] width 73 height 22
click at [456, 195] on div "Faites un choix" at bounding box center [452, 196] width 64 height 9
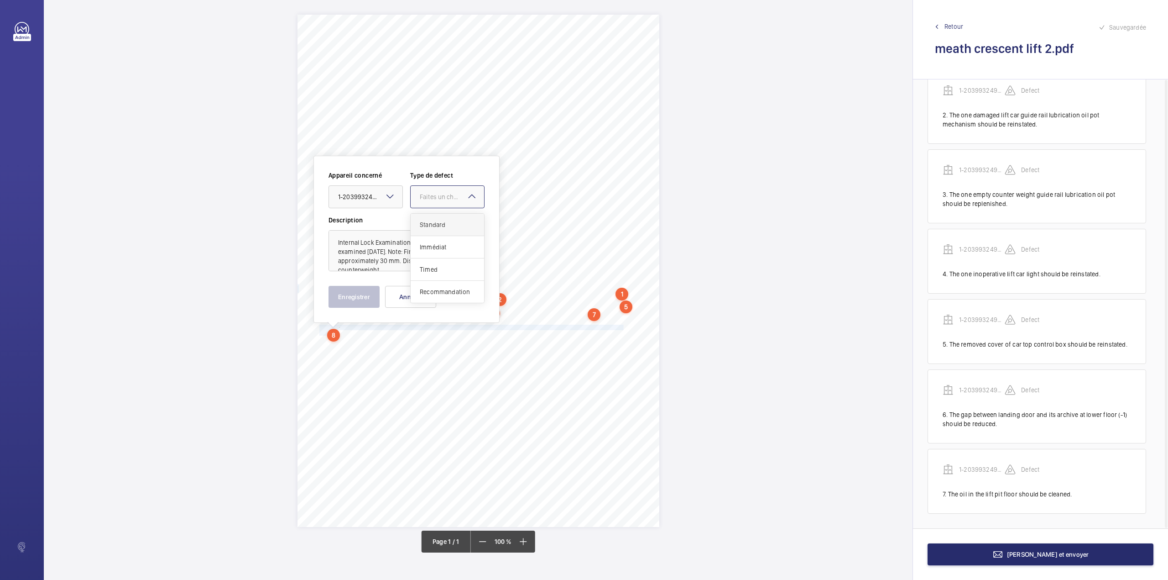
click at [444, 217] on div "Standard" at bounding box center [447, 225] width 73 height 22
click at [346, 295] on button "Enregistrer" at bounding box center [354, 297] width 51 height 22
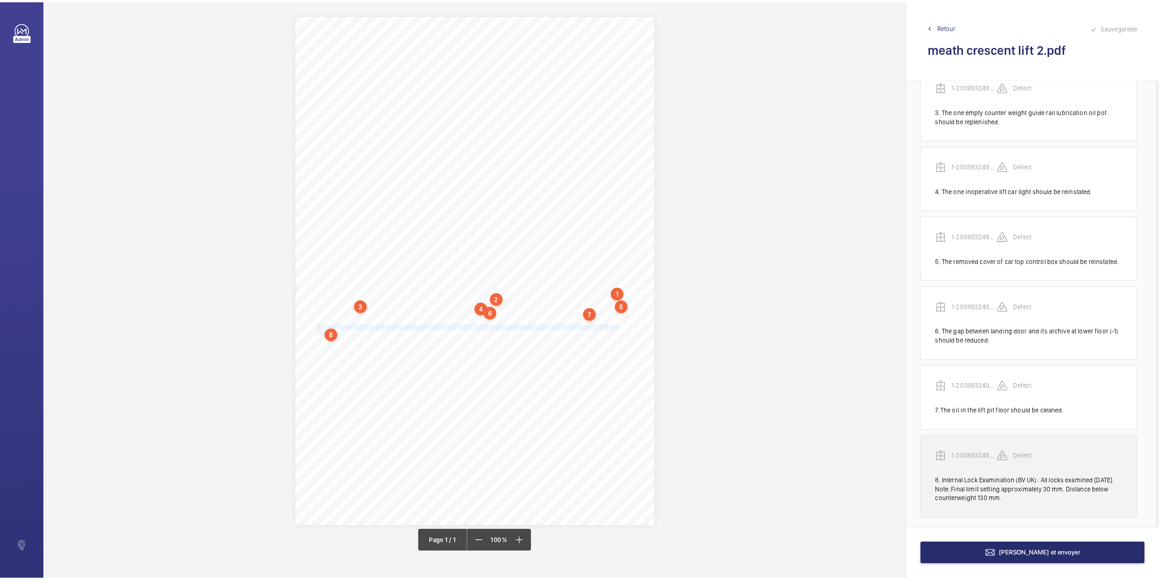
scroll to position [204, 0]
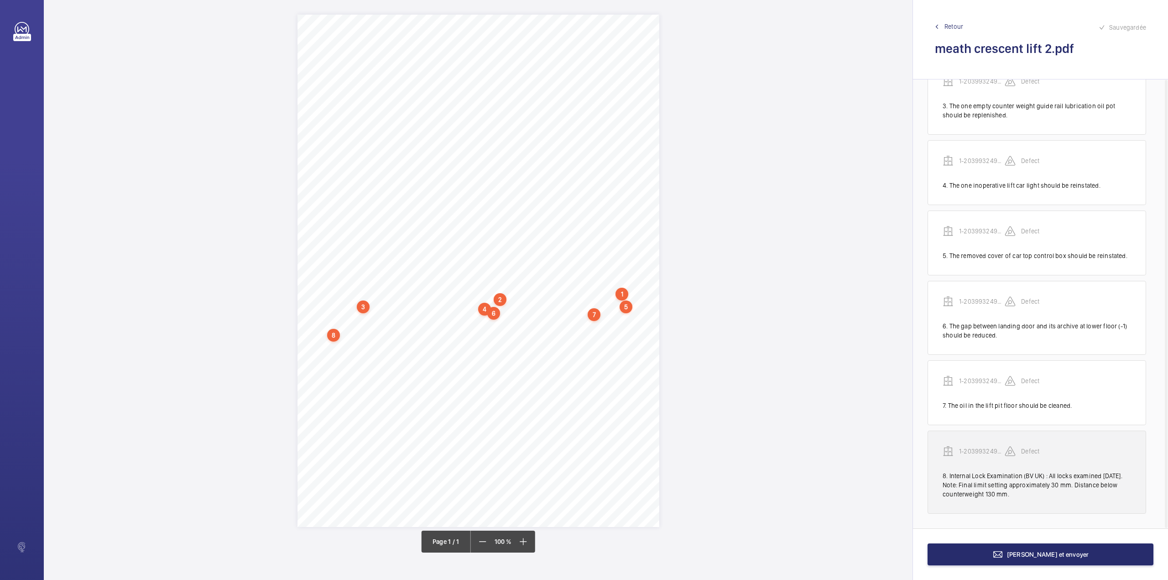
click at [975, 451] on p "1-20399324940" at bounding box center [982, 450] width 46 height 9
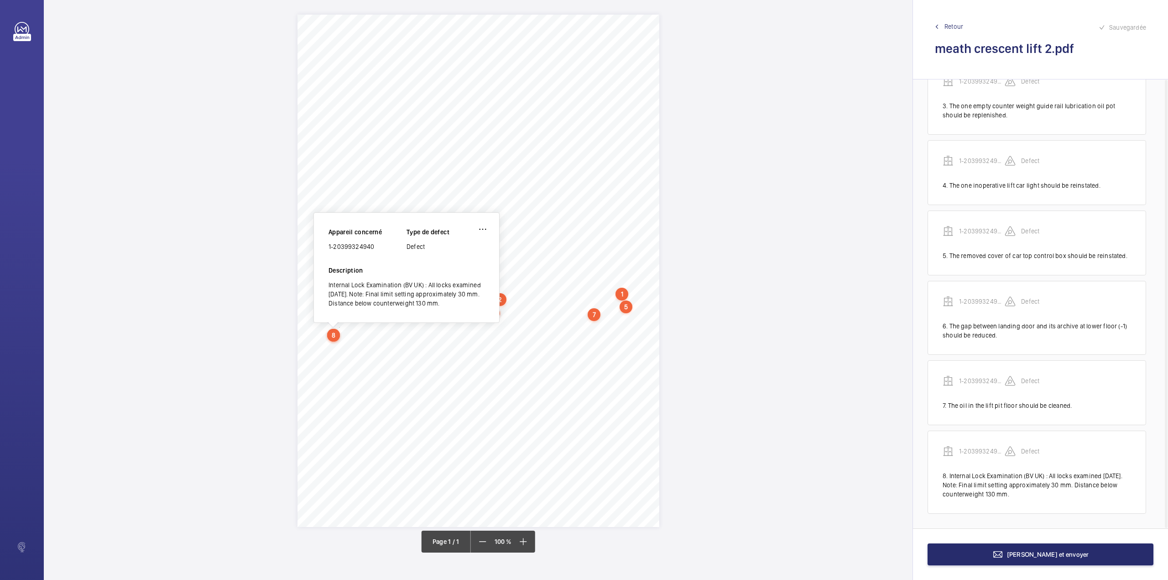
drag, startPoint x: 330, startPoint y: 245, endPoint x: 380, endPoint y: 243, distance: 50.2
click at [380, 243] on div "1-20399324940" at bounding box center [368, 246] width 78 height 9
copy div "1-20399324940"
click at [1017, 560] on button "[PERSON_NAME] et envoyer" at bounding box center [1041, 554] width 226 height 22
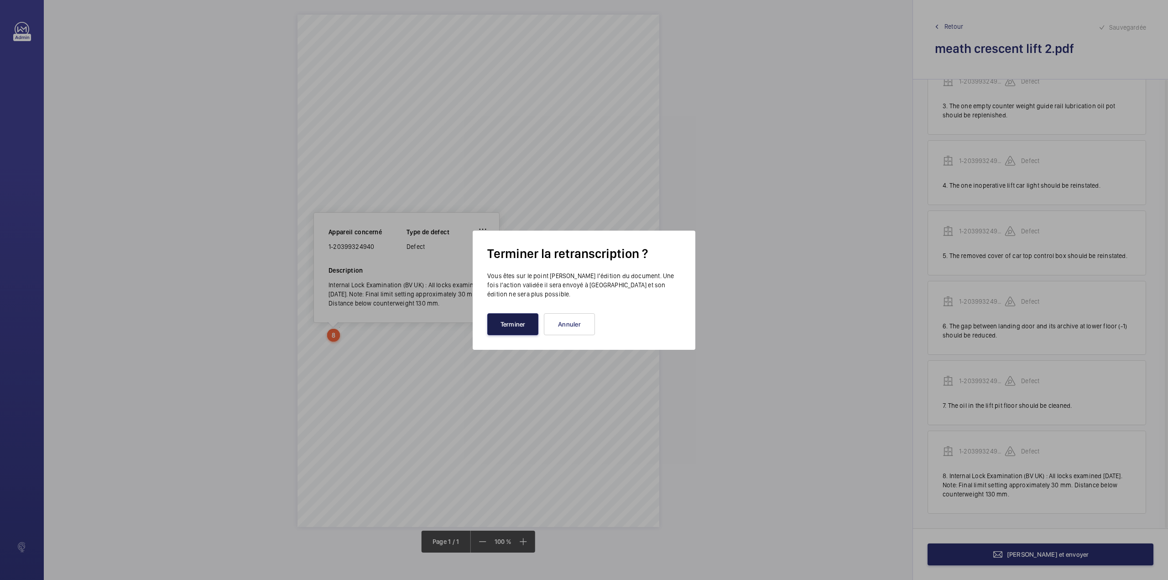
click at [506, 329] on button "Terminer" at bounding box center [512, 324] width 51 height 22
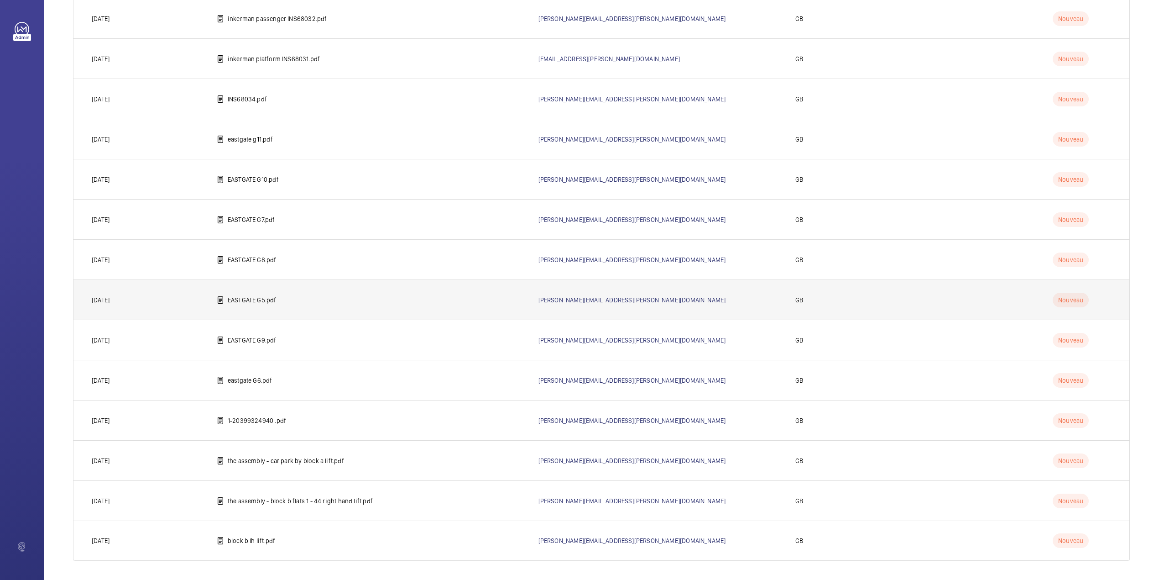
scroll to position [436, 0]
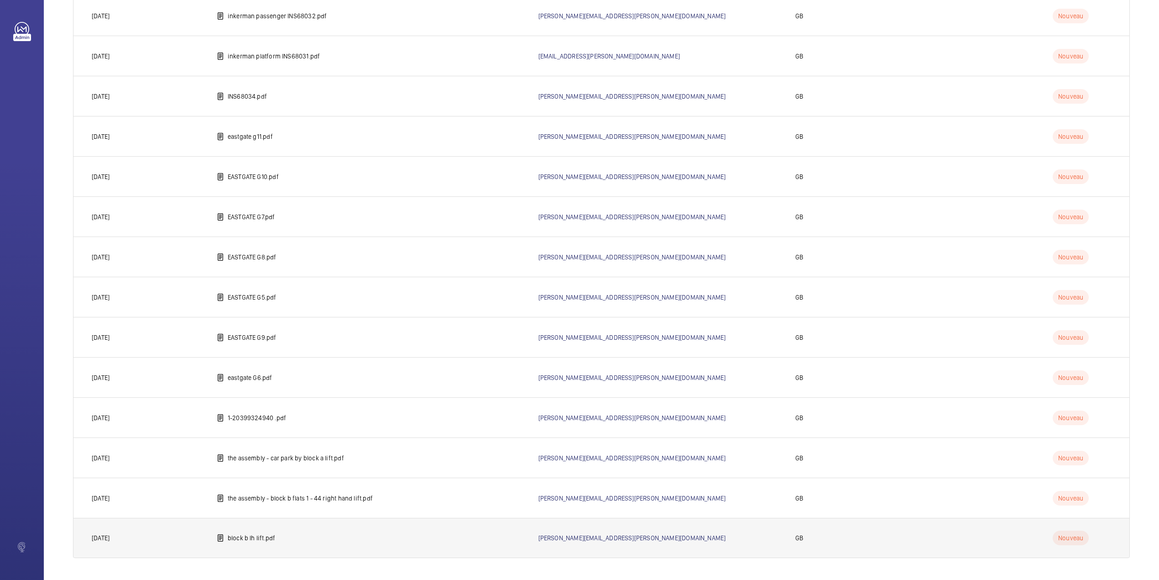
click at [225, 548] on td "block b lh lift.pdf" at bounding box center [363, 538] width 322 height 40
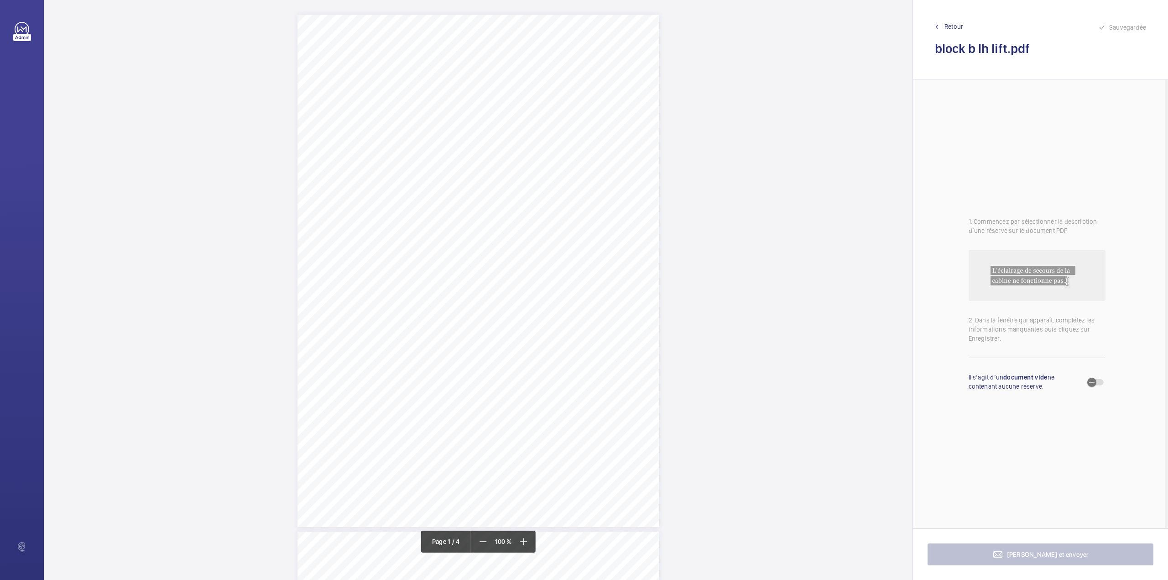
scroll to position [121, 0]
click at [529, 280] on div "Lift Report Lifting Operations & Lifting Equipment Regulation 1998 Provision & …" at bounding box center [479, 149] width 362 height 512
click at [539, 141] on textarea at bounding box center [566, 150] width 156 height 41
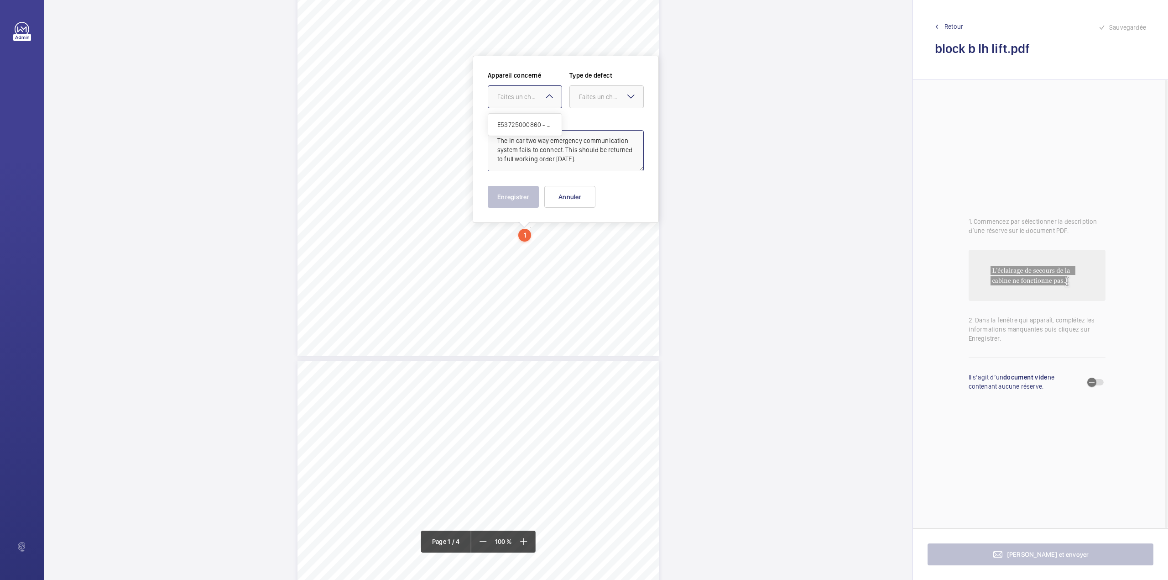
click at [539, 98] on div "Faites un choix" at bounding box center [530, 96] width 64 height 9
click at [532, 121] on span "E53725000860 - LH" at bounding box center [525, 124] width 55 height 9
click at [583, 103] on div at bounding box center [606, 97] width 73 height 22
click at [589, 167] on span "Timed" at bounding box center [606, 169] width 55 height 9
type textarea "The in car two way emergency communication system fails to connect. This should…"
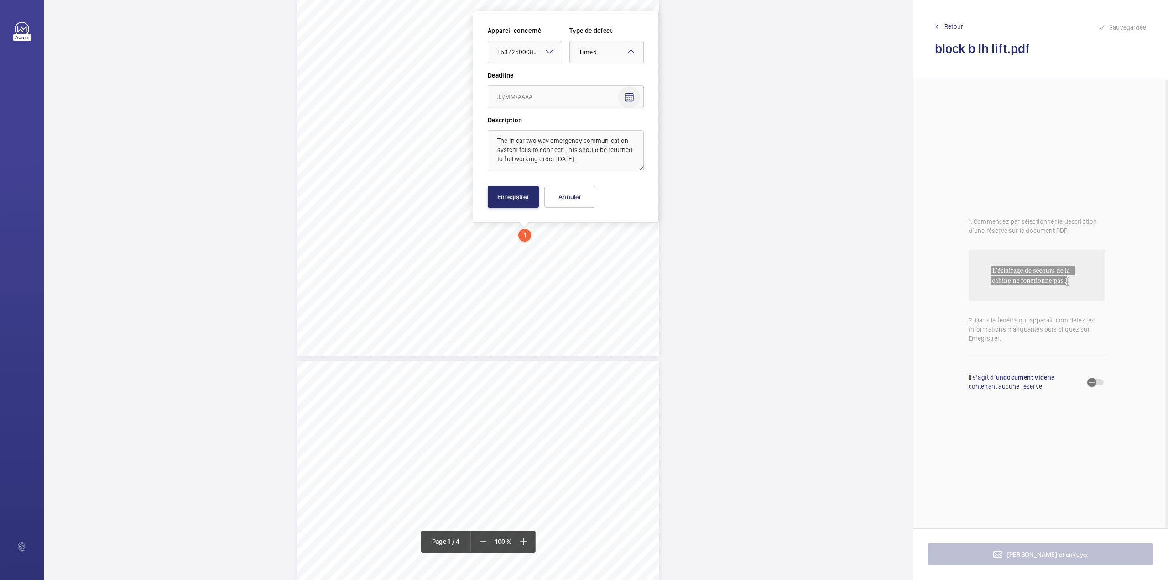
click at [633, 96] on mat-icon "Open calendar" at bounding box center [629, 97] width 11 height 11
click at [612, 133] on span "Next month" at bounding box center [612, 133] width 18 height 18
click at [590, 224] on span "25" at bounding box center [592, 226] width 16 height 16
click at [630, 97] on mat-icon "Open calendar" at bounding box center [629, 97] width 11 height 11
click at [576, 223] on span "24" at bounding box center [574, 226] width 16 height 16
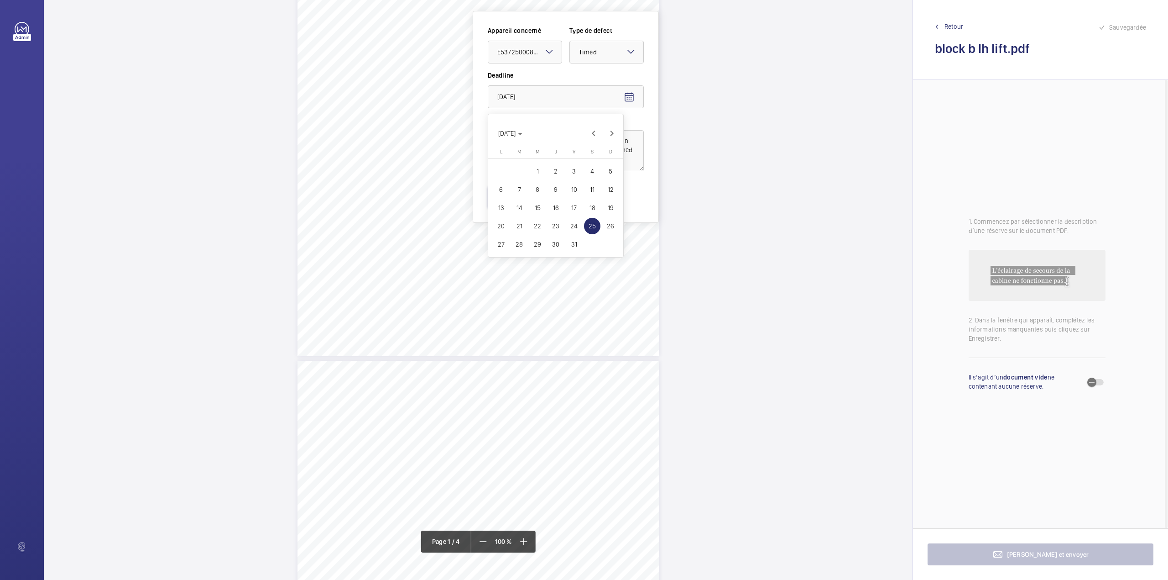
type input "[DATE]"
click at [518, 198] on button "Enregistrer" at bounding box center [513, 197] width 51 height 22
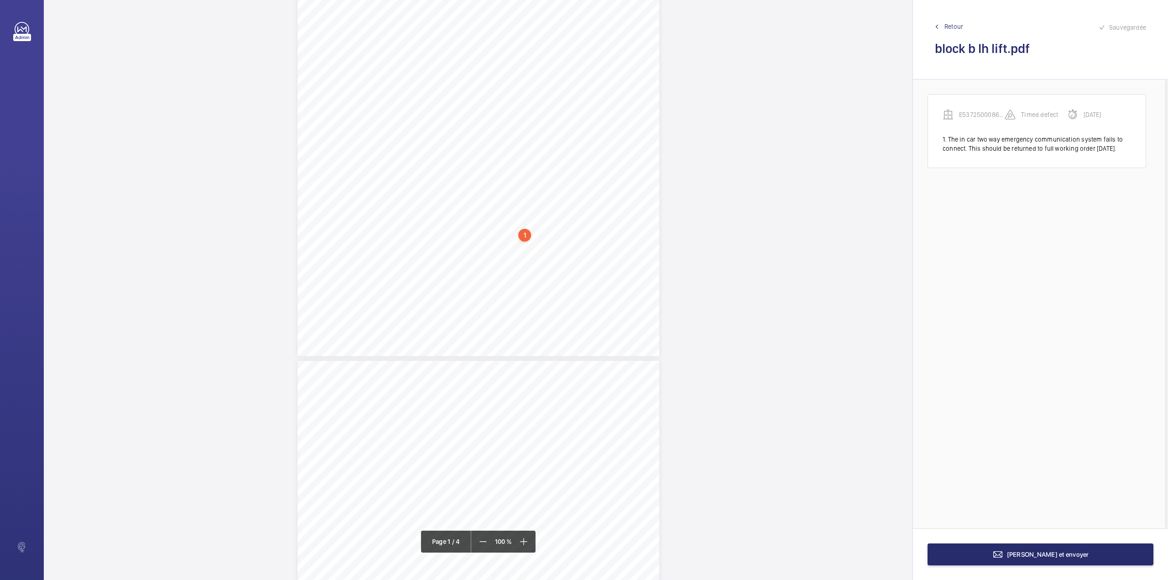
click at [351, 365] on span "[URL][DOMAIN_NAME].." at bounding box center [325, 368] width 54 height 15
click at [534, 165] on textarea at bounding box center [567, 150] width 156 height 41
click at [539, 92] on div "Faites un choix" at bounding box center [530, 96] width 64 height 9
drag, startPoint x: 537, startPoint y: 121, endPoint x: 599, endPoint y: 110, distance: 63.6
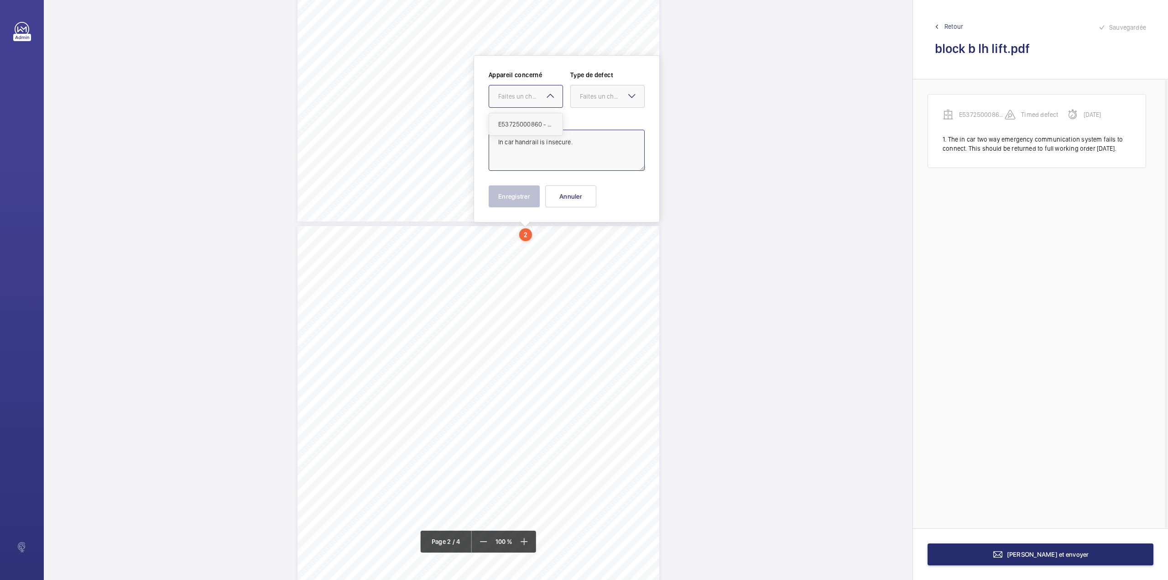
click at [539, 121] on span "E53725000860 - LH" at bounding box center [525, 124] width 55 height 9
click at [610, 99] on div "Faites un choix" at bounding box center [612, 96] width 64 height 9
click at [606, 123] on span "Standard" at bounding box center [607, 124] width 55 height 9
type textarea "In car handrail is insecure."
click at [515, 198] on button "Enregistrer" at bounding box center [514, 196] width 51 height 22
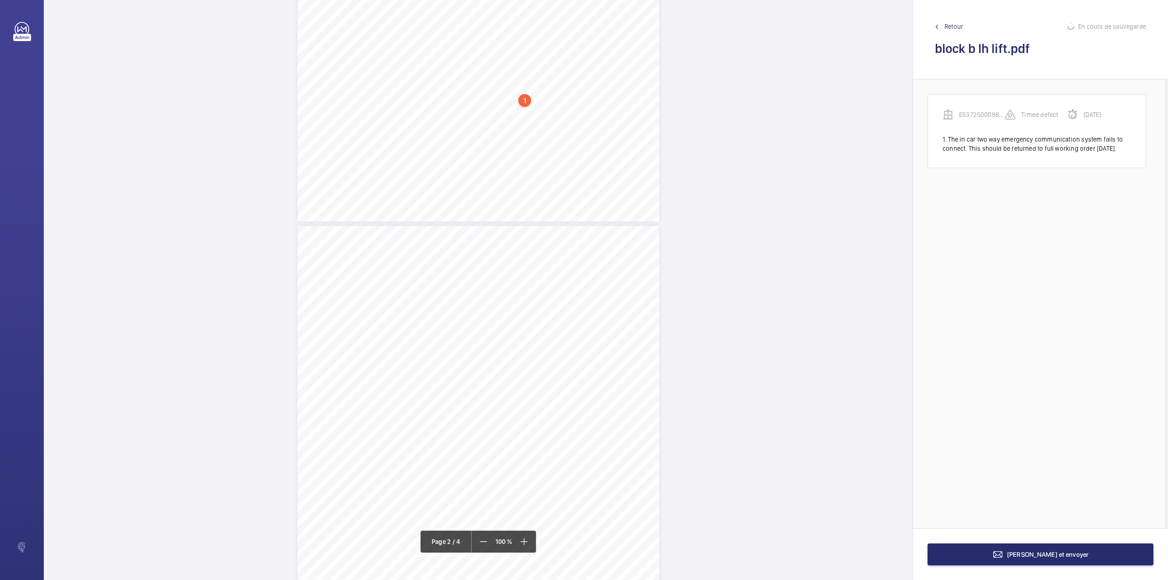
click at [626, 267] on div "4 Other Defects Identification of any other parts that require rectification. I…" at bounding box center [479, 482] width 362 height 512
click at [622, 148] on textarea at bounding box center [663, 150] width 156 height 41
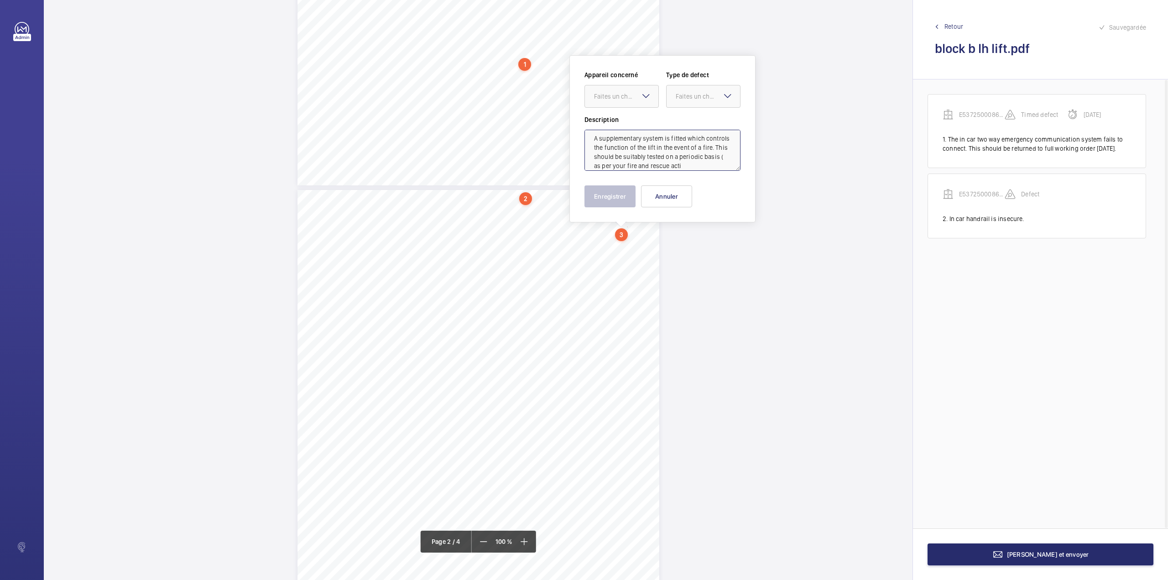
scroll to position [13, 0]
click at [638, 91] on div at bounding box center [621, 96] width 73 height 22
click at [645, 122] on span "E53725000860 - LH" at bounding box center [621, 124] width 55 height 9
click at [687, 99] on div "Faites un choix" at bounding box center [708, 96] width 64 height 9
click at [685, 121] on span "Standard" at bounding box center [703, 124] width 55 height 9
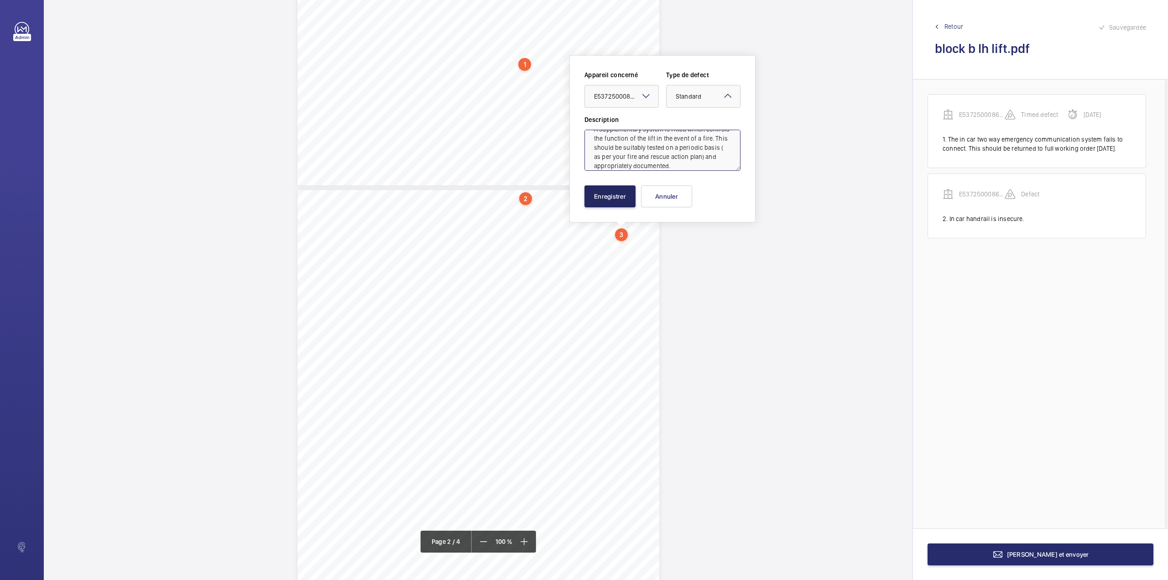
type textarea "A supplementary system is fitted which controls the function of the lift in the…"
click at [614, 201] on button "Enregistrer" at bounding box center [610, 196] width 51 height 22
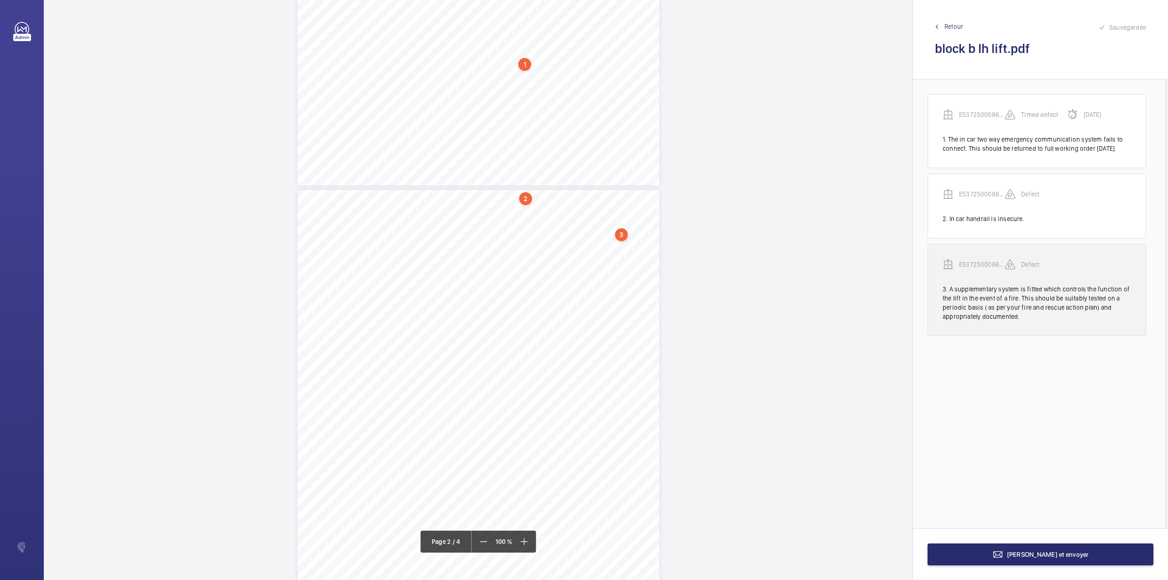
click at [972, 269] on p "E53725000860 - LH" at bounding box center [982, 264] width 46 height 9
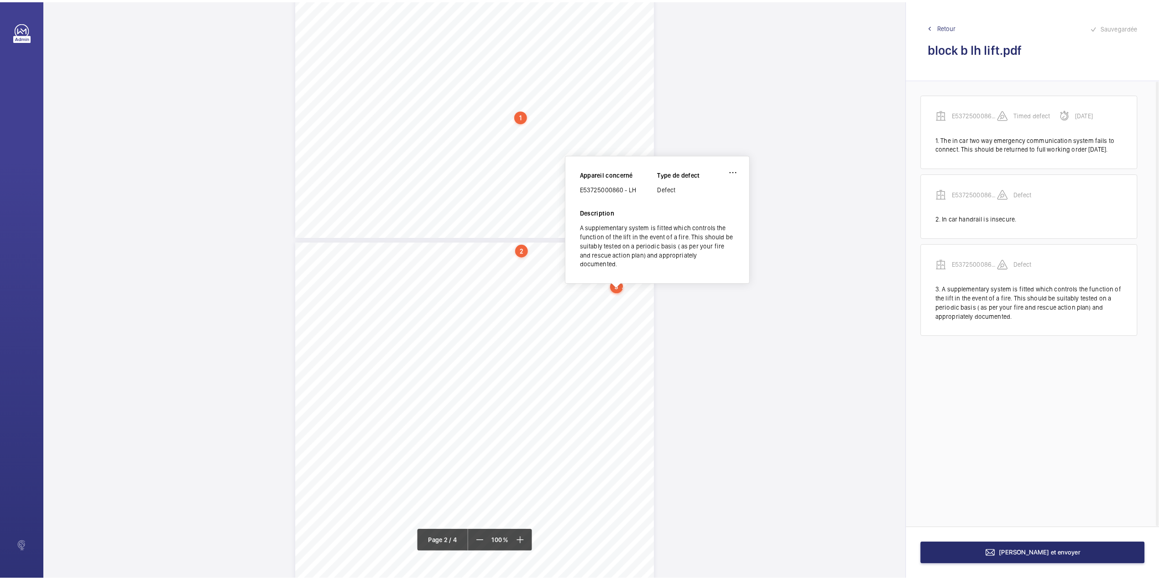
scroll to position [286, 0]
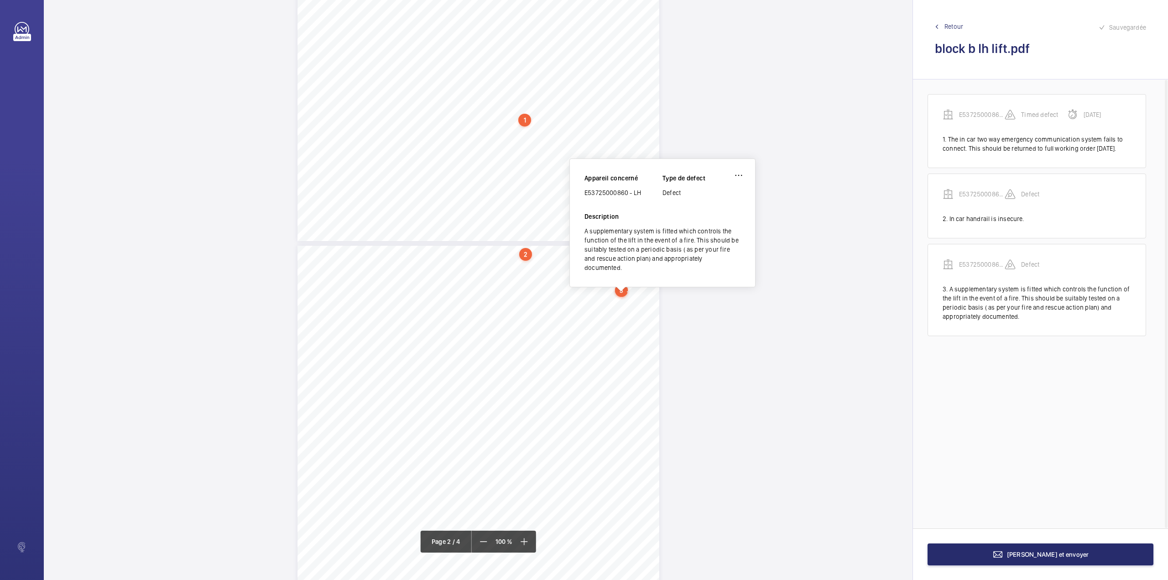
drag, startPoint x: 585, startPoint y: 194, endPoint x: 643, endPoint y: 194, distance: 57.5
click at [643, 194] on div "E53725000860 - LH" at bounding box center [624, 192] width 78 height 9
copy div "E53725000860 - LH"
click at [974, 559] on button "[PERSON_NAME] et envoyer" at bounding box center [1041, 554] width 226 height 22
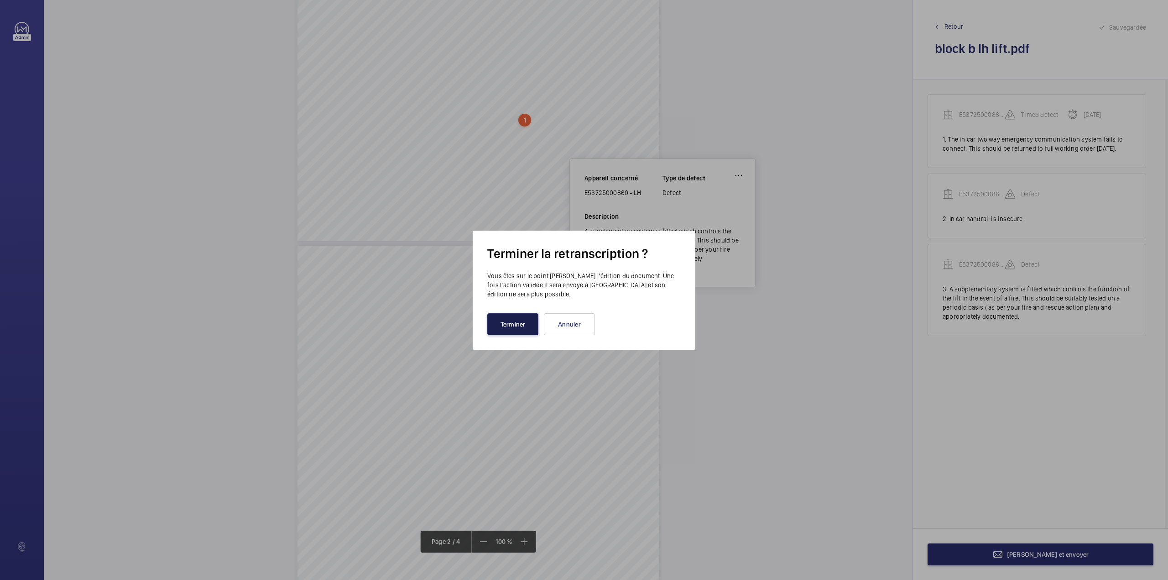
click at [503, 320] on button "Terminer" at bounding box center [512, 324] width 51 height 22
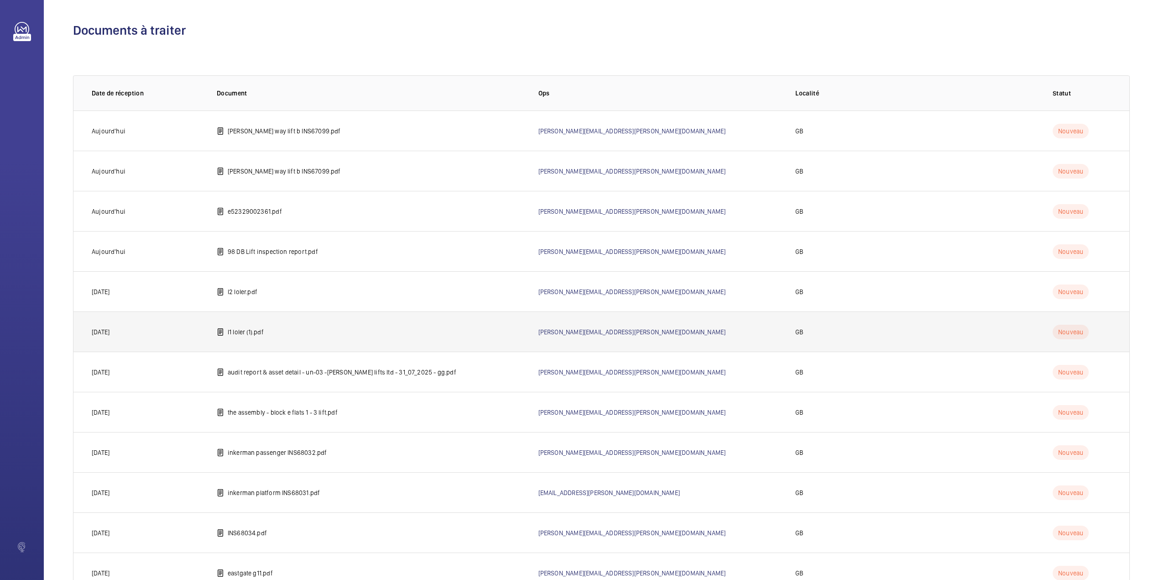
scroll to position [396, 0]
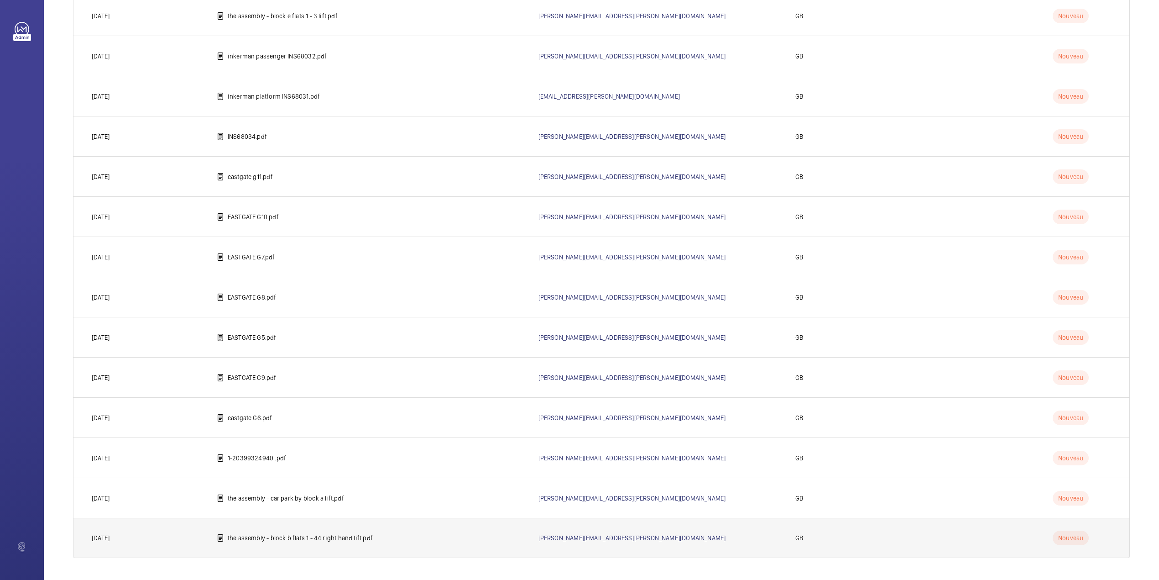
click at [288, 539] on p "the assembly - block b flats 1 - 44 right hand lift.pdf" at bounding box center [300, 537] width 145 height 9
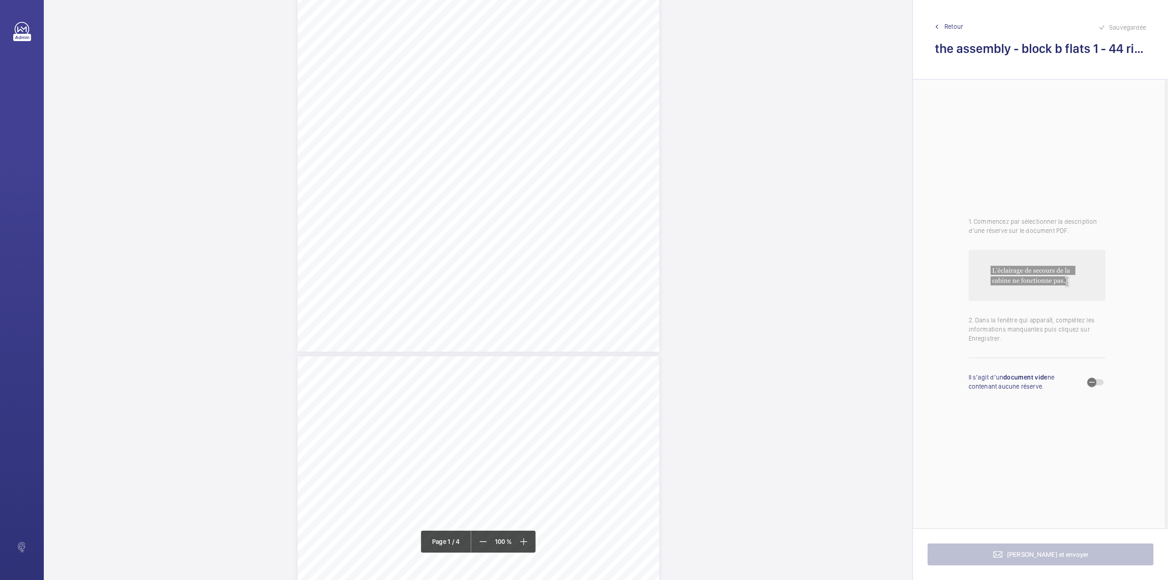
scroll to position [183, 0]
click at [535, 222] on div "Lift Report Lifting Operations & Lifting Equipment Regulation 1998 Provision & …" at bounding box center [479, 88] width 362 height 512
click at [558, 155] on textarea at bounding box center [571, 150] width 156 height 41
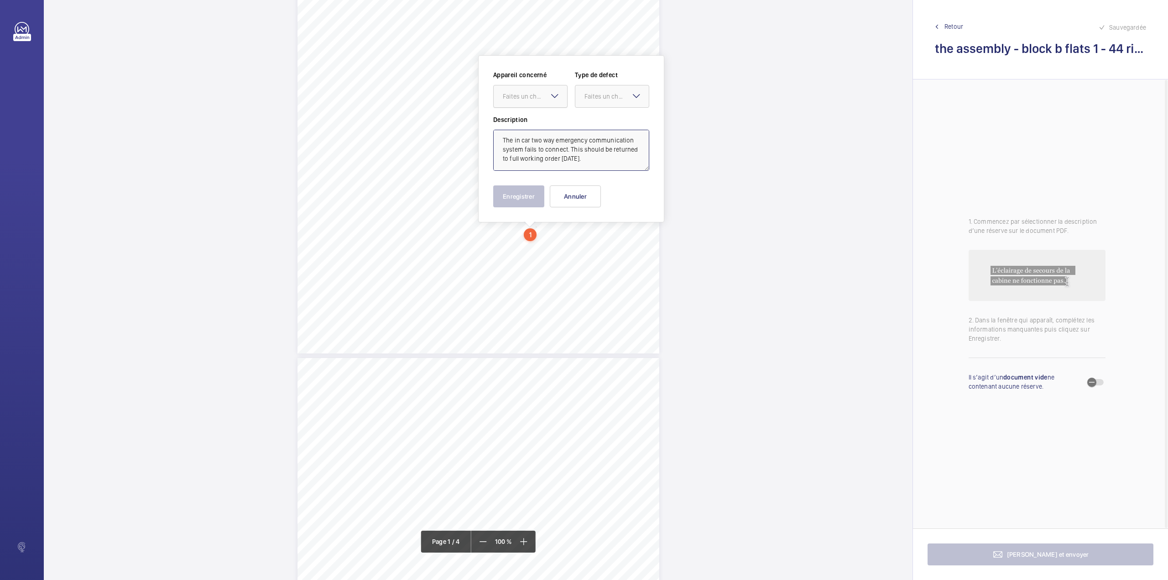
drag, startPoint x: 524, startPoint y: 99, endPoint x: 522, endPoint y: 105, distance: 6.2
click at [523, 100] on div "Faites un choix" at bounding box center [535, 96] width 64 height 9
drag, startPoint x: 524, startPoint y: 114, endPoint x: 566, endPoint y: 108, distance: 42.0
click at [526, 115] on div "E53725000861" at bounding box center [530, 124] width 73 height 22
click at [594, 97] on div "Faites un choix" at bounding box center [617, 96] width 64 height 9
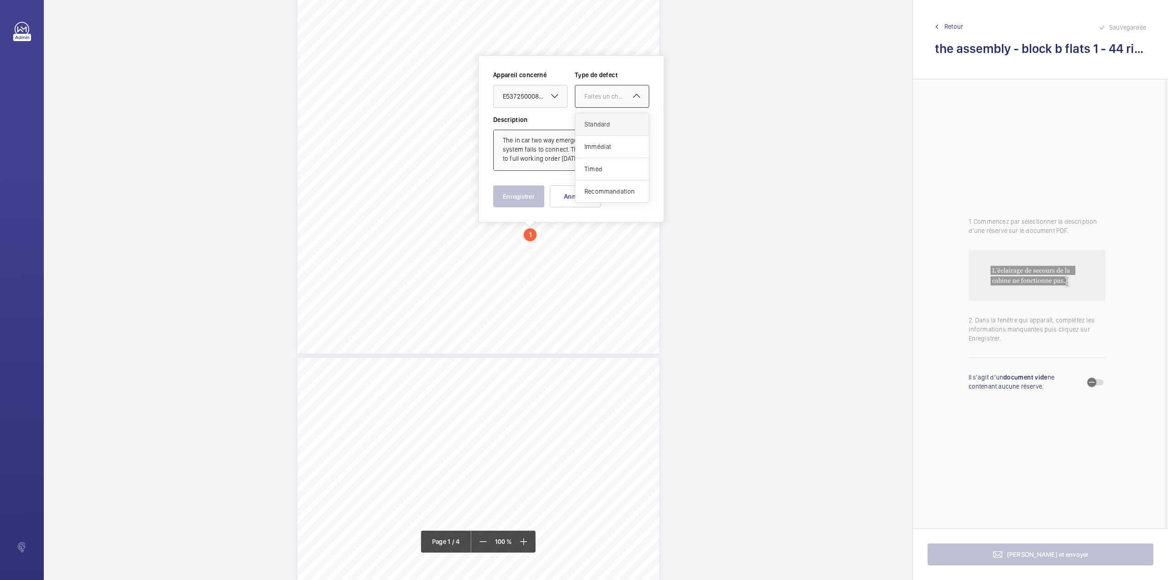
click at [594, 122] on span "Standard" at bounding box center [612, 124] width 55 height 9
click at [596, 100] on span "Standard" at bounding box center [598, 96] width 26 height 7
click at [589, 168] on span "Timed" at bounding box center [612, 168] width 55 height 9
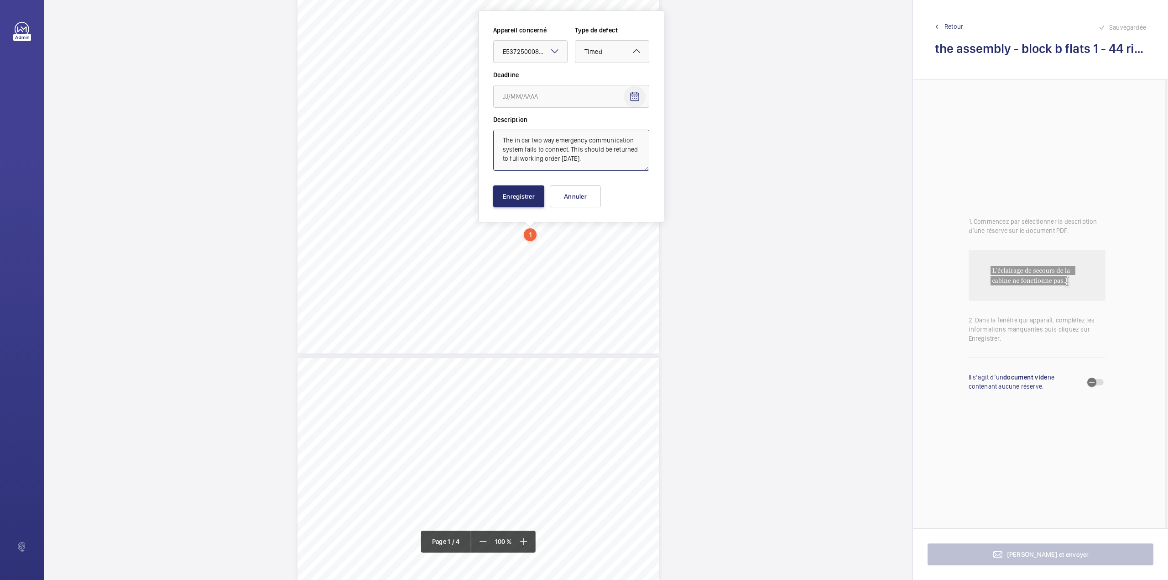
type textarea "The in car two way emergency communication system fails to connect. This should…"
click at [634, 94] on mat-icon "Open calendar" at bounding box center [634, 96] width 11 height 11
click at [619, 133] on span "Next month" at bounding box center [617, 133] width 18 height 18
click at [597, 223] on span "25" at bounding box center [598, 225] width 16 height 16
click at [636, 102] on mat-icon "Open calendar" at bounding box center [634, 96] width 11 height 11
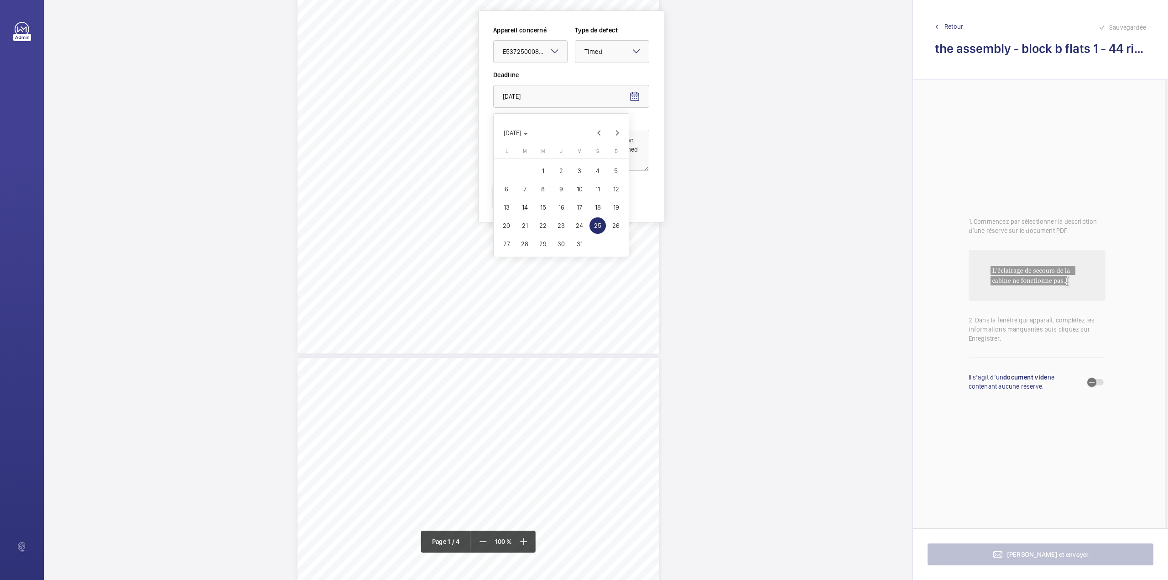
click at [576, 221] on span "24" at bounding box center [579, 225] width 16 height 16
type input "[DATE]"
click at [524, 196] on button "Enregistrer" at bounding box center [518, 196] width 51 height 22
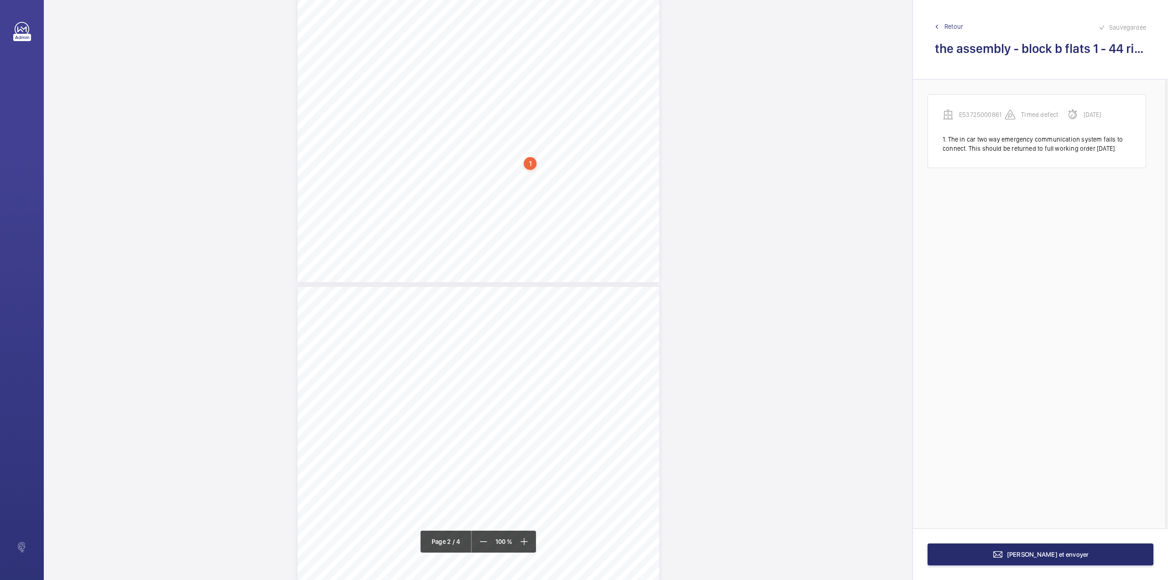
scroll to position [356, 0]
click at [351, 181] on span "[URL][DOMAIN_NAME].." at bounding box center [325, 182] width 54 height 15
click at [526, 147] on textarea at bounding box center [571, 150] width 156 height 41
click at [540, 90] on div at bounding box center [530, 97] width 73 height 22
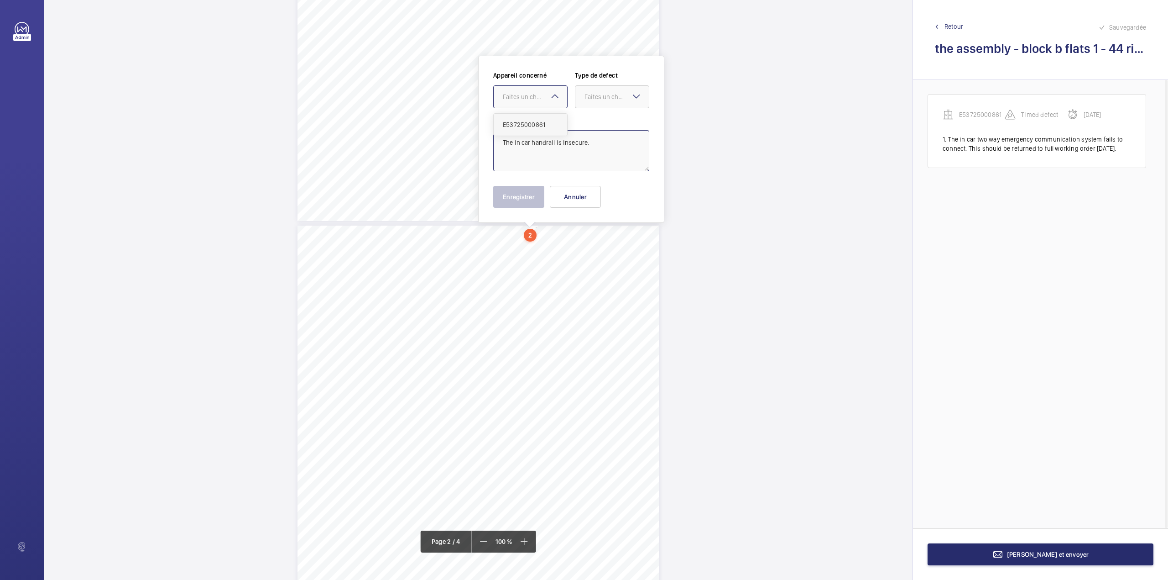
drag, startPoint x: 541, startPoint y: 127, endPoint x: 595, endPoint y: 103, distance: 59.0
click at [543, 127] on span "E53725000861" at bounding box center [530, 124] width 55 height 9
click at [596, 102] on div at bounding box center [612, 97] width 73 height 22
click at [590, 125] on span "Standard" at bounding box center [612, 124] width 55 height 9
type textarea "The in car handrail is insecure."
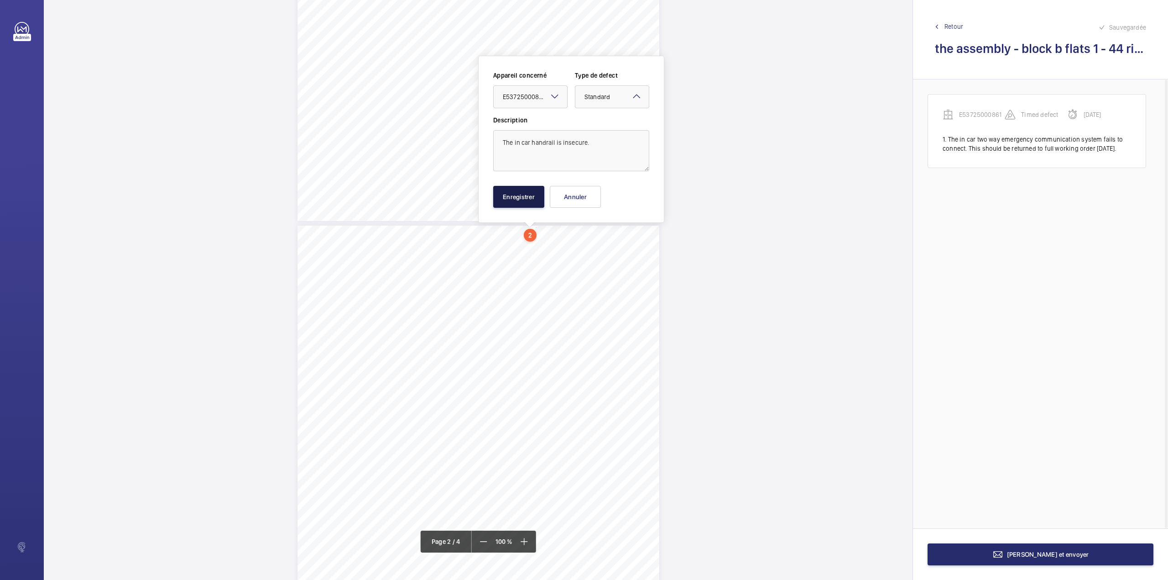
click at [516, 194] on button "Enregistrer" at bounding box center [518, 197] width 51 height 22
click at [628, 266] on div "4 Other Defects Identification of any other parts that require rectification. T…" at bounding box center [479, 481] width 362 height 512
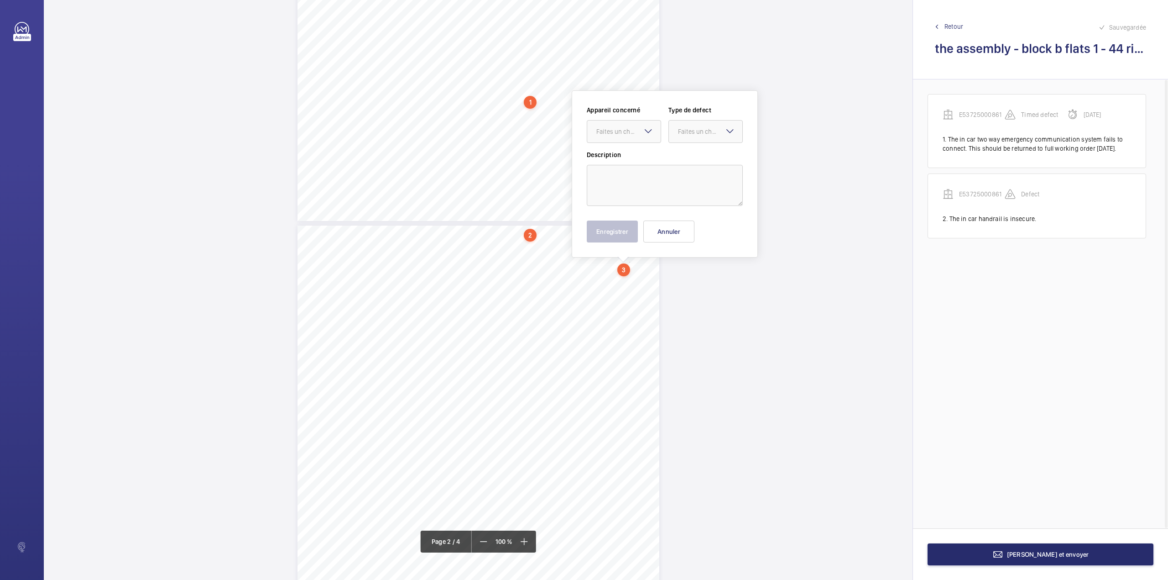
scroll to position [340, 0]
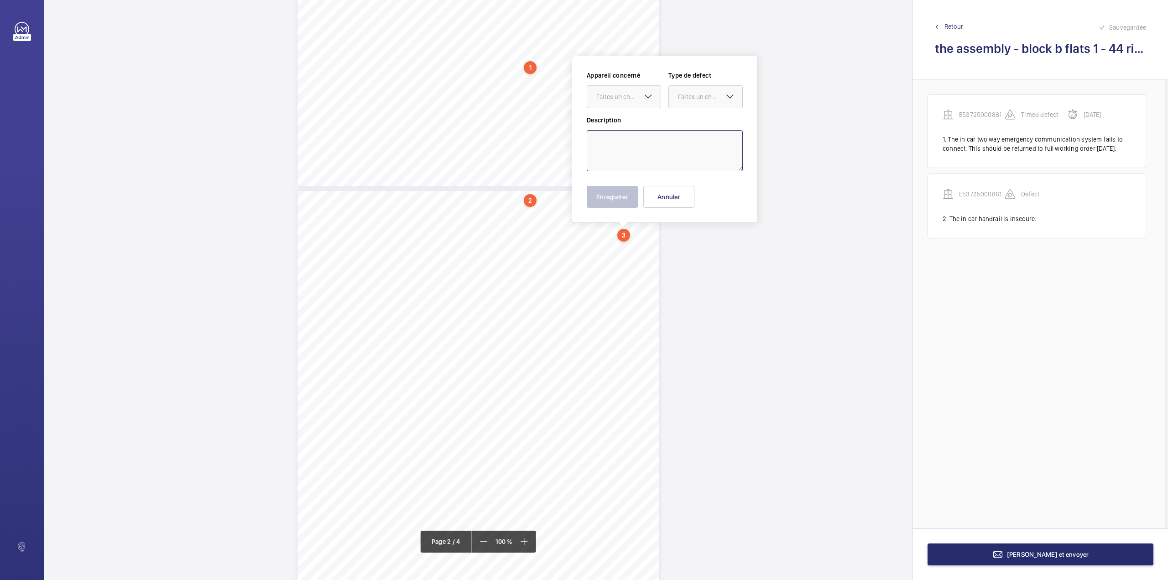
click at [610, 141] on textarea at bounding box center [665, 150] width 156 height 41
click at [630, 91] on div at bounding box center [623, 97] width 73 height 22
drag, startPoint x: 634, startPoint y: 119, endPoint x: 683, endPoint y: 104, distance: 50.7
click at [639, 120] on div "E53725000861" at bounding box center [623, 125] width 73 height 22
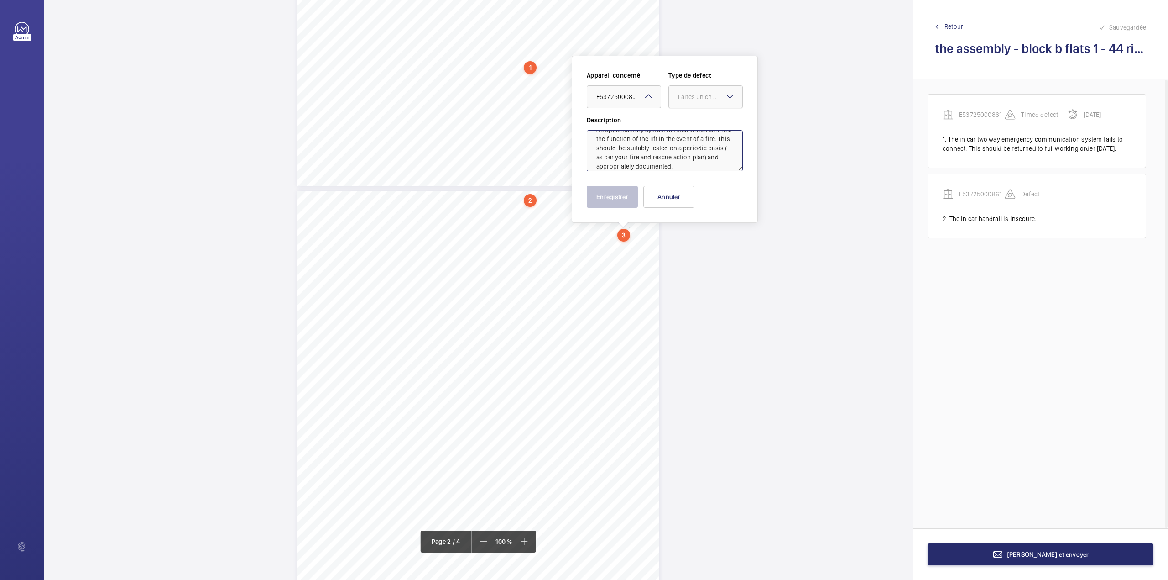
drag, startPoint x: 686, startPoint y: 101, endPoint x: 686, endPoint y: 112, distance: 11.0
click at [686, 101] on div "Faites un choix" at bounding box center [705, 96] width 73 height 9
click at [686, 119] on div "Standard" at bounding box center [705, 125] width 73 height 22
type textarea "A supplementary system is fitted which controls the function of the lift in the…"
click at [618, 196] on button "Enregistrer" at bounding box center [612, 197] width 51 height 22
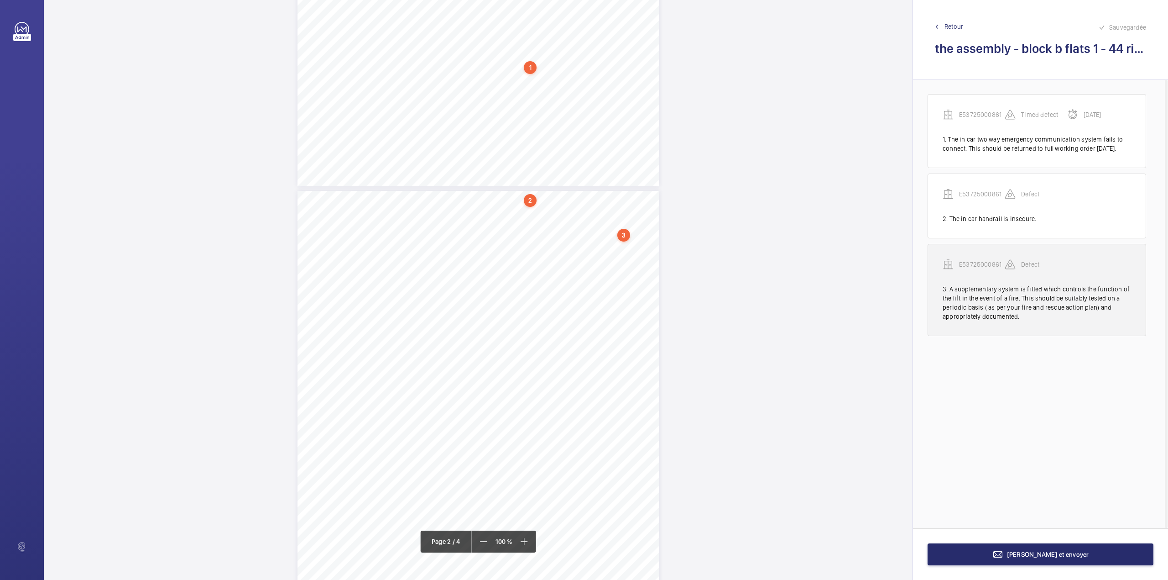
click at [979, 269] on p "E53725000861" at bounding box center [982, 264] width 46 height 9
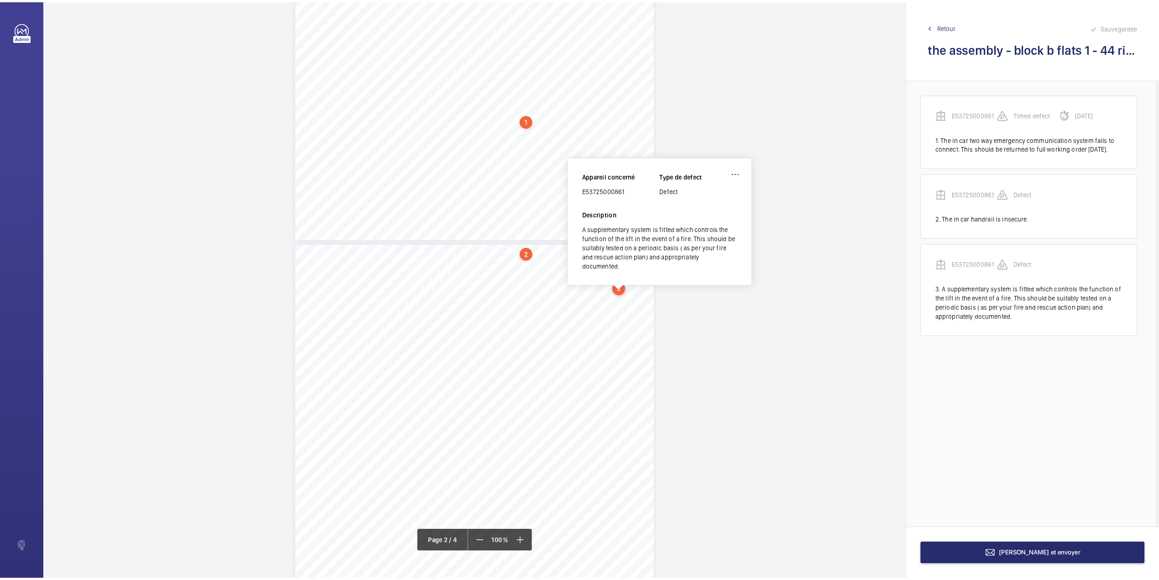
scroll to position [285, 0]
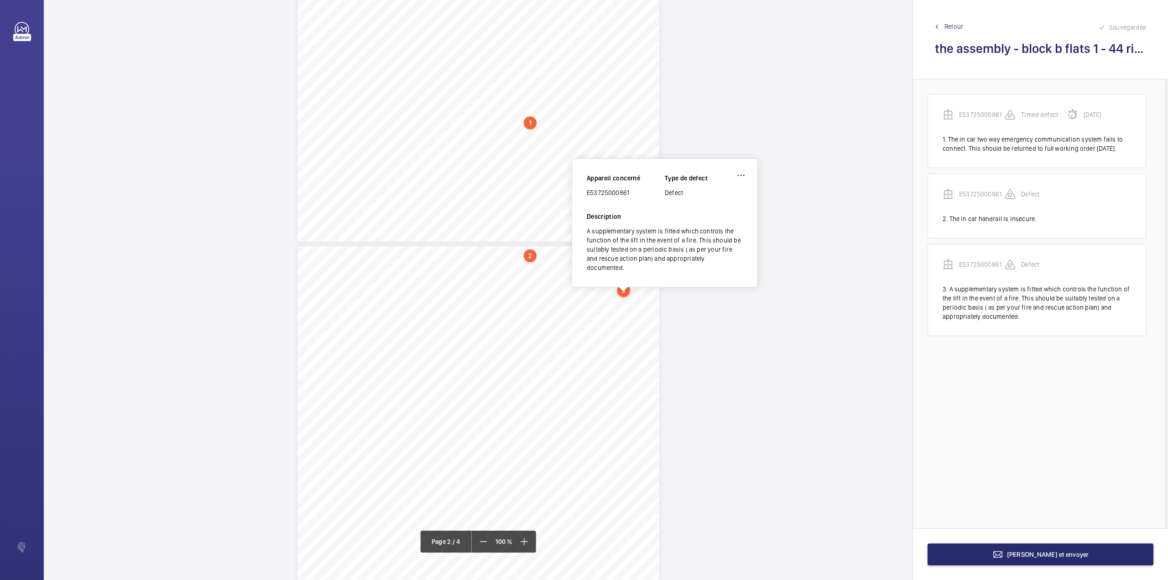
drag, startPoint x: 588, startPoint y: 193, endPoint x: 636, endPoint y: 190, distance: 48.5
click at [636, 190] on div "E53725000861" at bounding box center [626, 192] width 78 height 9
copy div "E53725000861"
click at [1070, 565] on button "[PERSON_NAME] et envoyer" at bounding box center [1041, 554] width 226 height 22
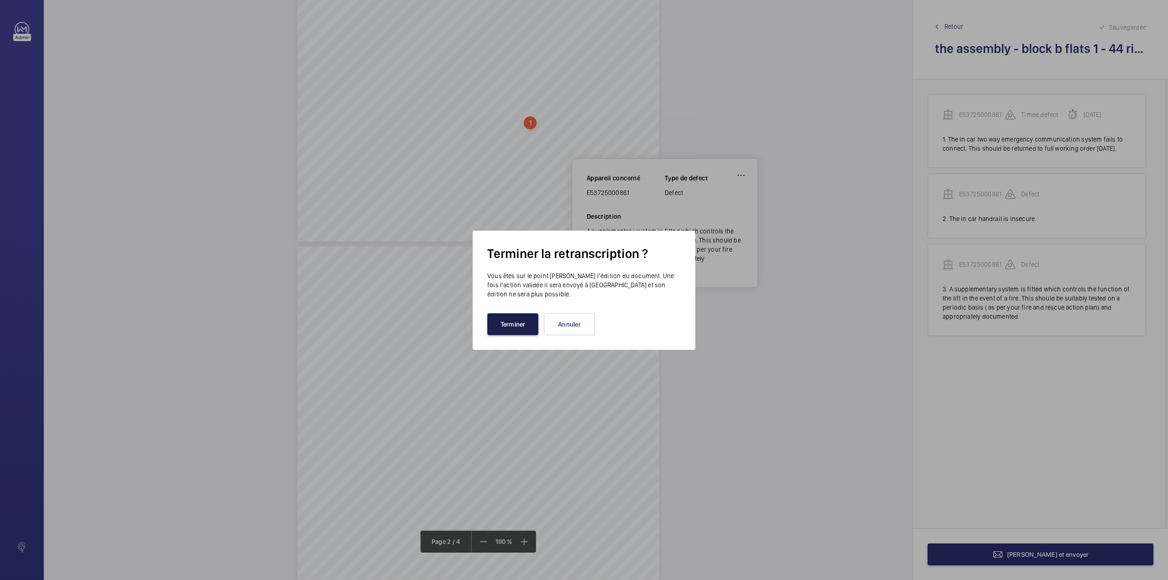
click at [526, 313] on button "Terminer" at bounding box center [512, 324] width 51 height 22
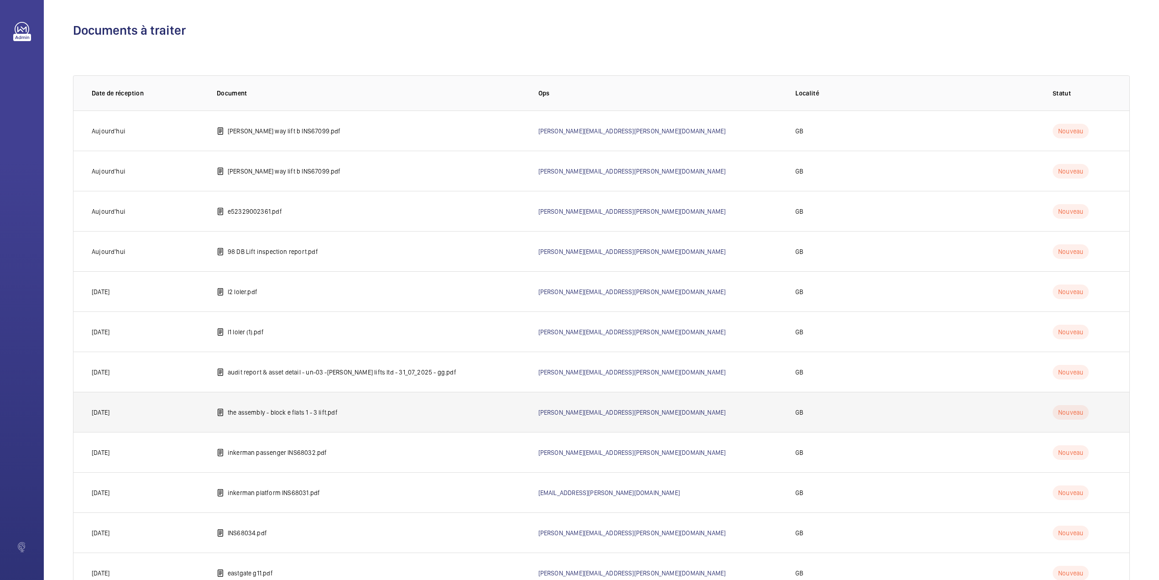
scroll to position [356, 0]
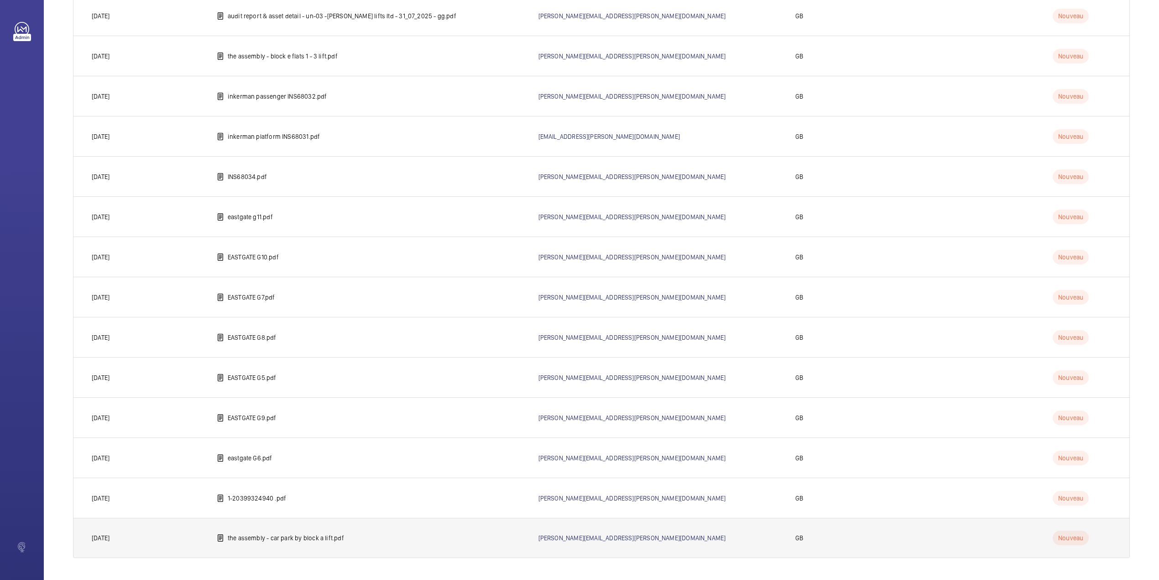
click at [282, 537] on p "the assembly - car park by block a lift.pdf" at bounding box center [286, 537] width 116 height 9
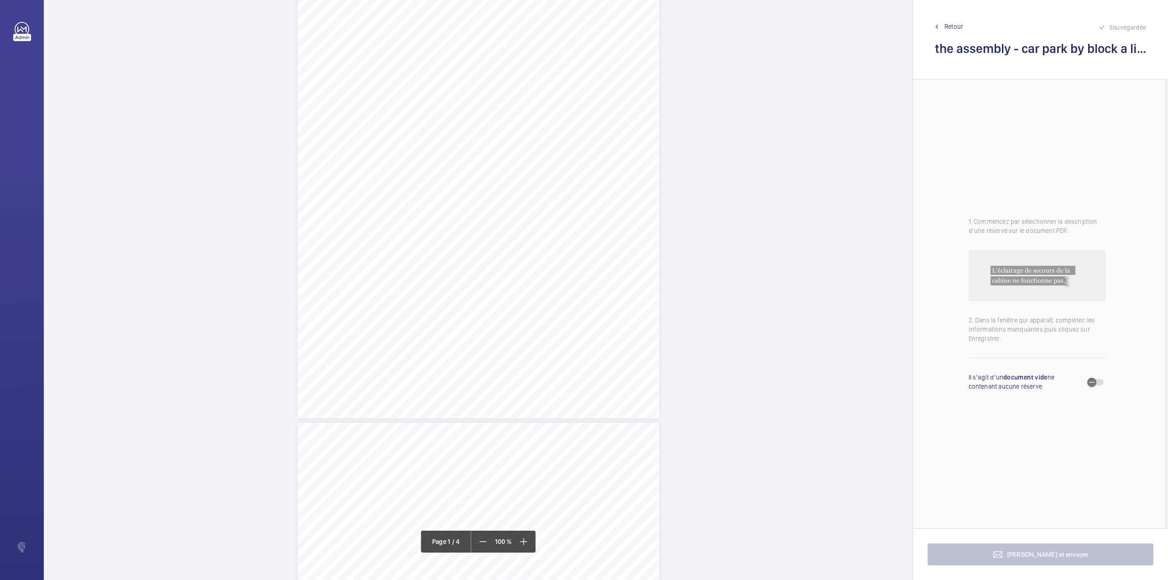
scroll to position [243, 0]
click at [540, 152] on div "Lift Report Lifting Operations & Lifting Equipment Regulation 1998 Provision & …" at bounding box center [479, 27] width 362 height 512
click at [537, 153] on textarea at bounding box center [577, 150] width 156 height 41
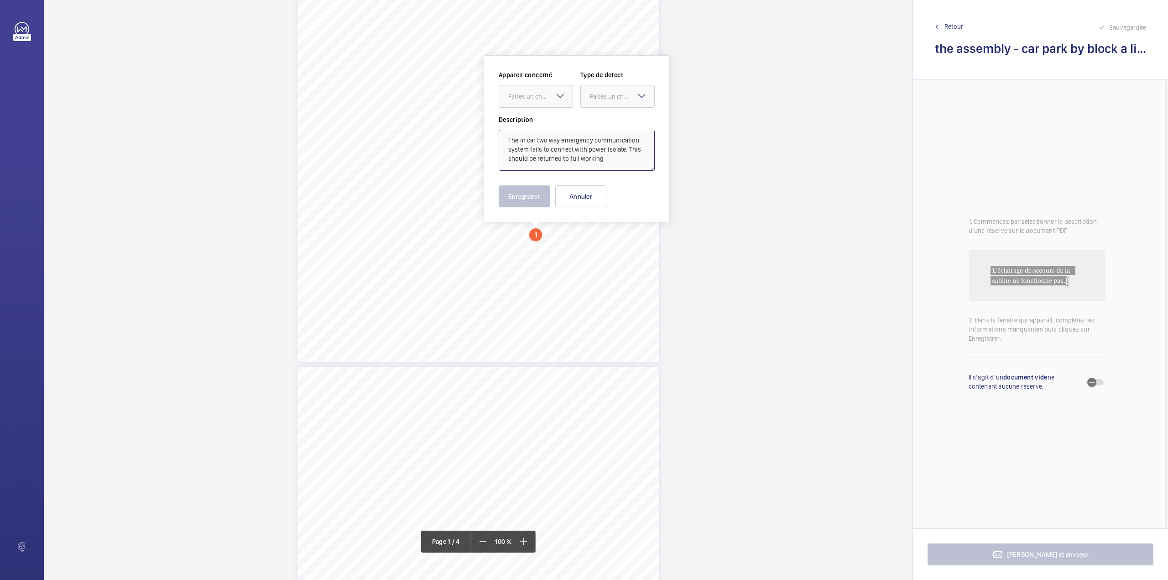
type textarea "The in car two way emergency communication system fails to connect with power i…"
